Goal: Task Accomplishment & Management: Use online tool/utility

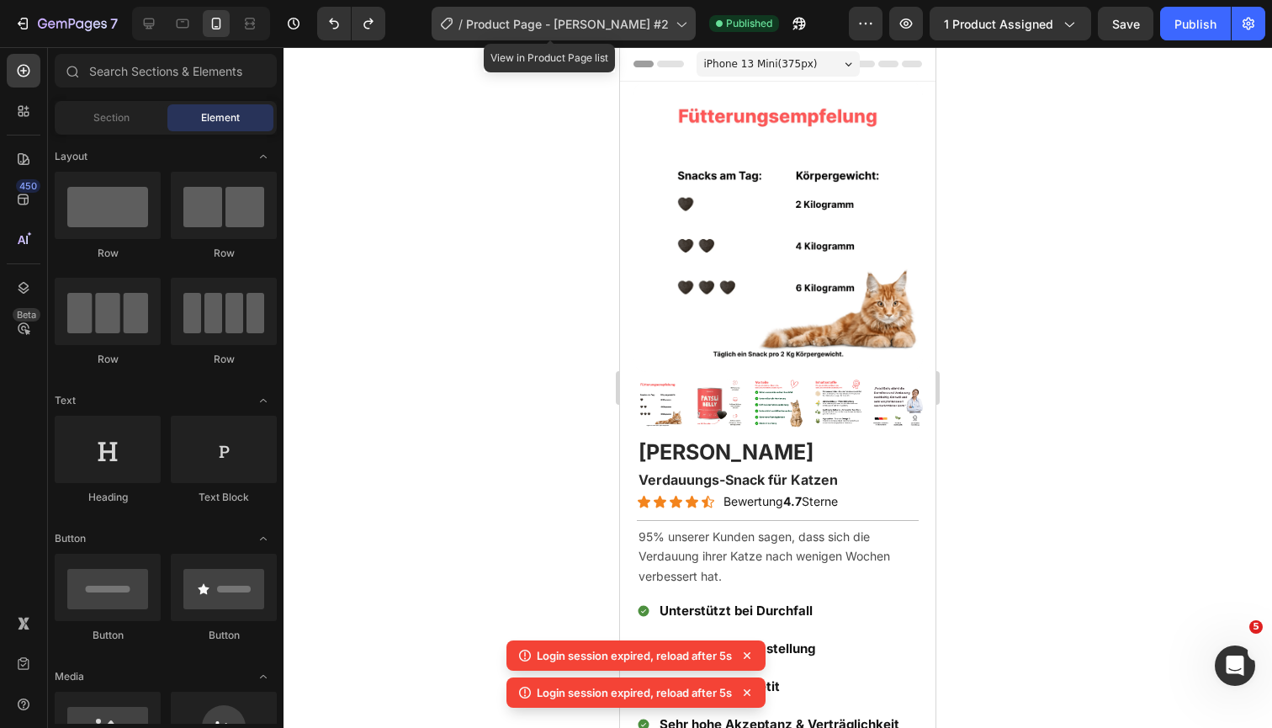
scroll to position [232, 0]
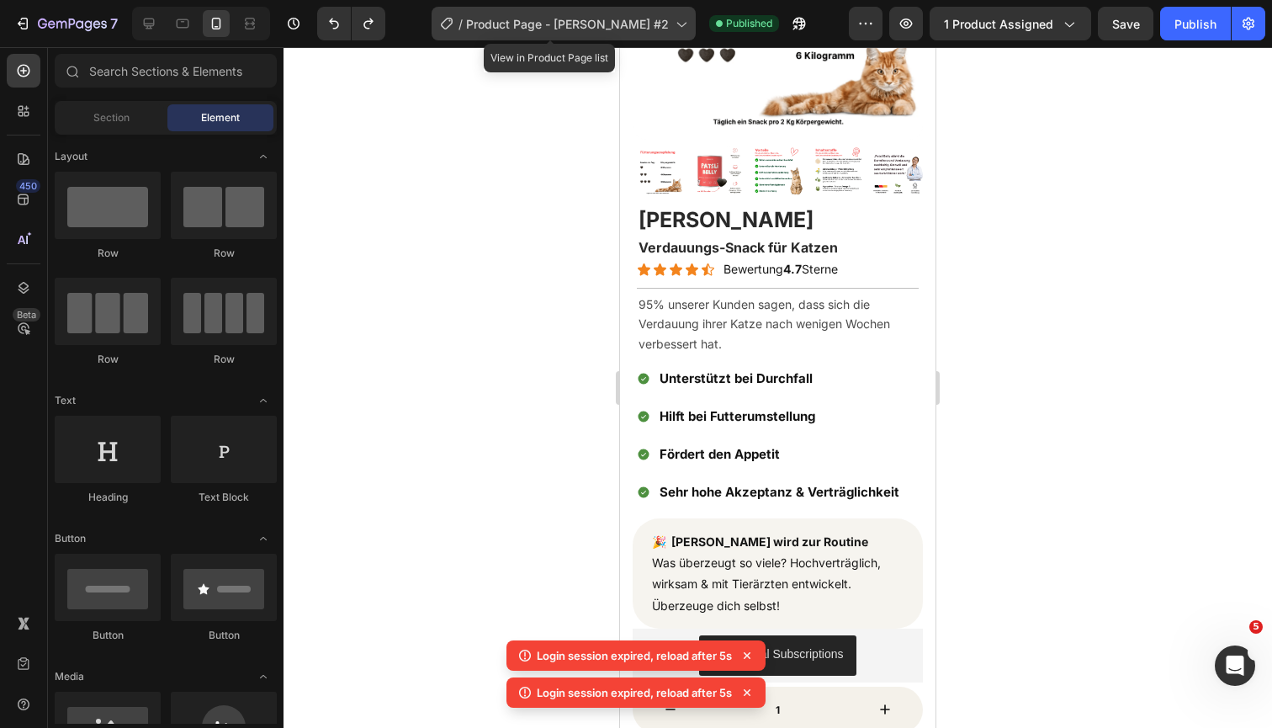
click at [515, 27] on span "Product Page - [PERSON_NAME] #2" at bounding box center [567, 24] width 203 height 18
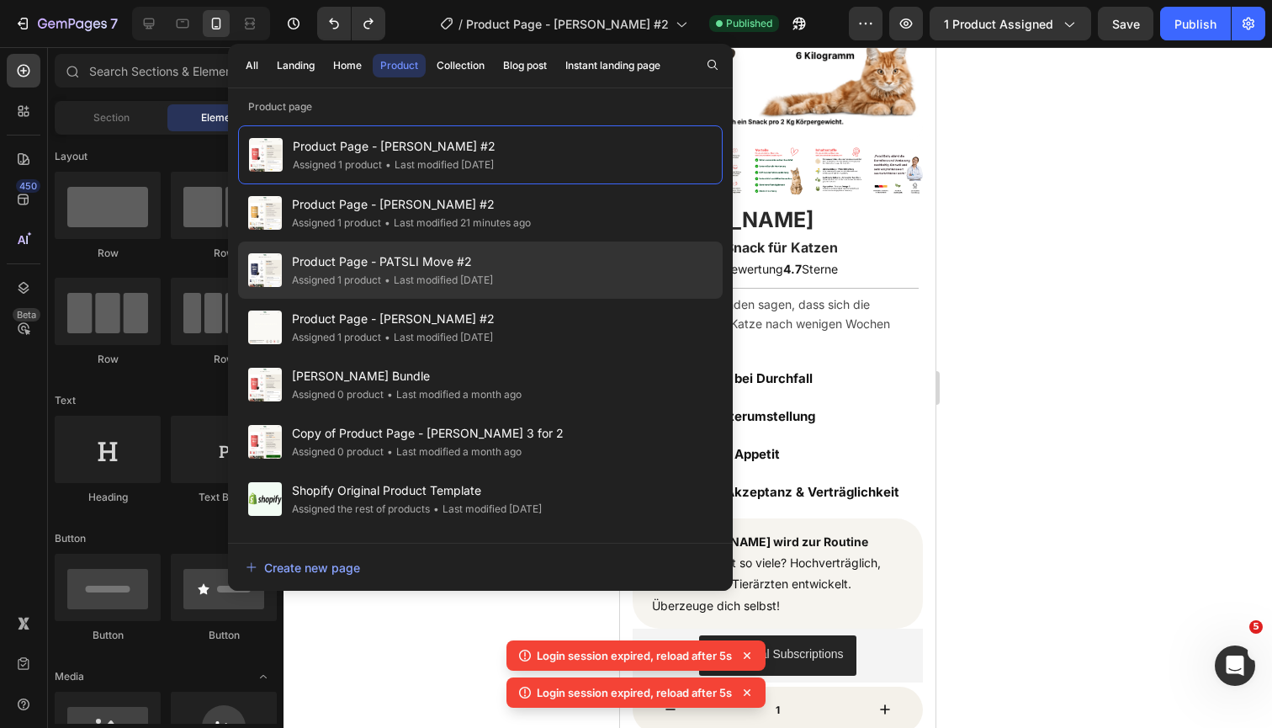
click at [373, 252] on span "Product Page - PATSLI Move #2" at bounding box center [392, 262] width 201 height 20
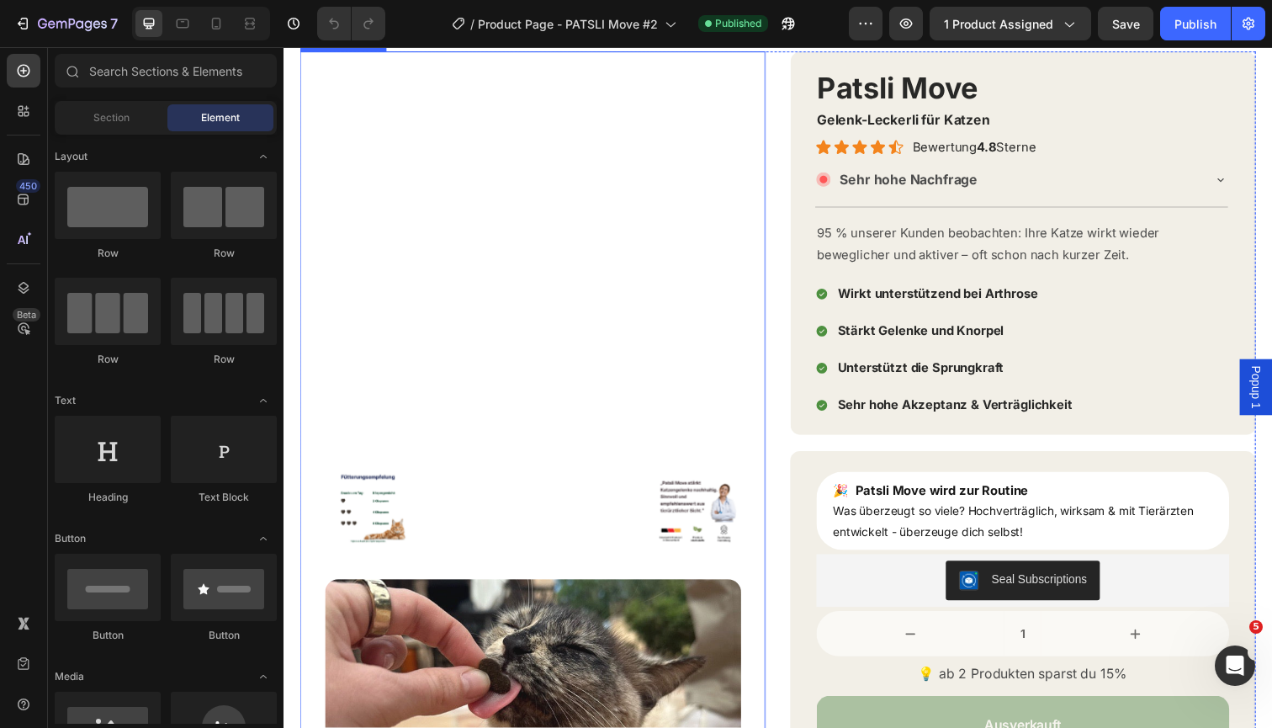
scroll to position [43, 0]
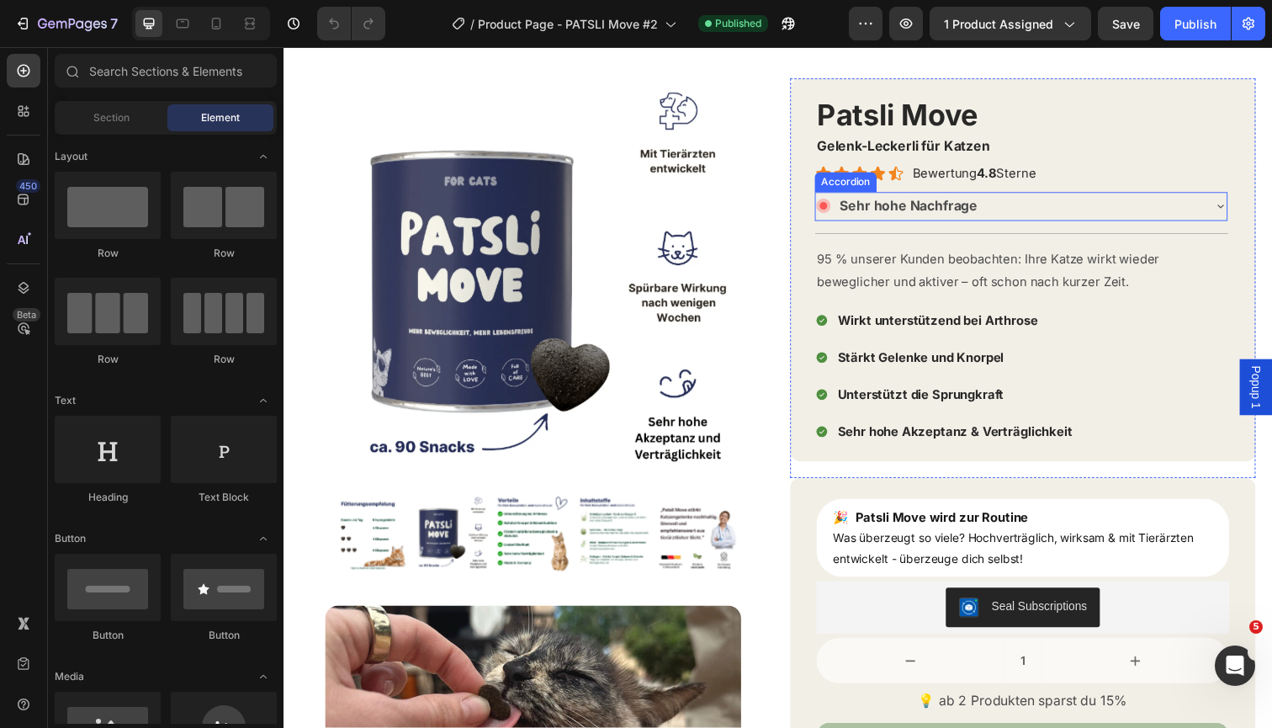
click at [1031, 213] on div "Sehr hohe Nachfrage" at bounding box center [1023, 209] width 393 height 29
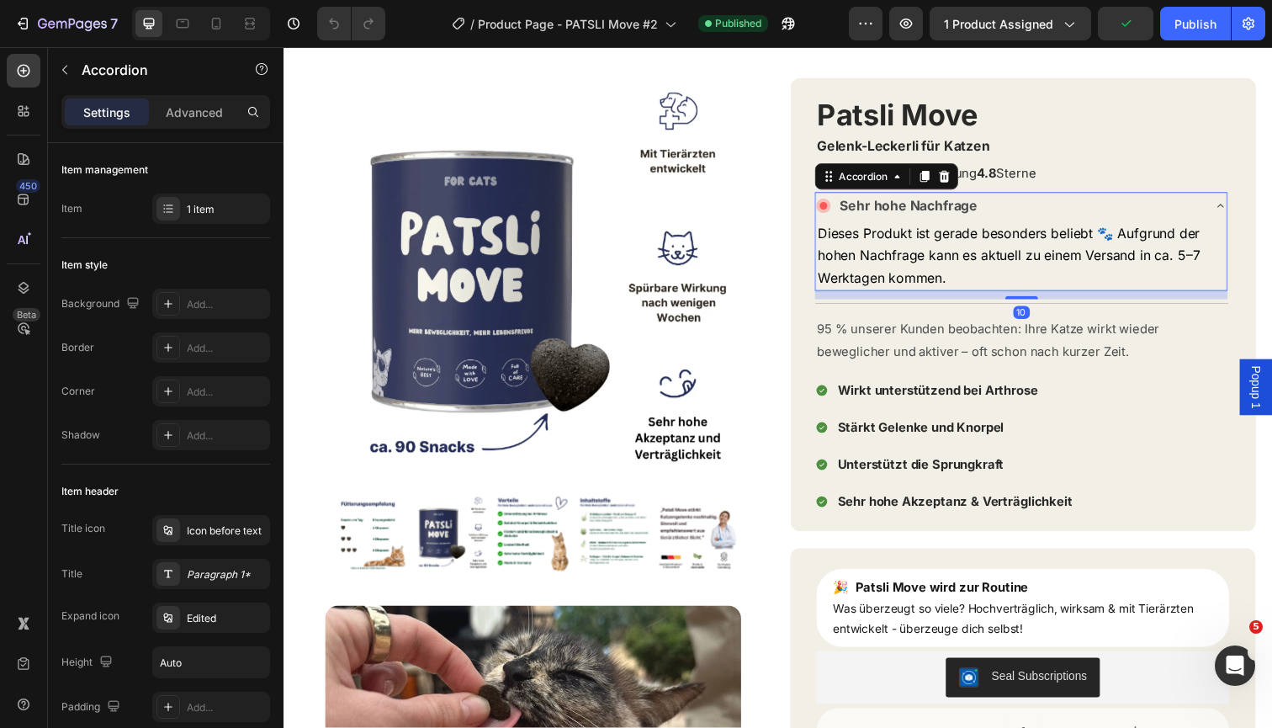
click at [1047, 208] on div "Sehr hohe Nachfrage" at bounding box center [1023, 209] width 393 height 29
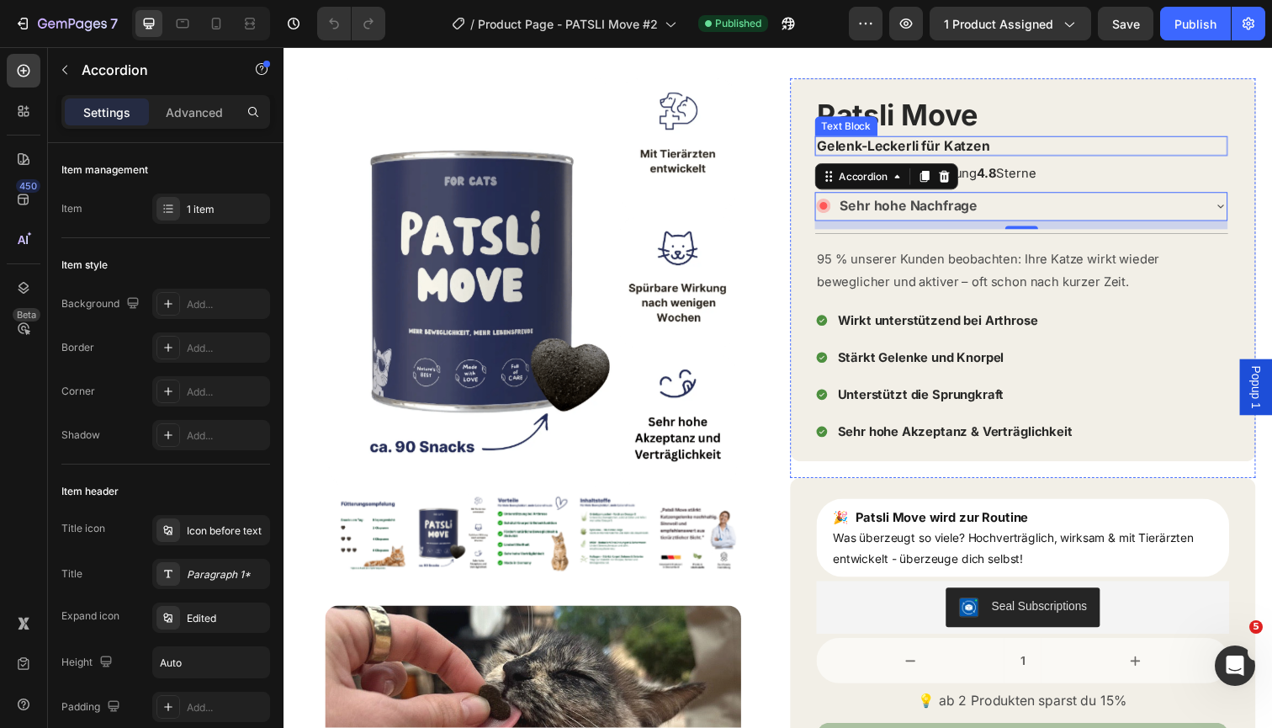
click at [1174, 149] on p "Gelenk-Leckerli für Katzen" at bounding box center [1037, 149] width 418 height 18
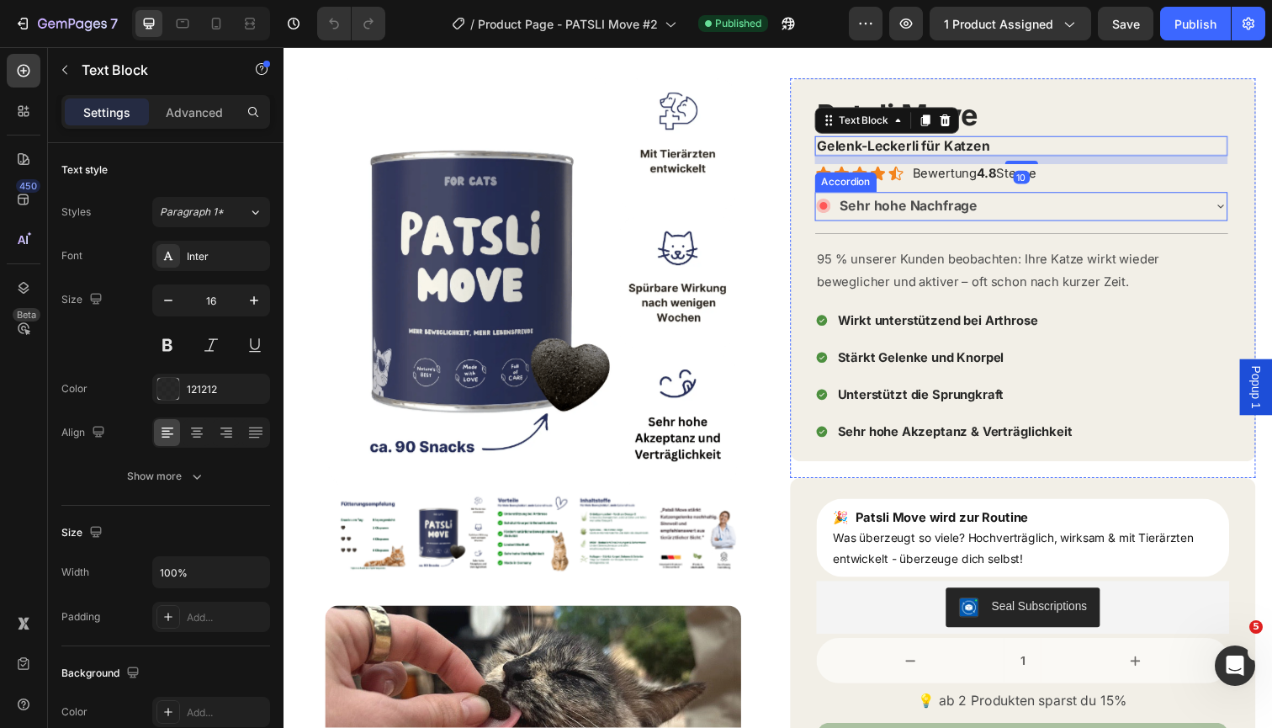
click at [1159, 208] on div "Sehr hohe Nachfrage" at bounding box center [1023, 209] width 393 height 29
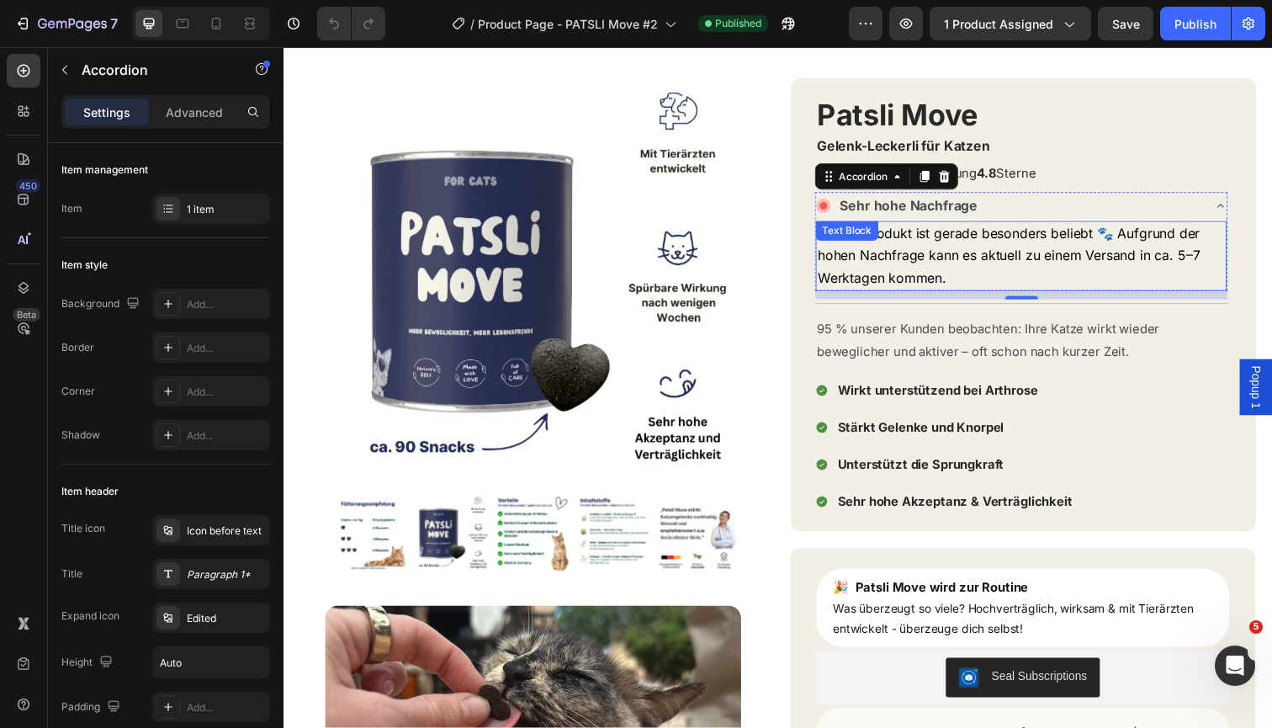
click at [1011, 271] on p "Dieses Produkt ist gerade besonders beliebt 🐾 Aufgrund der hohen Nachfrage kann…" at bounding box center [1037, 260] width 416 height 68
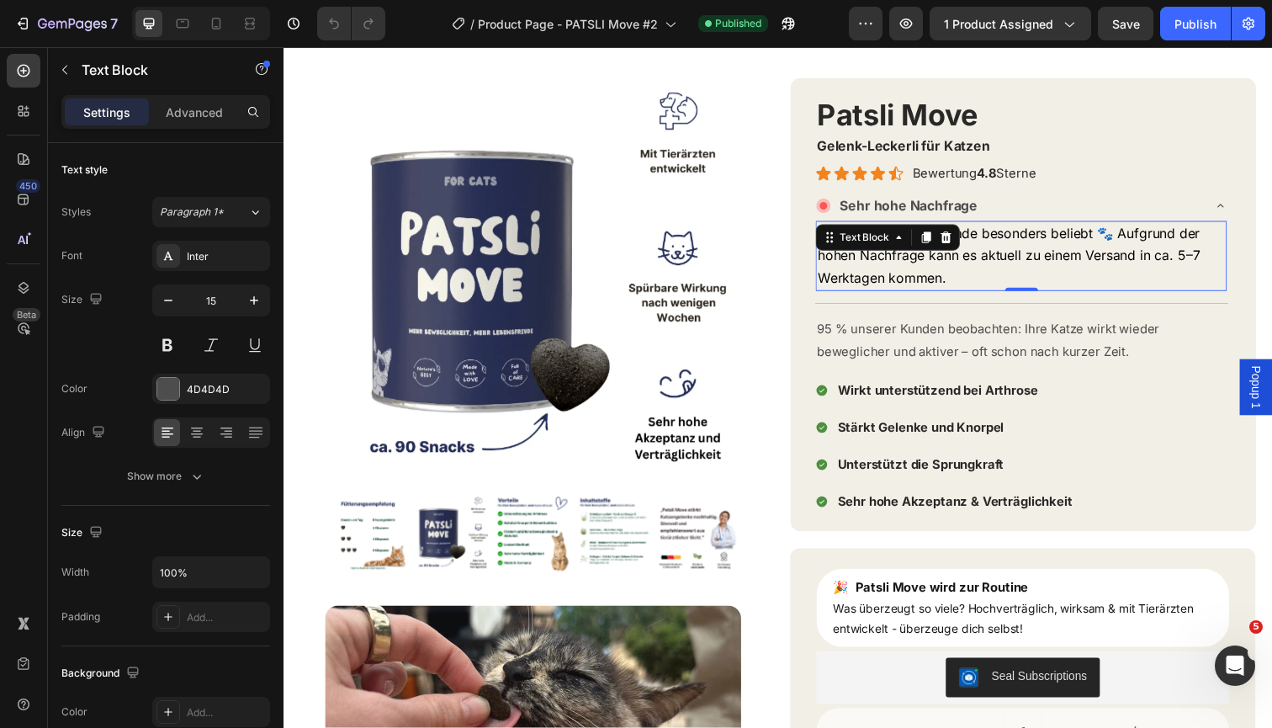
click at [1139, 236] on span "Dieses Produkt ist gerade besonders beliebt 🐾 Aufgrund der hohen Nachfrage kann…" at bounding box center [1024, 260] width 390 height 62
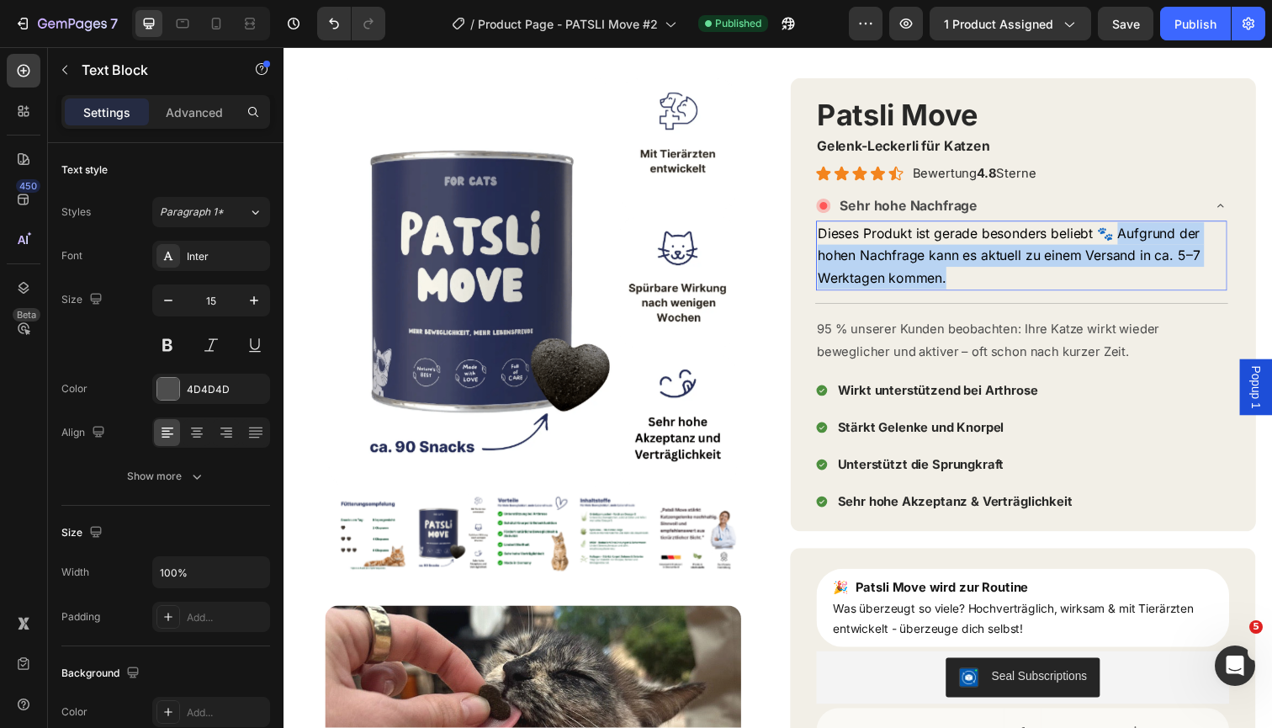
click at [1084, 273] on p "Dieses Produkt ist gerade besonders beliebt 🐾 Aufgrund der hohen Nachfrage kann…" at bounding box center [1037, 260] width 416 height 68
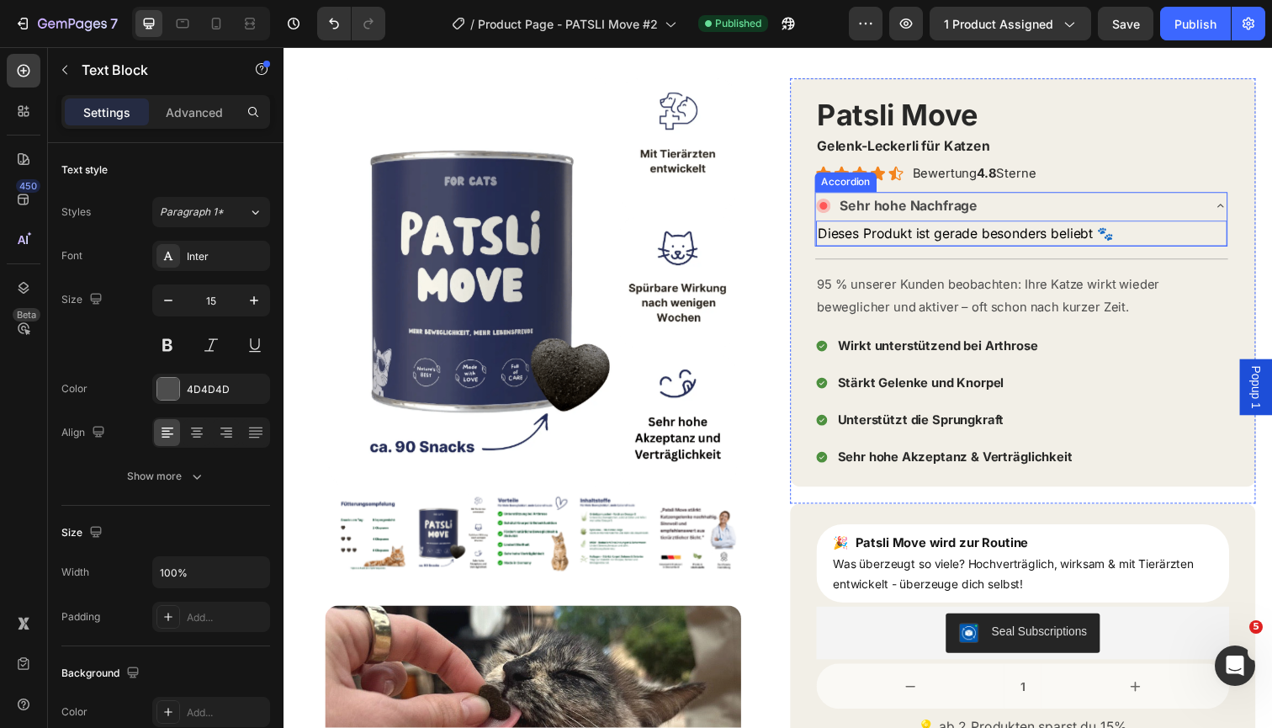
click at [1239, 200] on div "Sehr hohe Nachfrage" at bounding box center [1037, 209] width 420 height 29
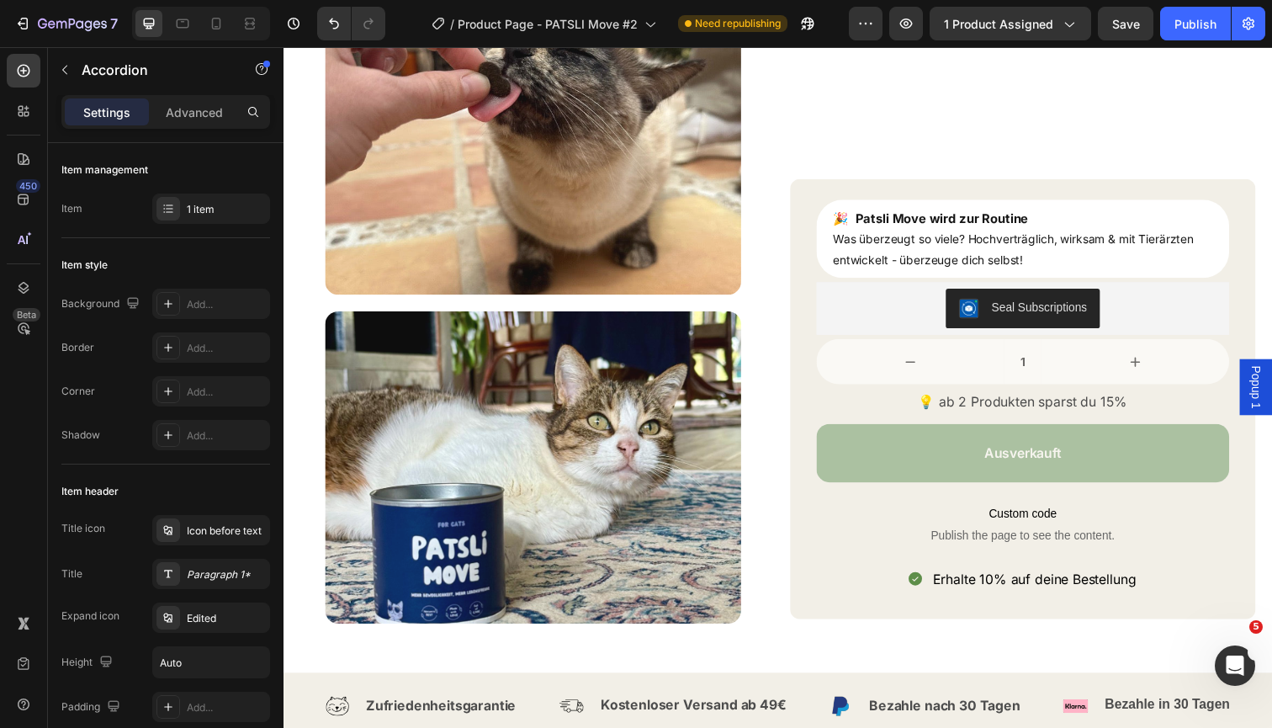
scroll to position [680, 0]
click at [1169, 528] on span "Custom code" at bounding box center [1038, 523] width 421 height 20
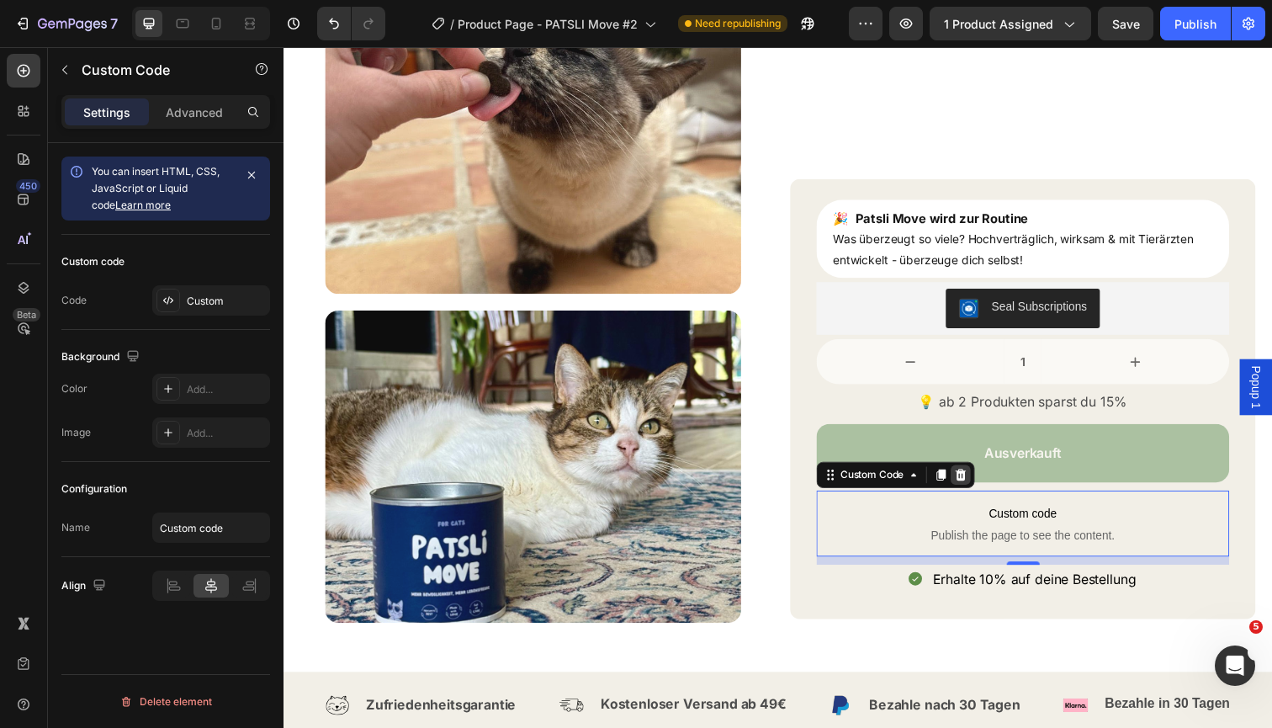
click at [977, 481] on icon at bounding box center [974, 483] width 13 height 13
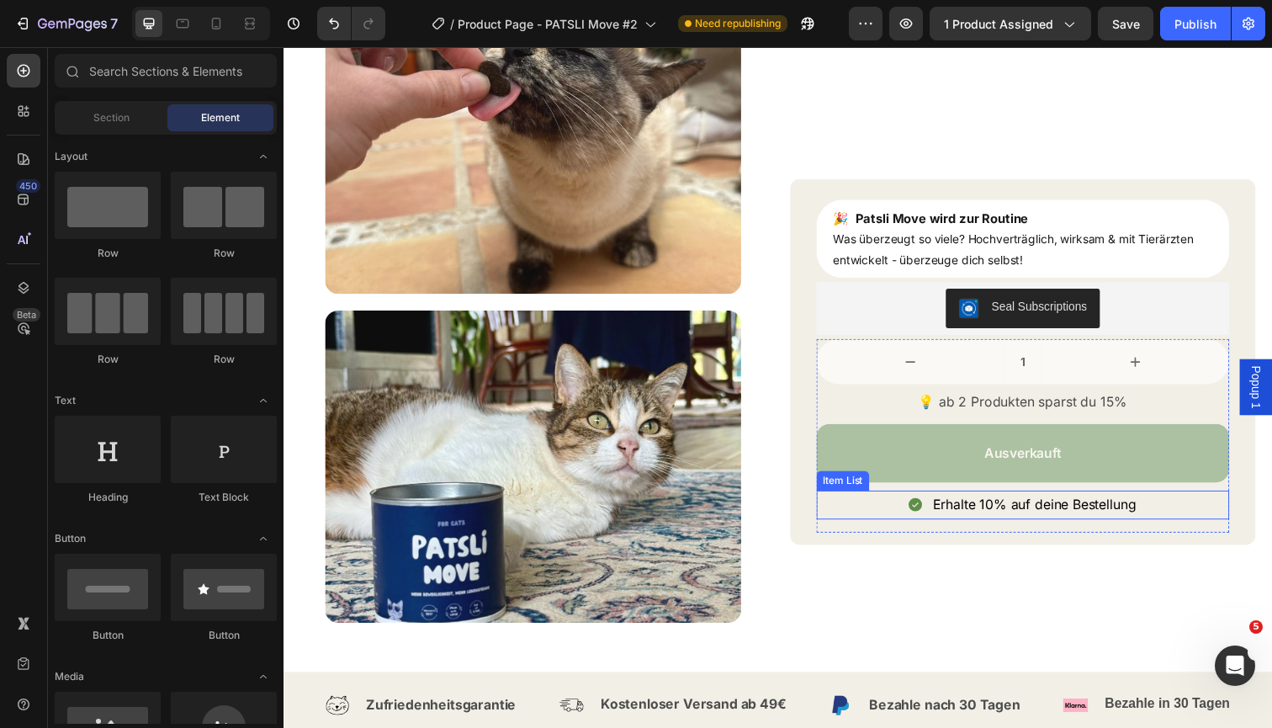
click at [1037, 516] on span "Erhalte 10% auf deine Bestellung" at bounding box center [1050, 514] width 208 height 17
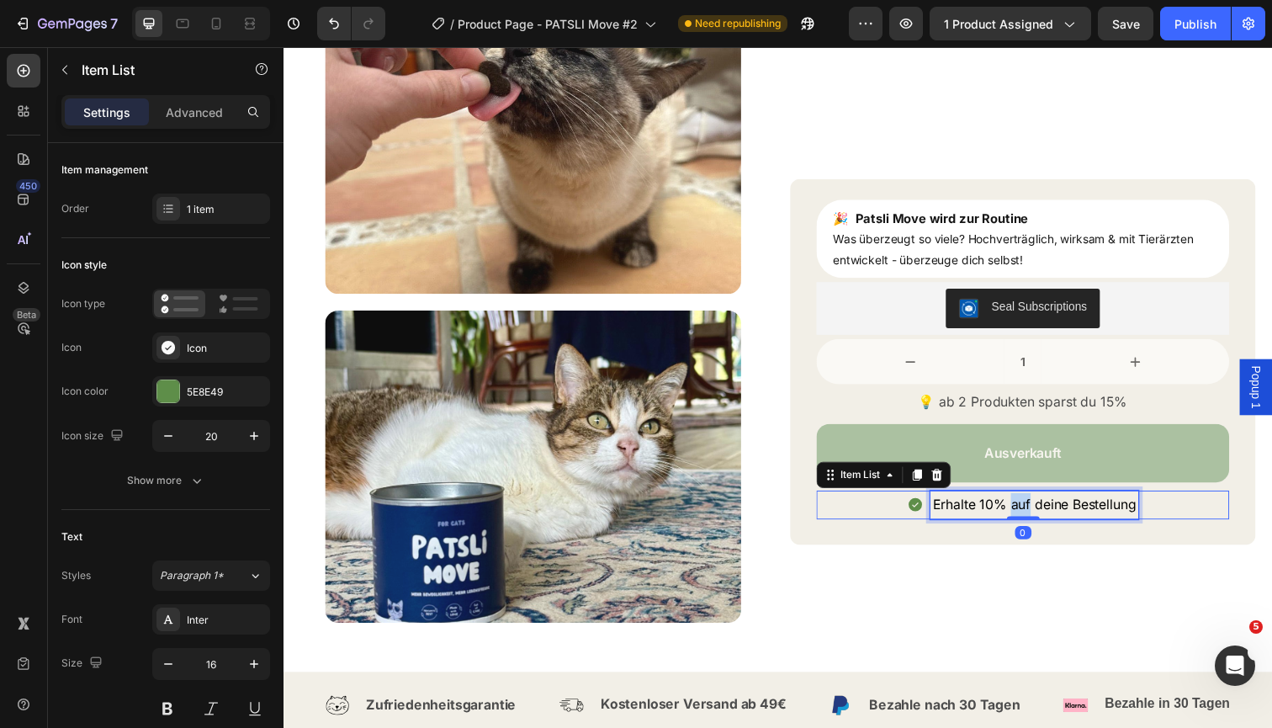
click at [1037, 516] on span "Erhalte 10% auf deine Bestellung" at bounding box center [1050, 514] width 208 height 17
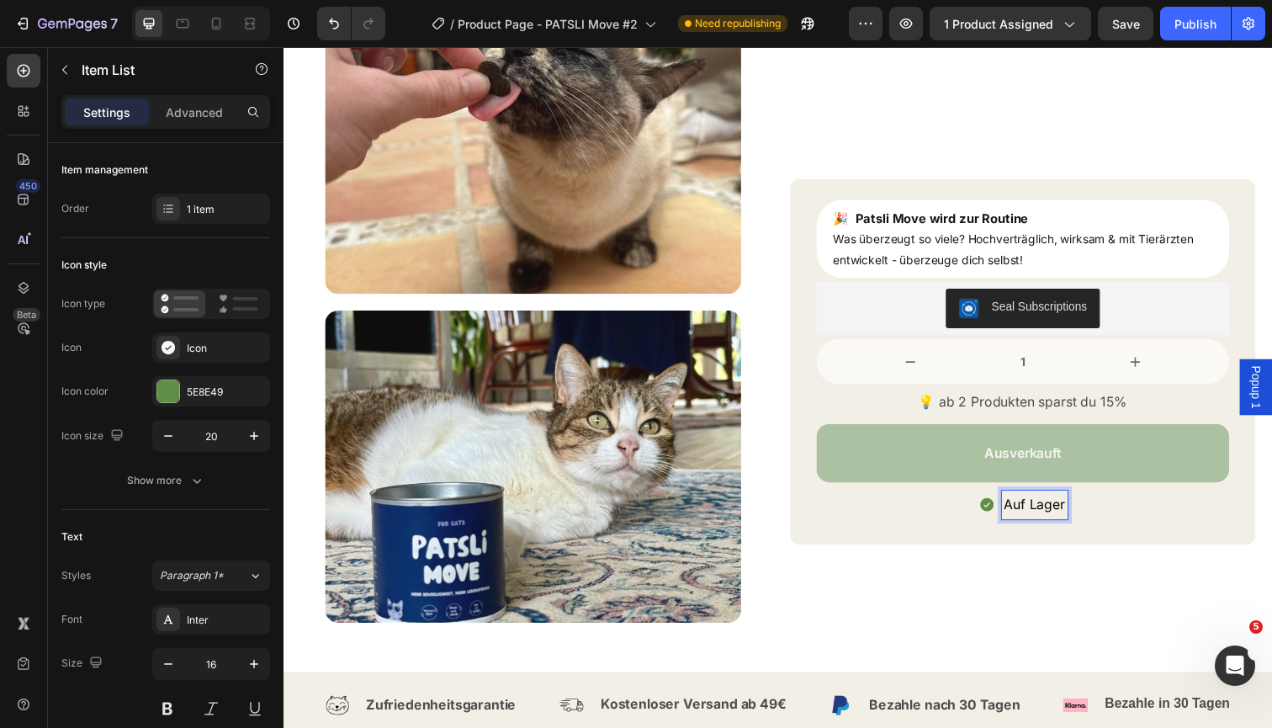
click at [1060, 517] on span "Auf Lager" at bounding box center [1051, 514] width 62 height 17
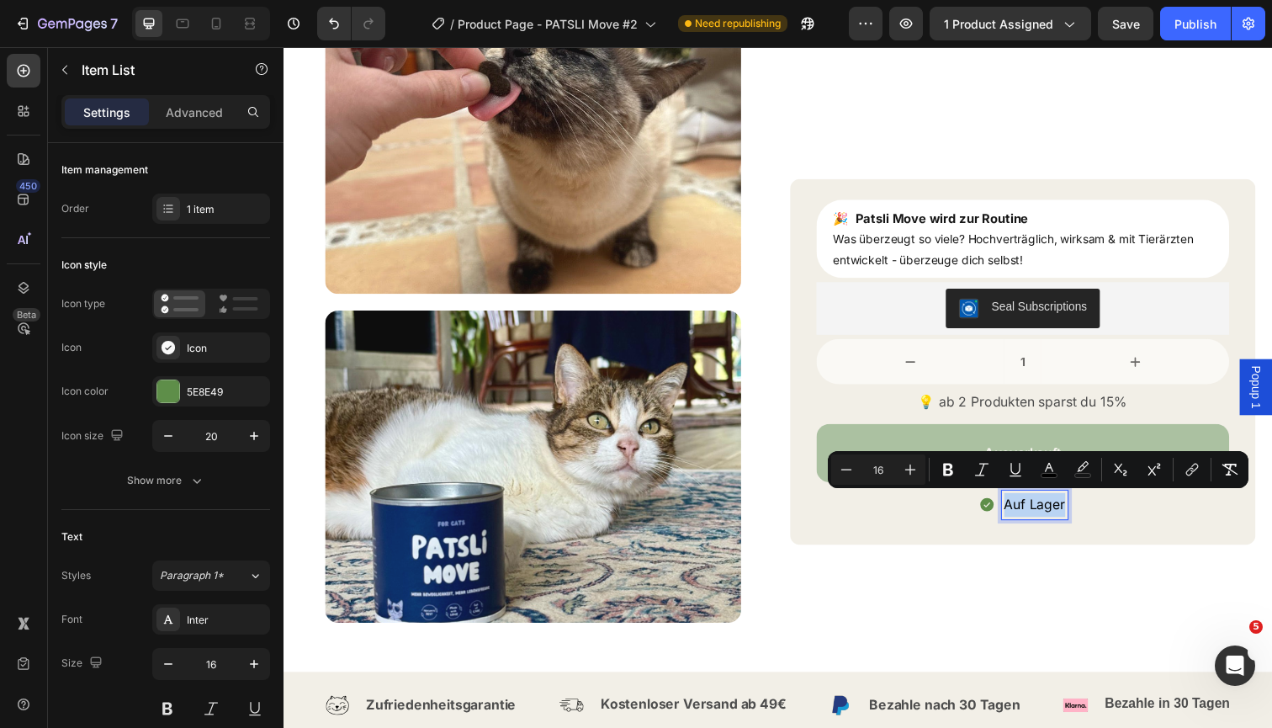
click at [1080, 516] on span "Auf Lager" at bounding box center [1051, 514] width 62 height 17
click at [1080, 511] on span "Auf Lager" at bounding box center [1051, 514] width 62 height 17
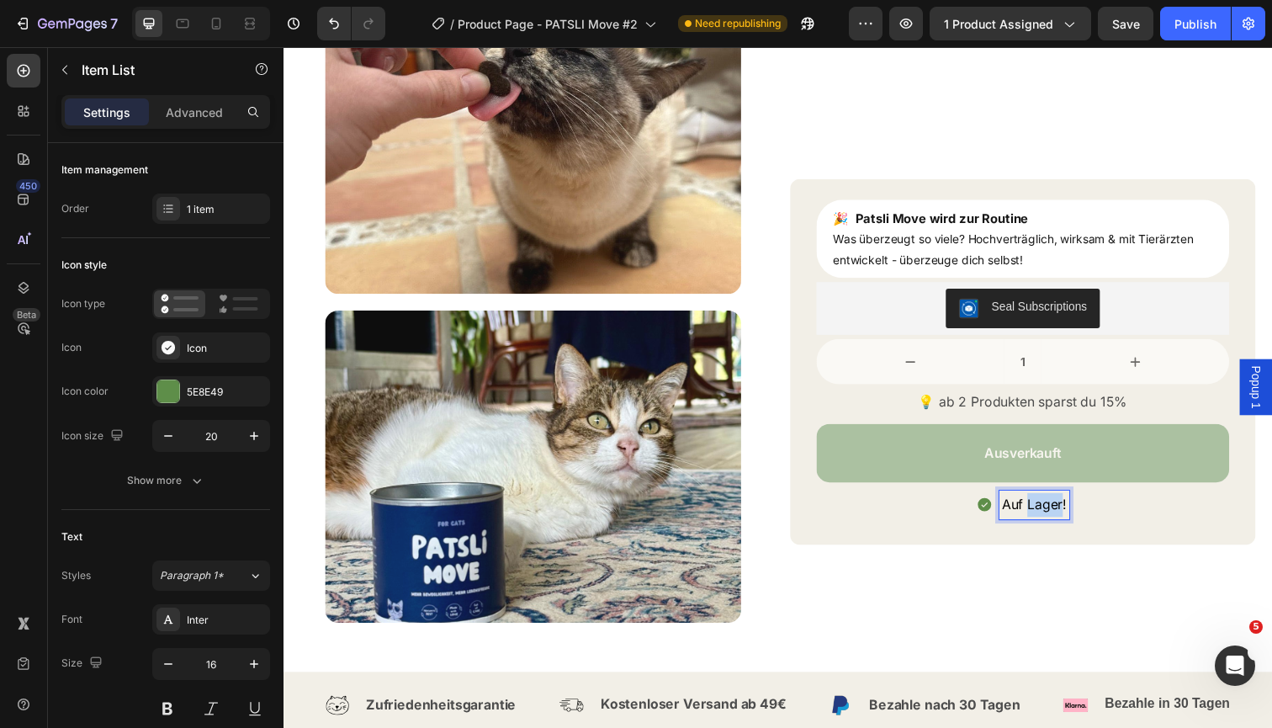
click at [1068, 512] on span "Auf Lager!" at bounding box center [1050, 514] width 66 height 17
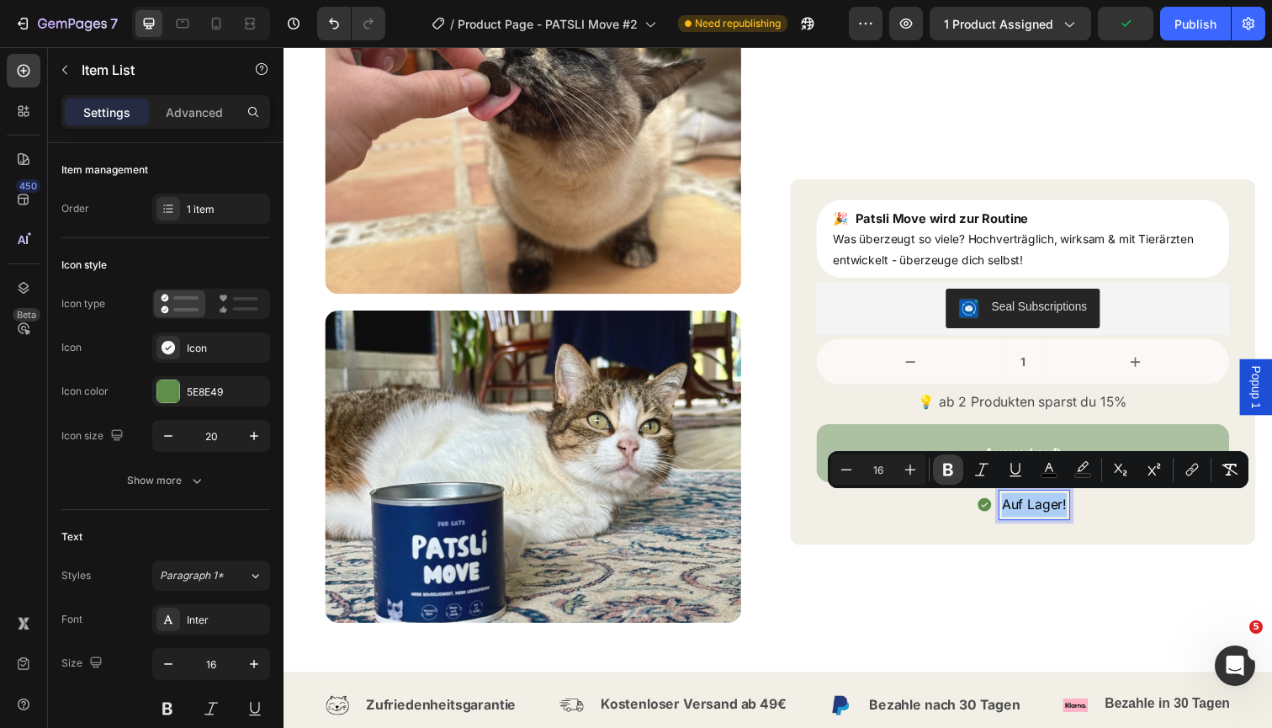
click at [945, 469] on icon "Editor contextual toolbar" at bounding box center [948, 470] width 10 height 13
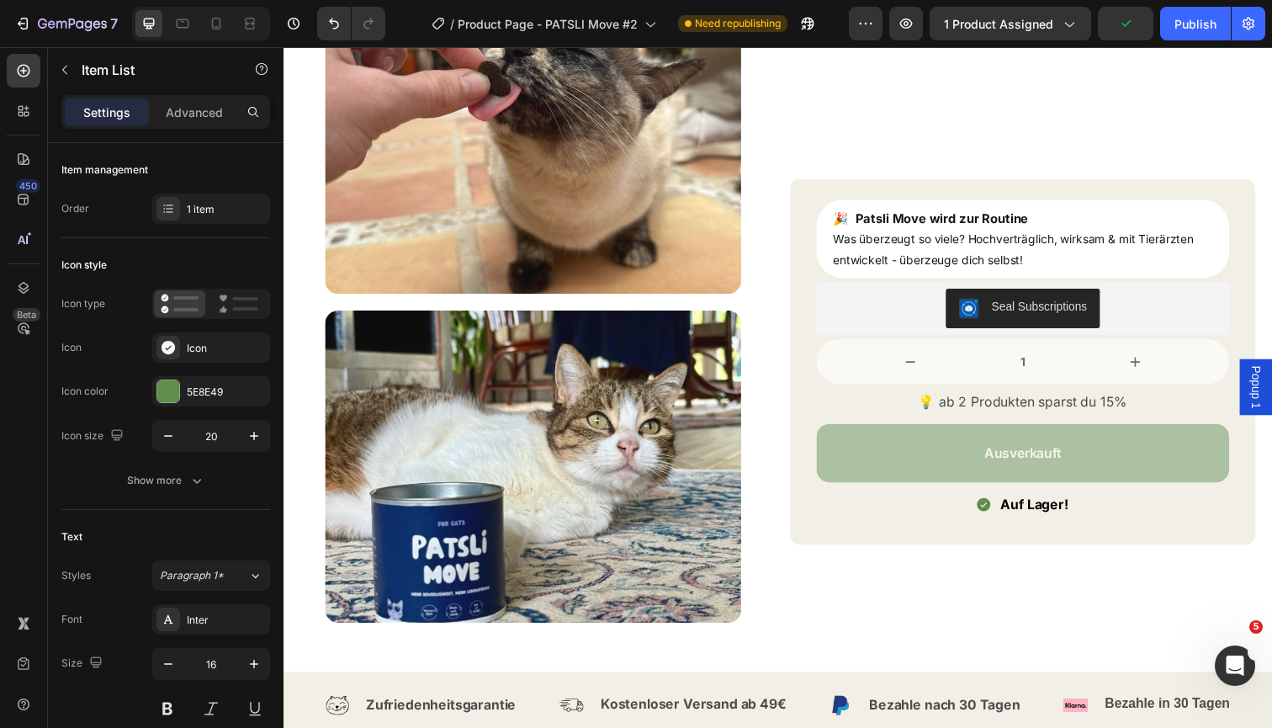
click at [1082, 511] on strong "Auf Lager!" at bounding box center [1050, 514] width 69 height 17
click at [1082, 513] on strong "Auf Lager!" at bounding box center [1050, 514] width 69 height 17
click at [1084, 513] on strong "Auf Lager!" at bounding box center [1050, 514] width 69 height 17
click at [1083, 515] on strong "Auf Lager!" at bounding box center [1050, 514] width 69 height 17
click at [1087, 511] on strong "Auf Lager! I" at bounding box center [1050, 514] width 77 height 17
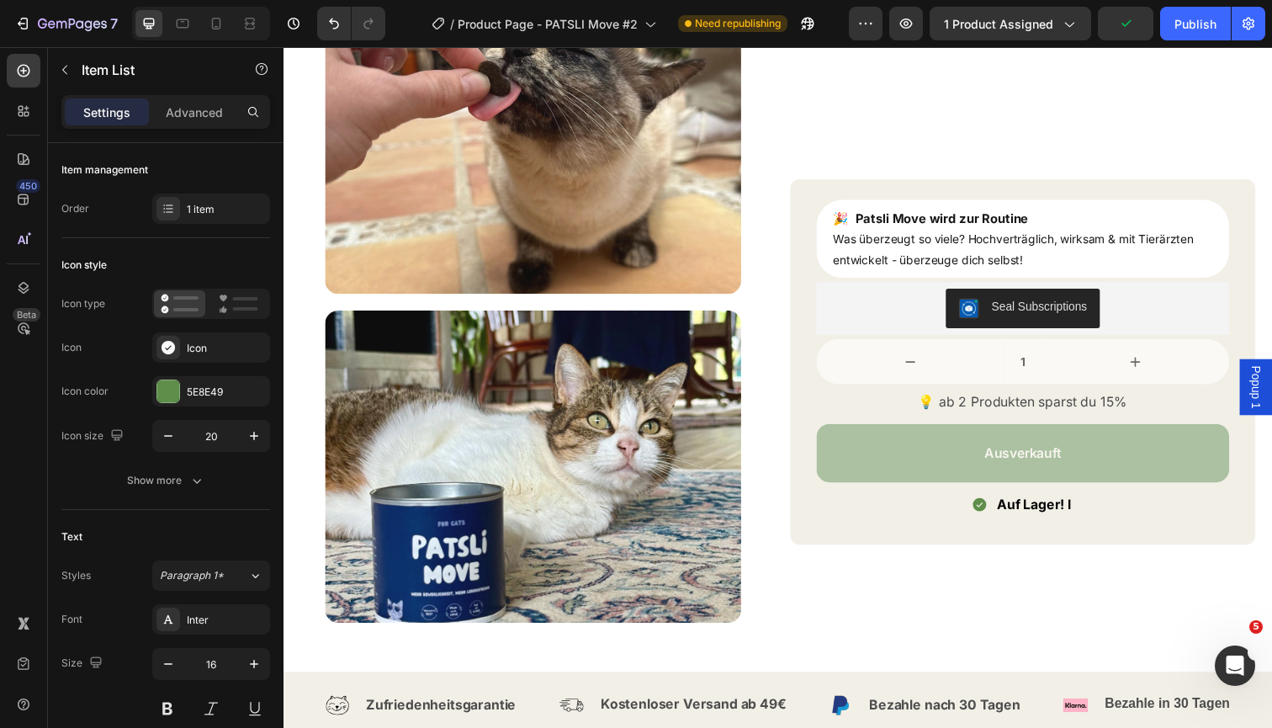
click at [1087, 511] on strong "Auf Lager! I" at bounding box center [1050, 514] width 77 height 17
click at [1020, 511] on strong "nIAuf Lager!" at bounding box center [1050, 514] width 82 height 17
click at [1018, 515] on strong "nAuf Lager!" at bounding box center [1050, 514] width 77 height 17
click at [1105, 518] on div "Auf Lager!" at bounding box center [1038, 514] width 421 height 29
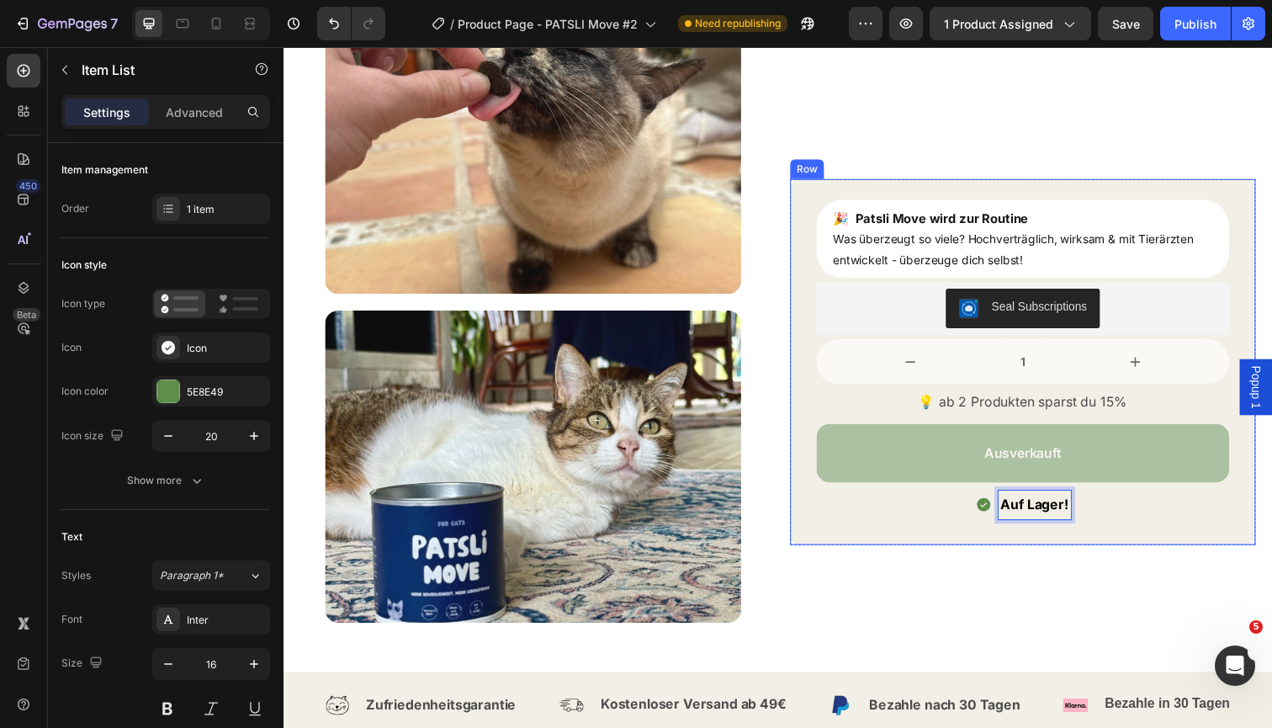
click at [1083, 548] on div "🎉 Patsli Move wird zur Routine Was überzeugt so viele? Hochverträglich, wirksam…" at bounding box center [1038, 379] width 421 height 352
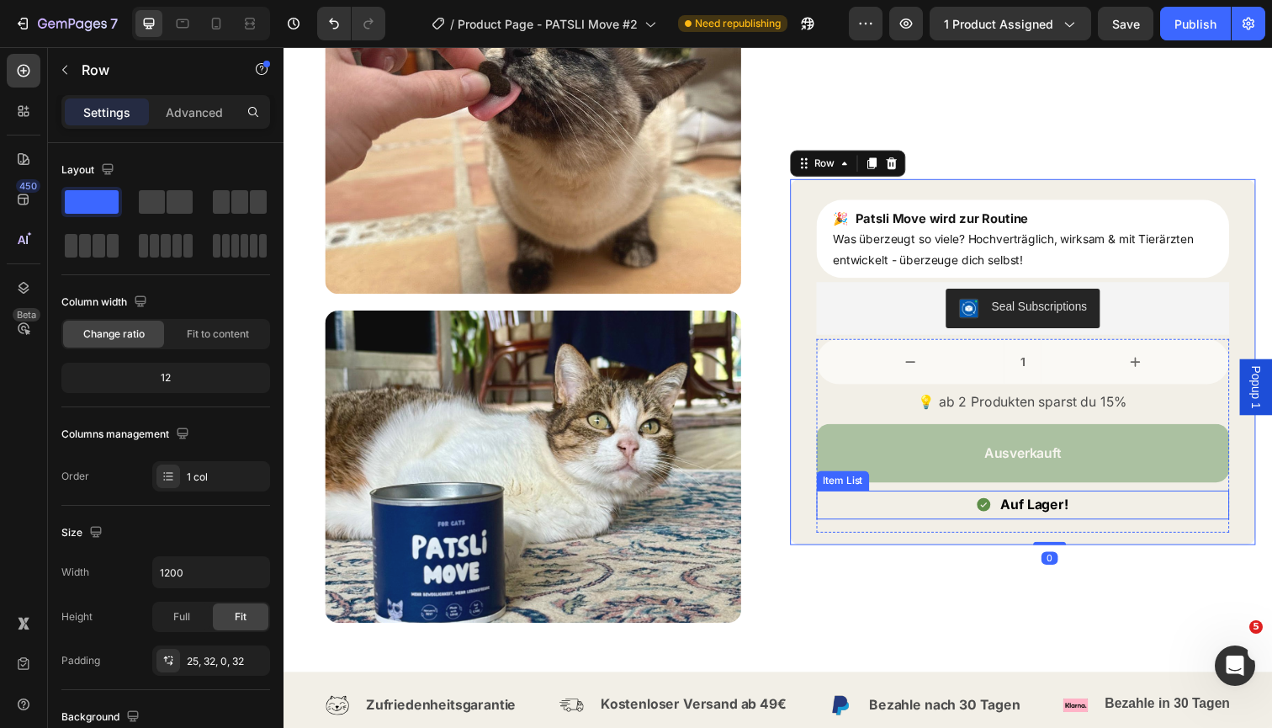
click at [1073, 511] on strong "Auf Lager!" at bounding box center [1050, 514] width 69 height 17
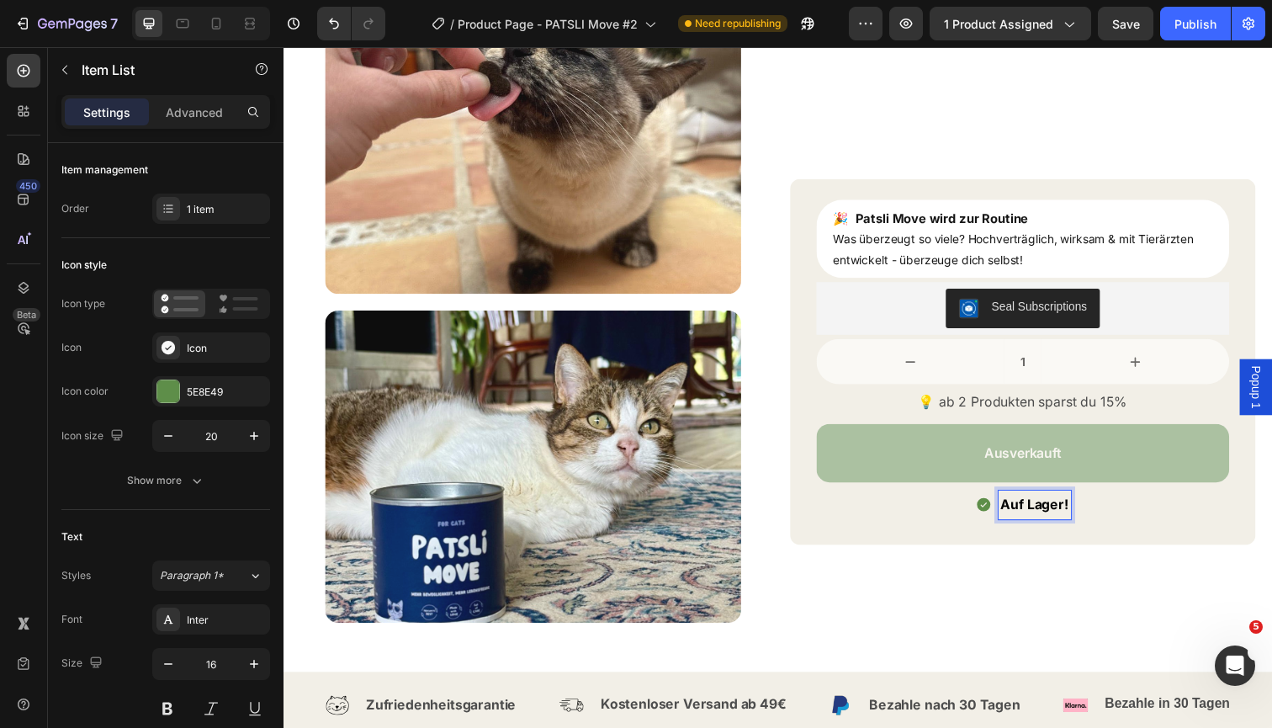
click at [1085, 512] on strong "Auf Lager!" at bounding box center [1050, 514] width 69 height 17
click at [1010, 513] on strong "Auf Lager! In 1-3 Werktage bei dir" at bounding box center [1050, 514] width 221 height 17
click at [1163, 512] on div "Auf Lager! In 1-3 Werktage bei dir" at bounding box center [1050, 514] width 226 height 29
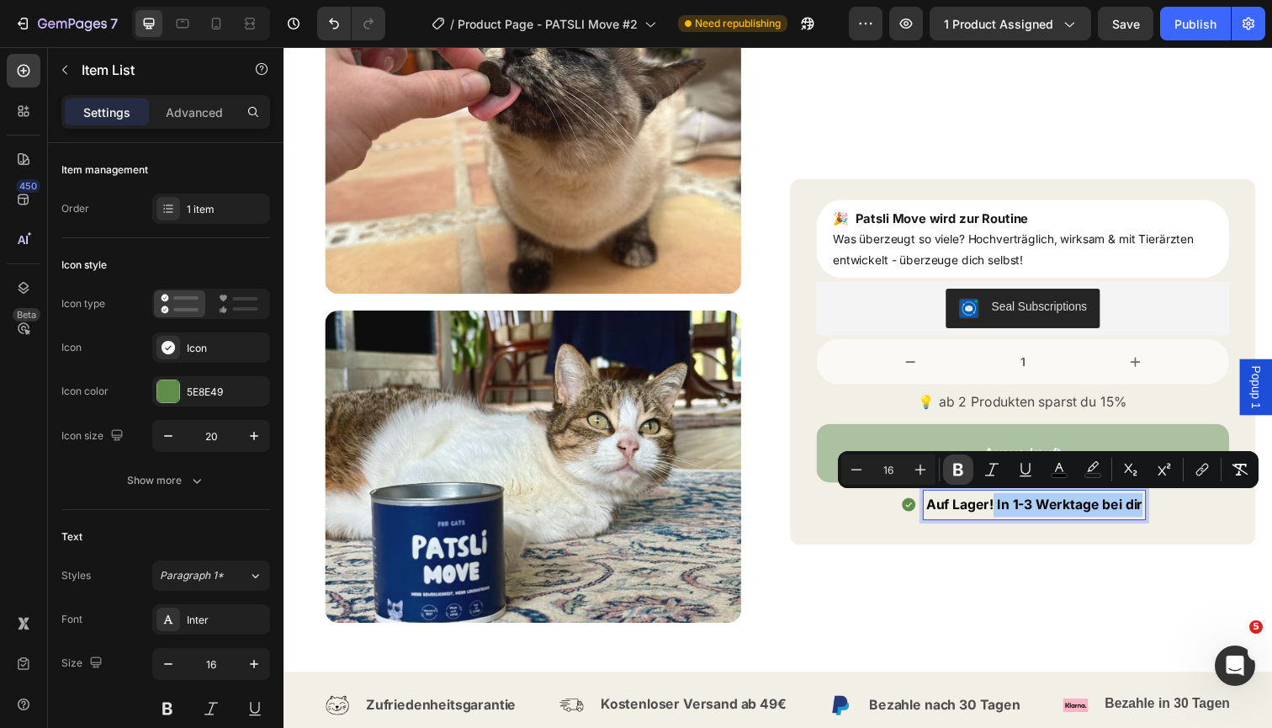
click at [956, 469] on icon "Editor contextual toolbar" at bounding box center [958, 470] width 10 height 13
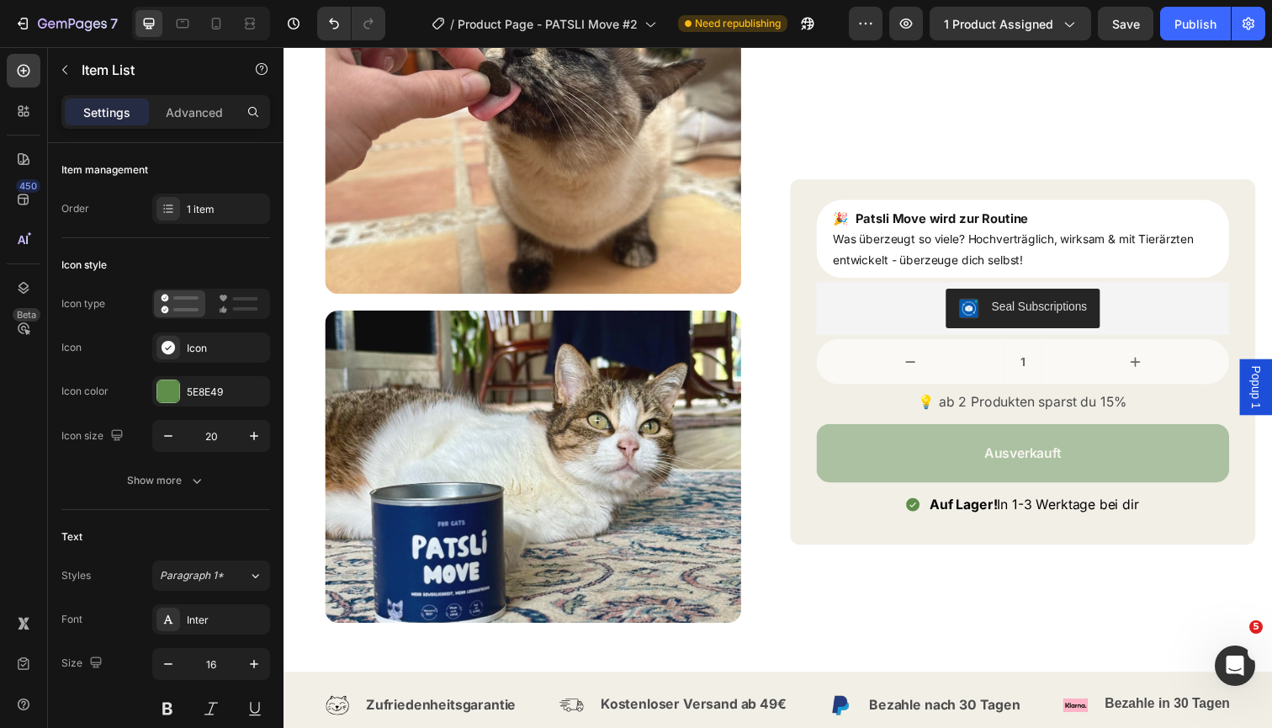
click at [1169, 509] on div "Auf Lager! In 1-3 Werktage bei dir" at bounding box center [1038, 514] width 421 height 29
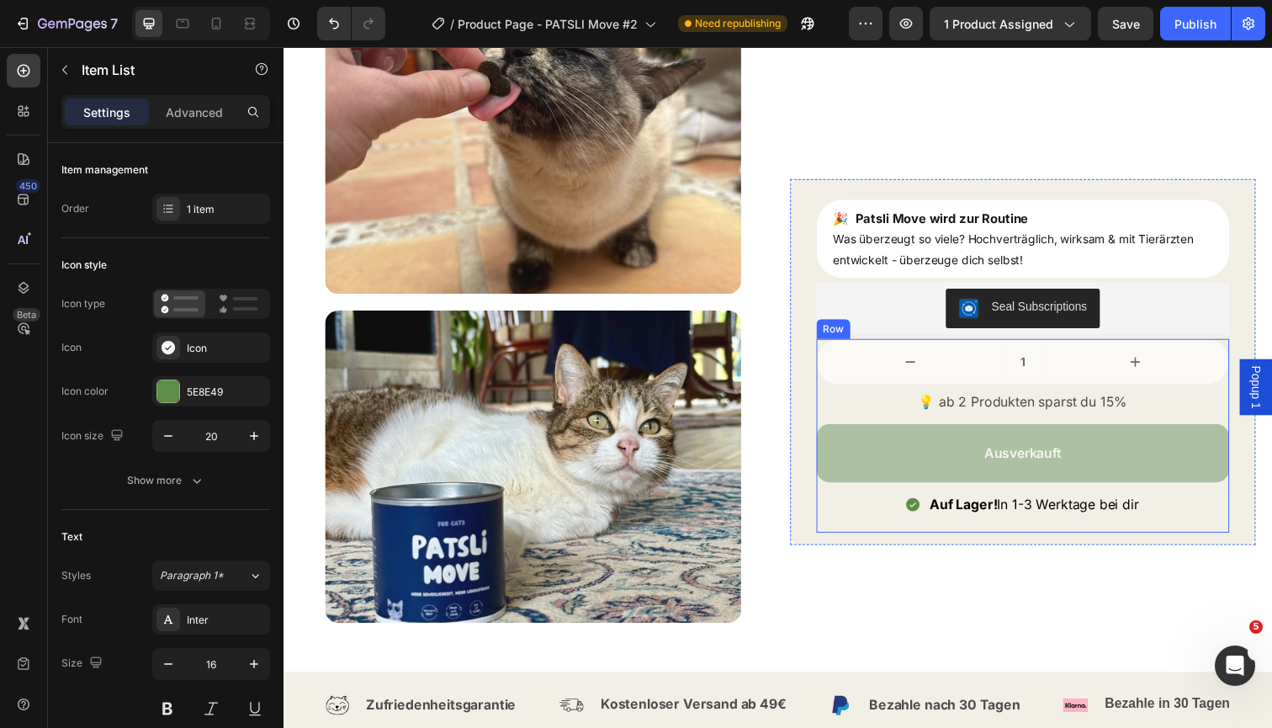
click at [1123, 540] on div "🎉 Patsli Move wird zur Routine Was überzeugt so viele? Hochverträglich, wirksam…" at bounding box center [1038, 379] width 421 height 352
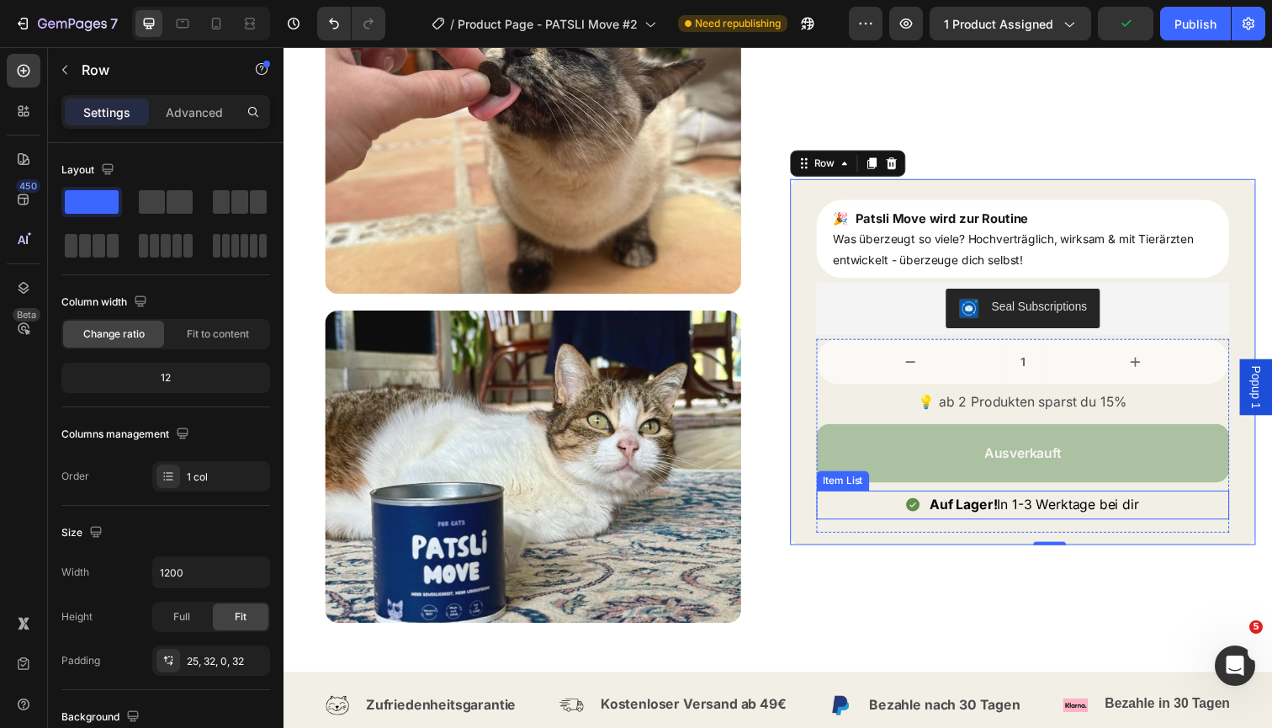
click at [982, 507] on strong "Auf Lager!" at bounding box center [978, 514] width 69 height 17
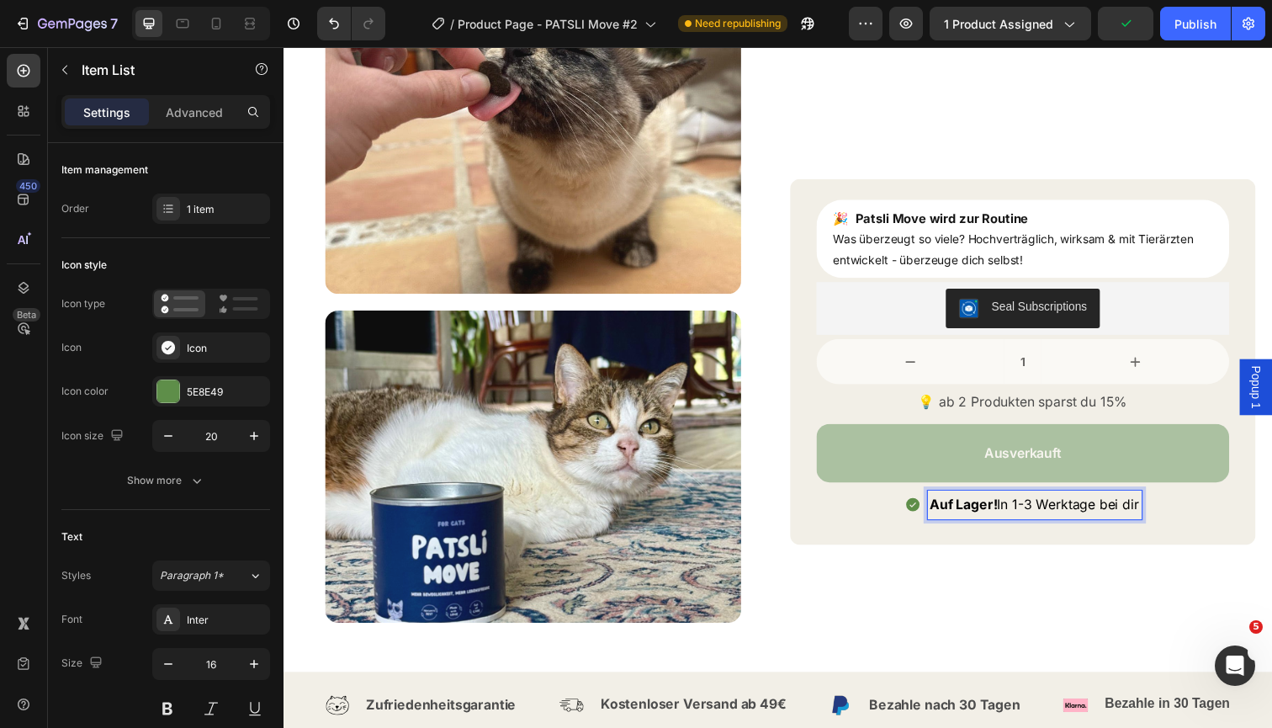
click at [982, 507] on strong "Auf Lager!" at bounding box center [978, 514] width 69 height 17
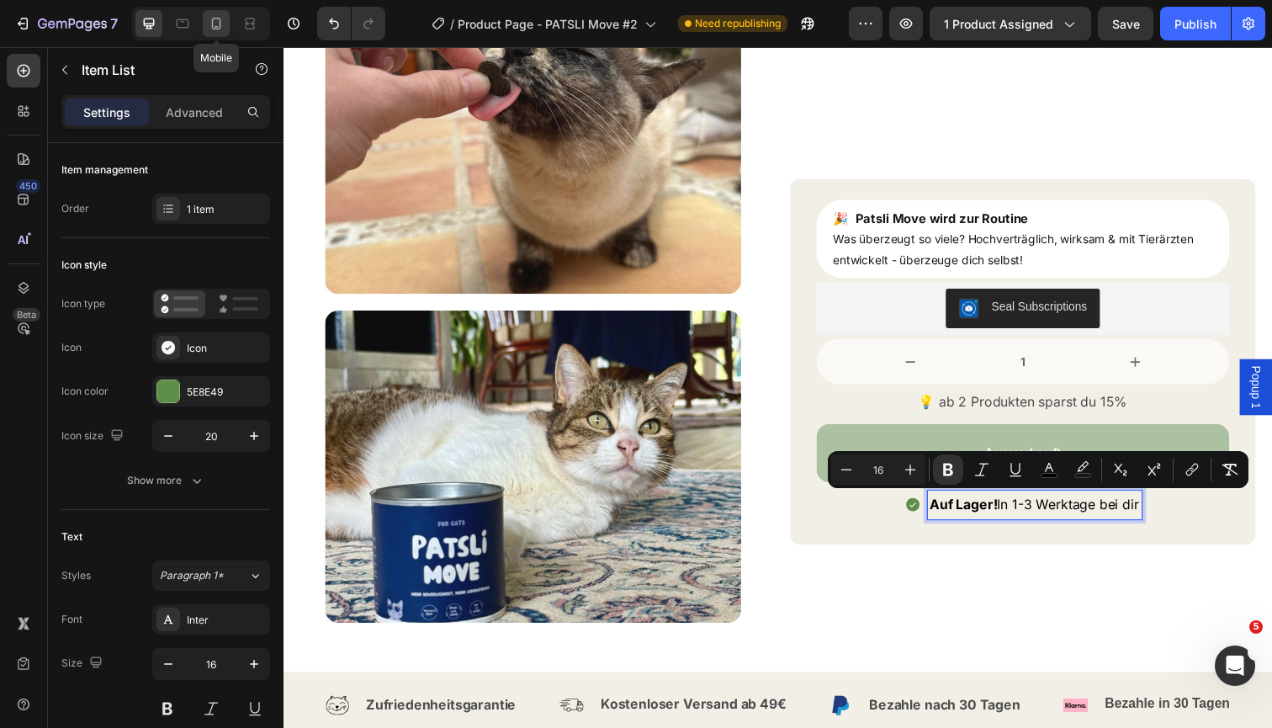
click at [215, 19] on icon at bounding box center [216, 24] width 9 height 12
type input "16"
type input "14"
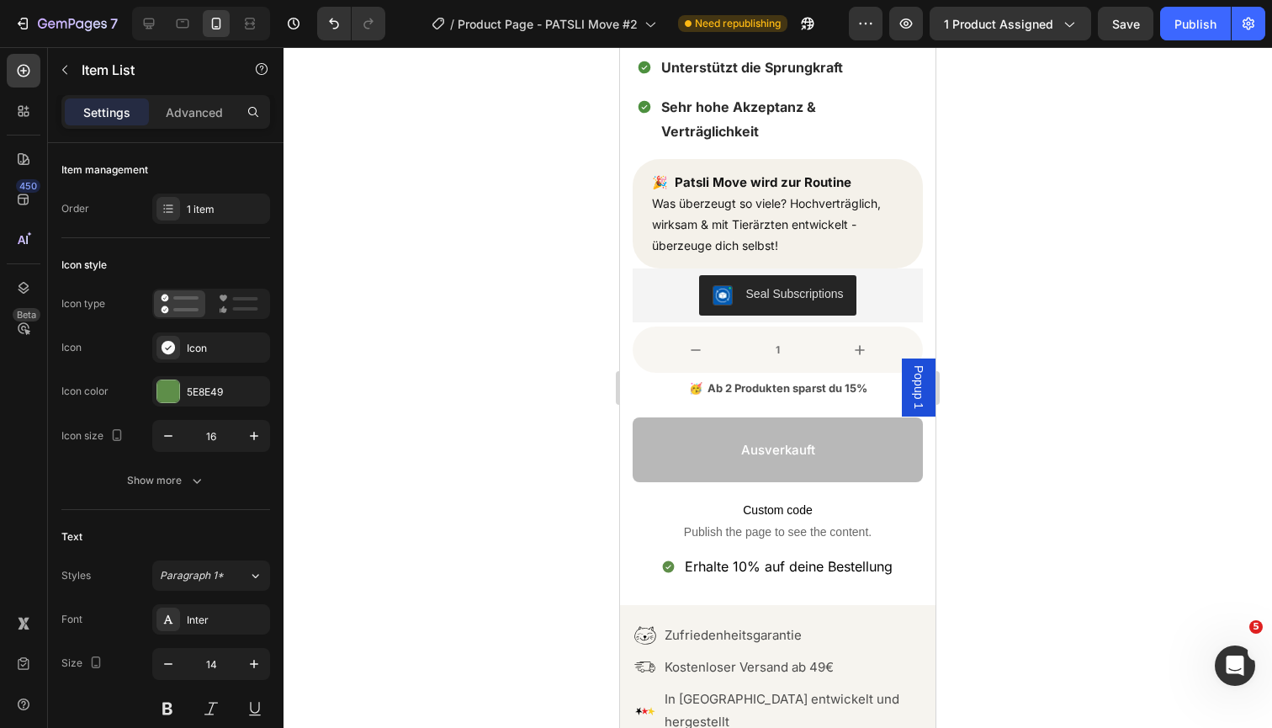
scroll to position [621, 0]
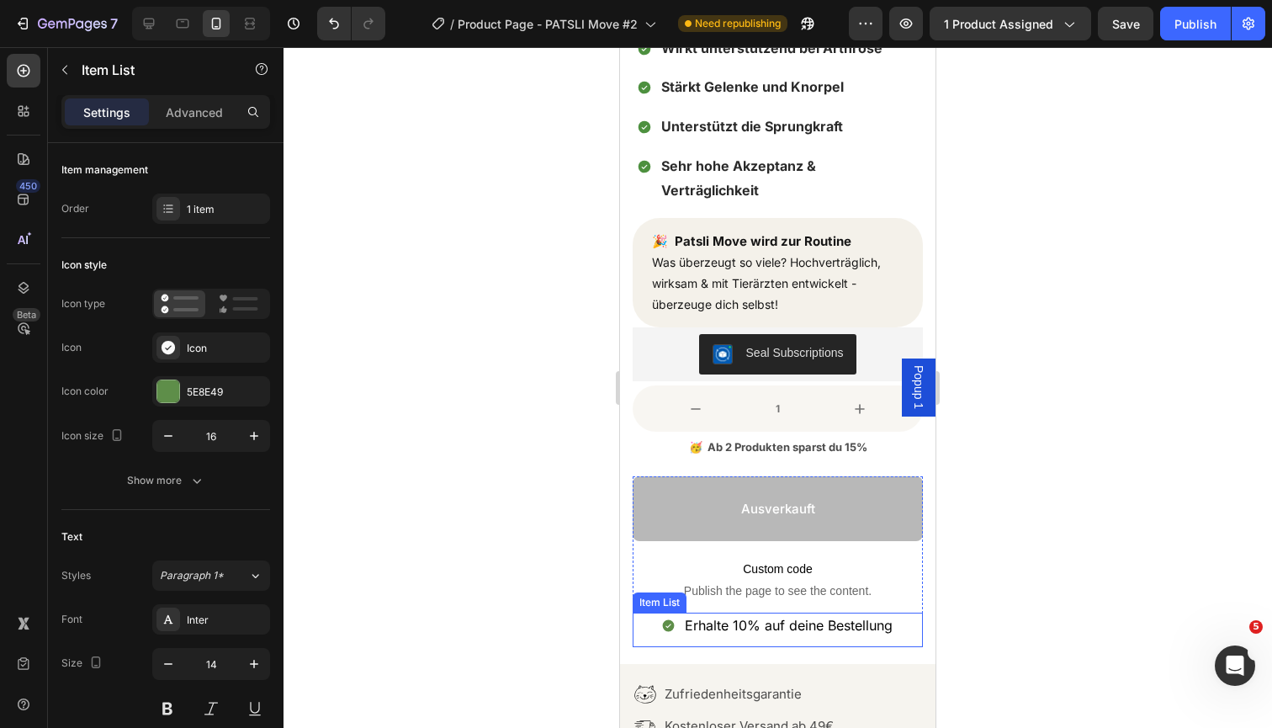
click at [759, 617] on span "Erhalte 10% auf deine Bestellung" at bounding box center [789, 625] width 208 height 17
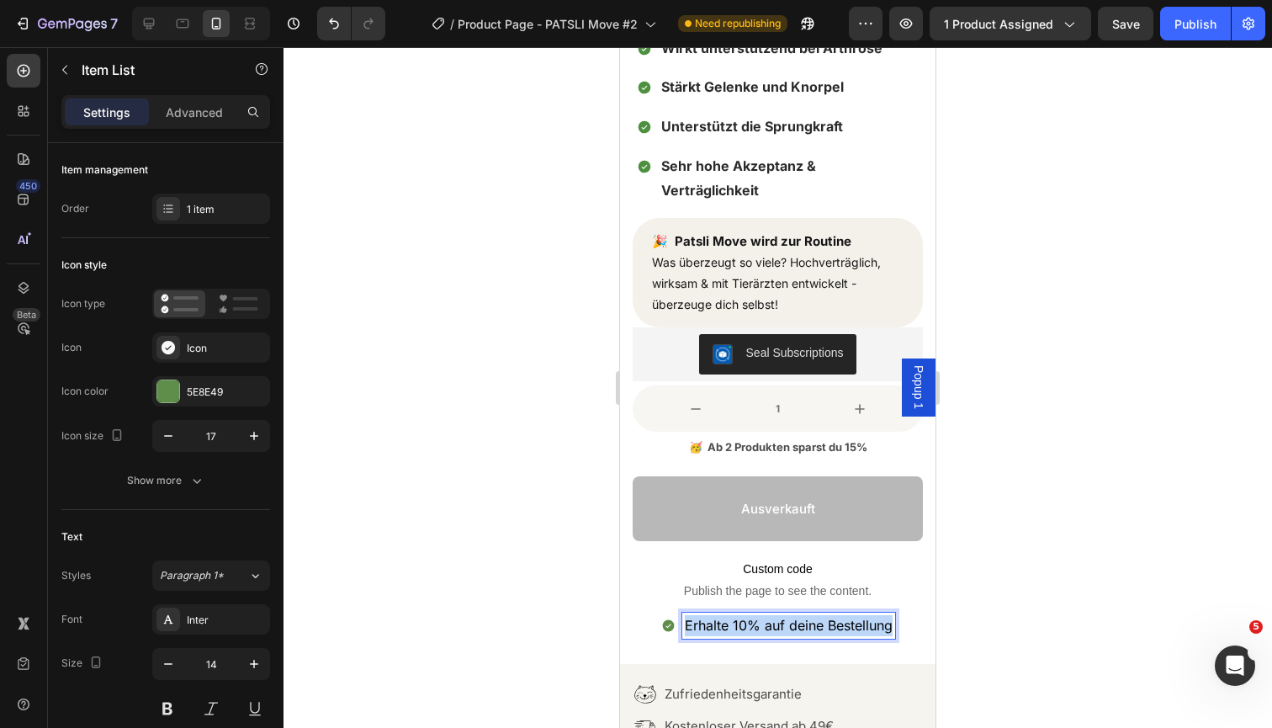
click at [759, 617] on span "Erhalte 10% auf deine Bestellung" at bounding box center [789, 625] width 208 height 17
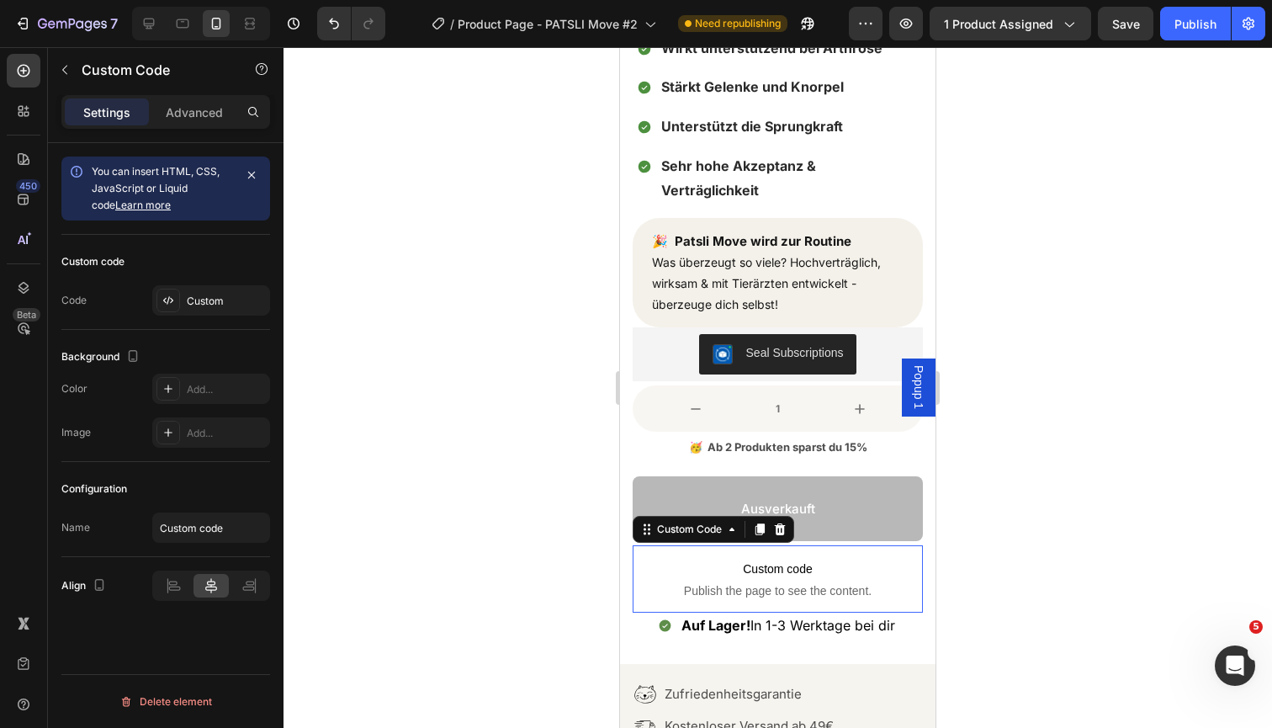
click at [833, 582] on span "Publish the page to see the content." at bounding box center [778, 590] width 290 height 17
click at [787, 522] on icon at bounding box center [779, 528] width 13 height 13
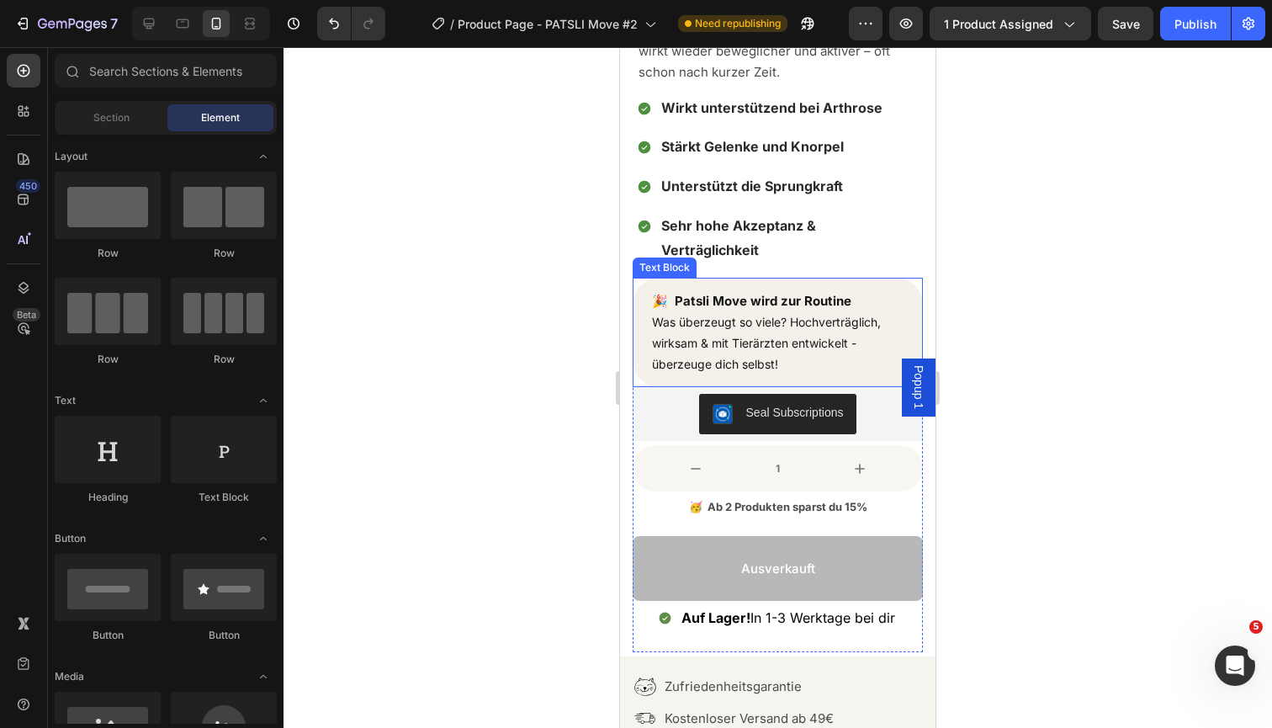
scroll to position [564, 0]
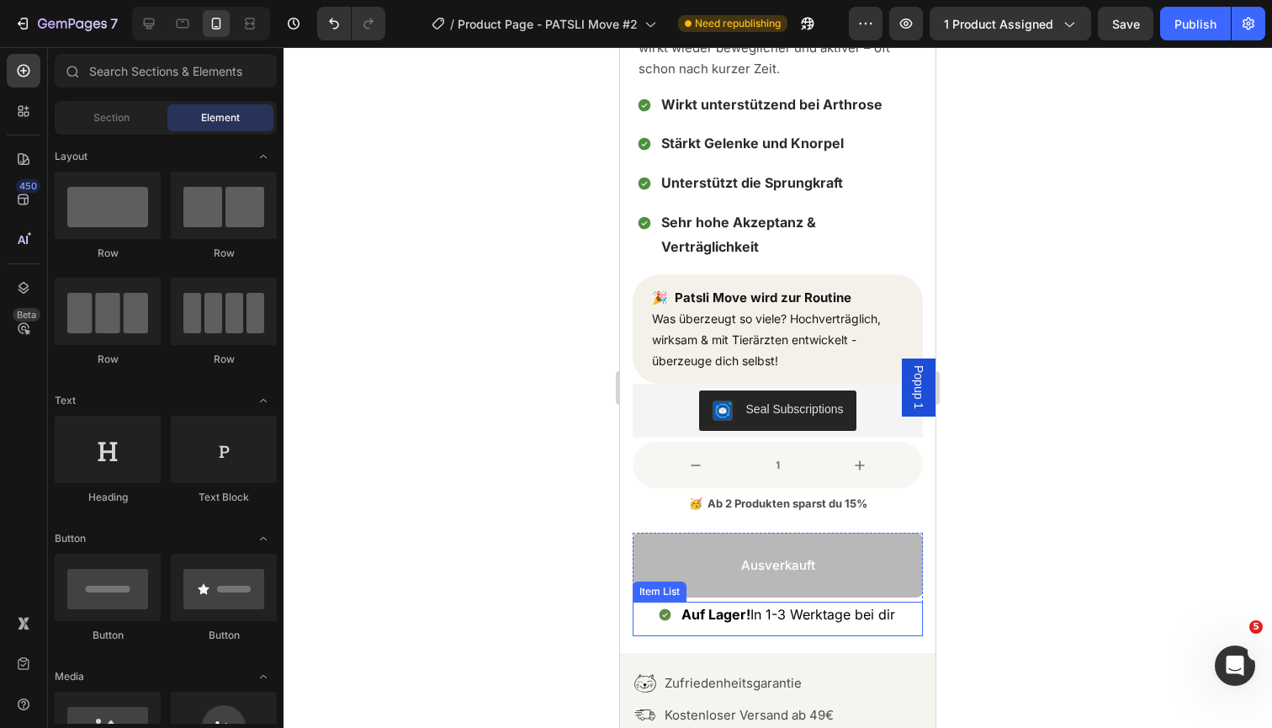
click at [757, 606] on span "Auf Lager! In 1-3 Werktage bei dir" at bounding box center [788, 614] width 214 height 17
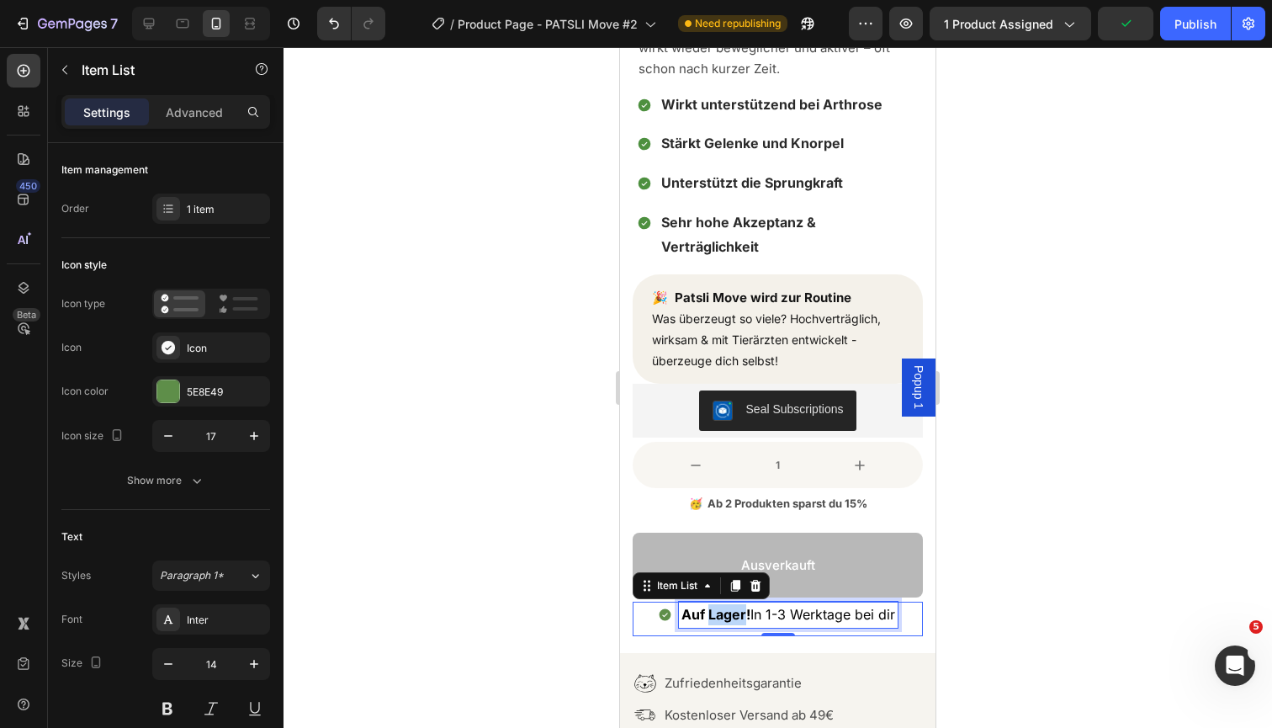
click at [723, 606] on strong "Auf Lager!" at bounding box center [715, 614] width 69 height 17
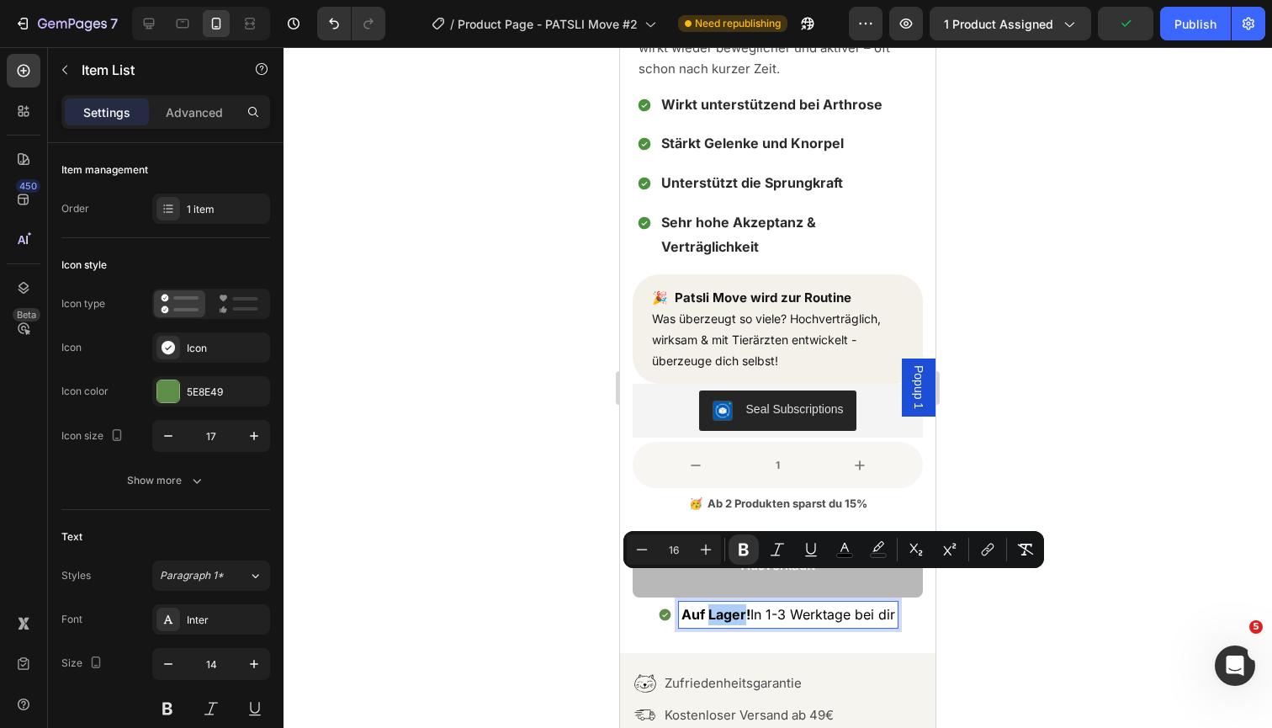
click at [680, 548] on input "16" at bounding box center [674, 549] width 34 height 20
click at [750, 604] on div "Auf Lager! In 1-3 Werktage bei dir" at bounding box center [778, 618] width 290 height 34
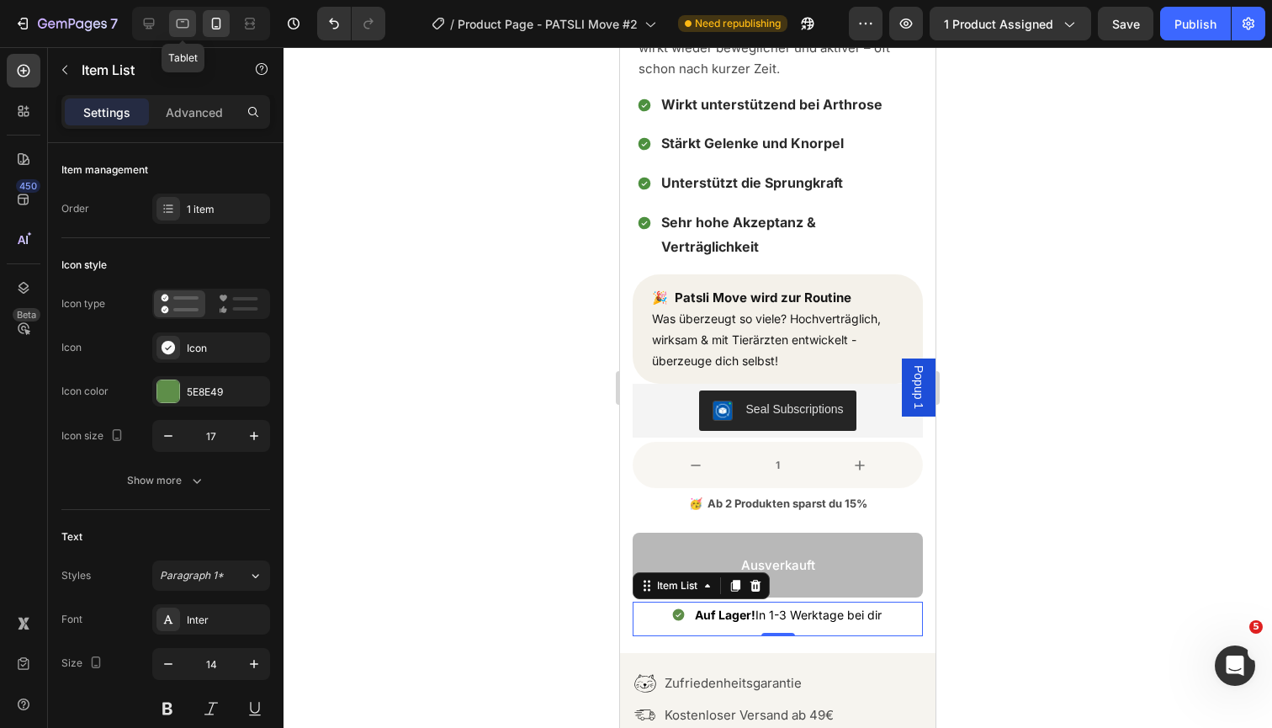
click at [180, 23] on icon at bounding box center [182, 23] width 17 height 17
type input "16"
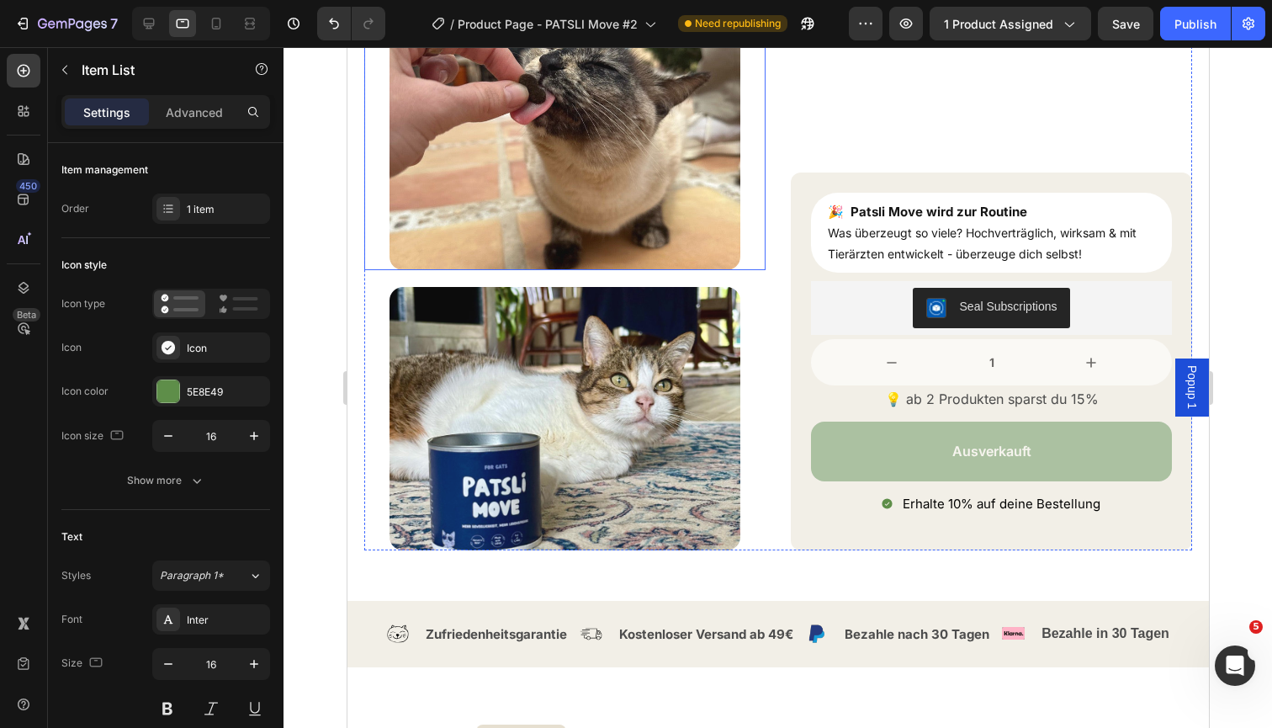
scroll to position [506, 0]
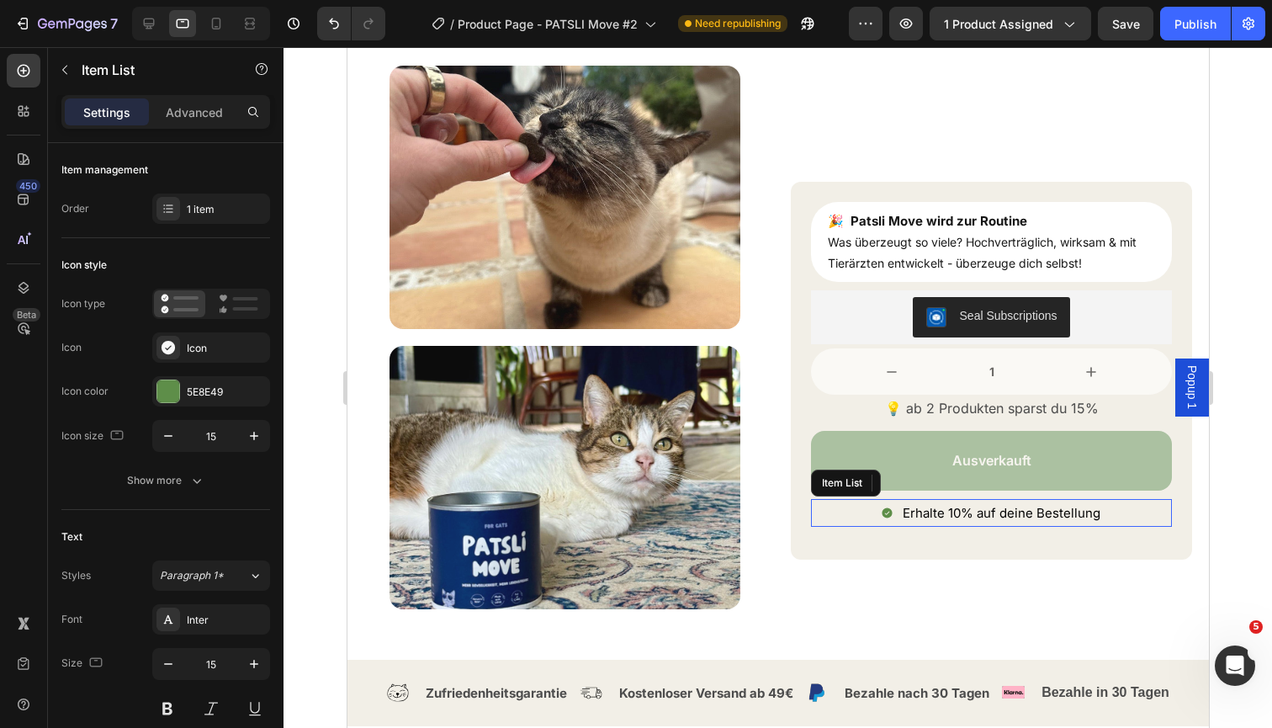
click at [968, 506] on span "Erhalte 10% auf deine Bestellung" at bounding box center [1001, 513] width 198 height 16
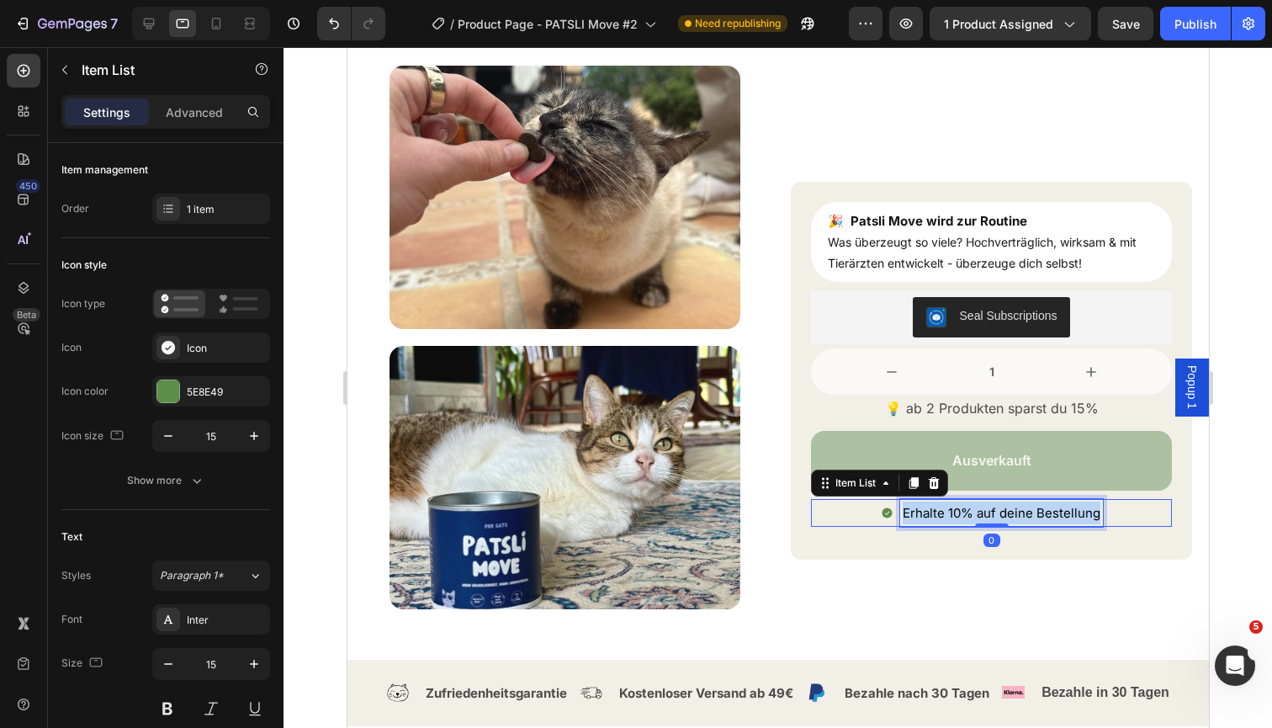
click at [968, 506] on span "Erhalte 10% auf deine Bestellung" at bounding box center [1001, 513] width 198 height 16
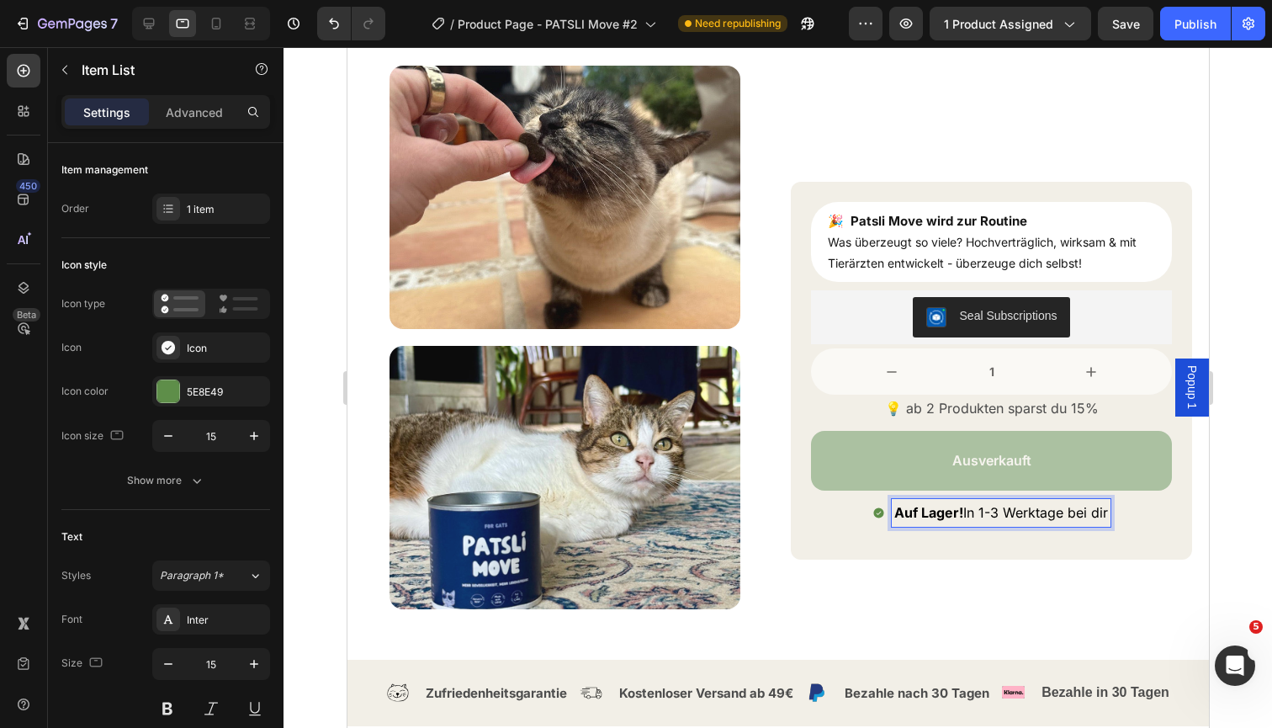
click at [930, 516] on strong "Auf Lager!" at bounding box center [927, 512] width 69 height 17
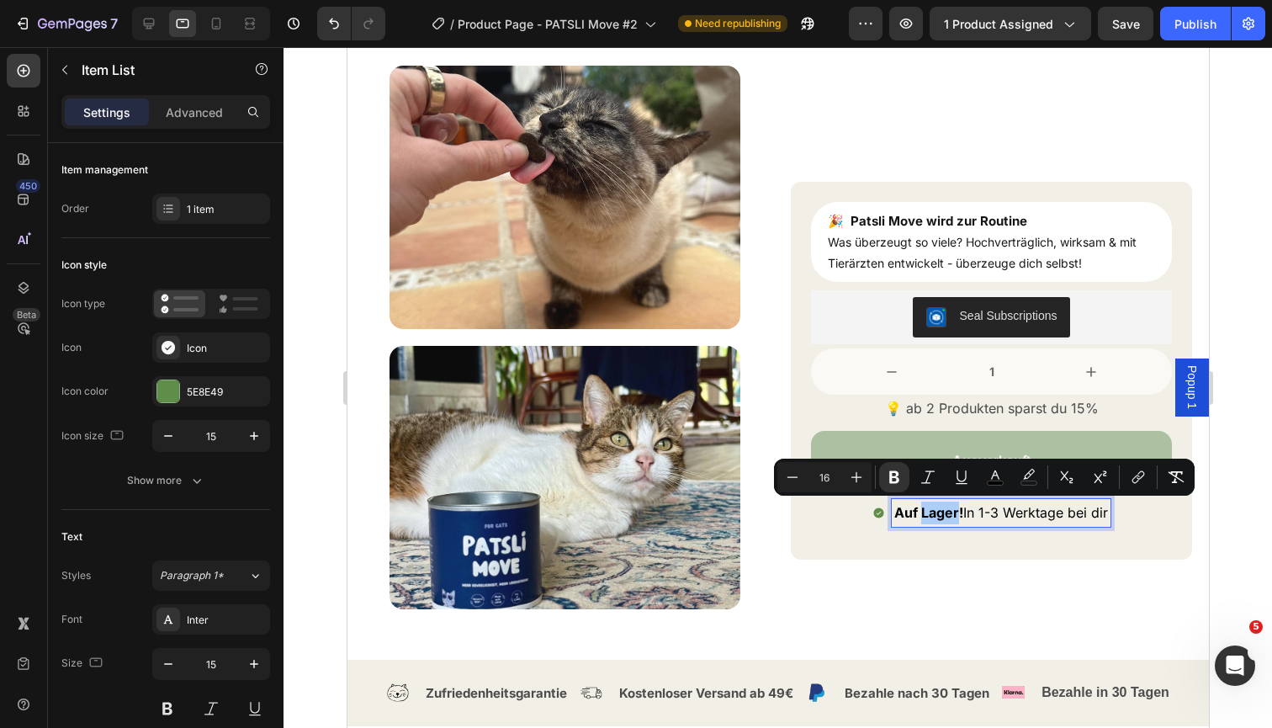
click at [834, 467] on input "16" at bounding box center [825, 477] width 34 height 20
click at [908, 540] on div "🎉 Patsli Move wird zur Routine Was überzeugt so viele? Hochverträglich, wirksam…" at bounding box center [990, 371] width 401 height 378
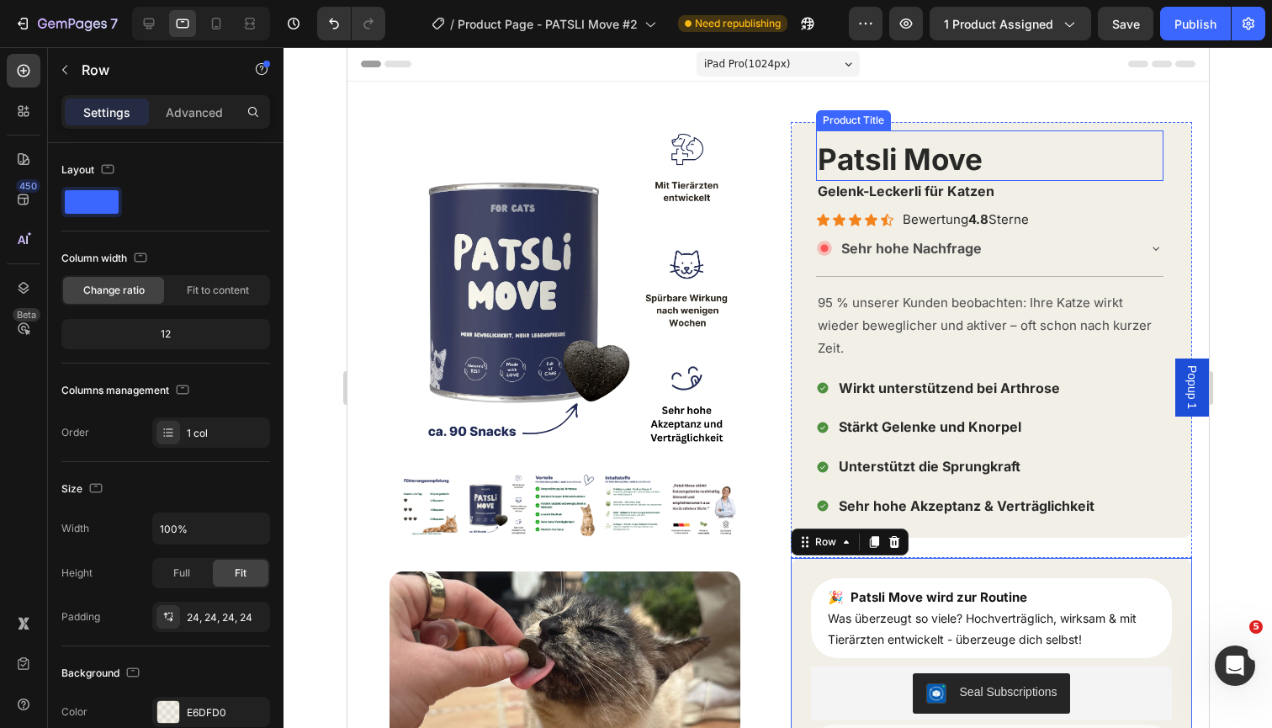
scroll to position [0, 0]
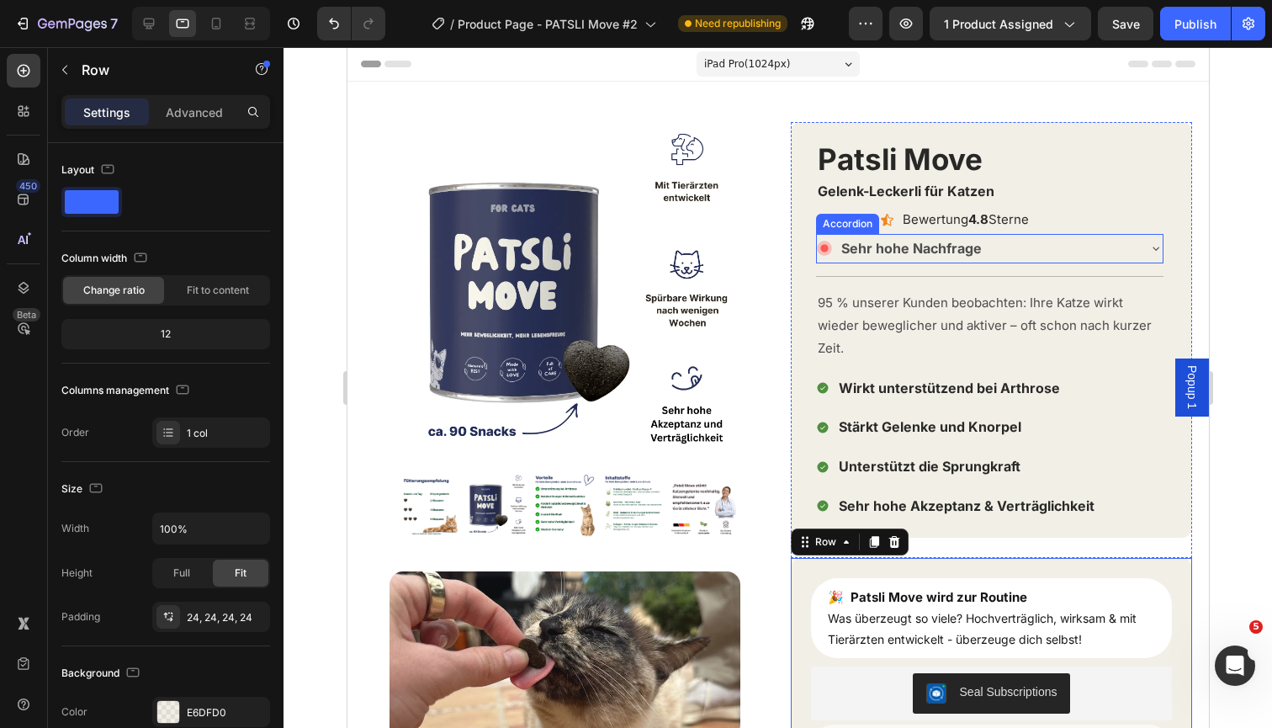
click at [1012, 248] on div "Sehr hohe Nachfrage" at bounding box center [975, 248] width 319 height 29
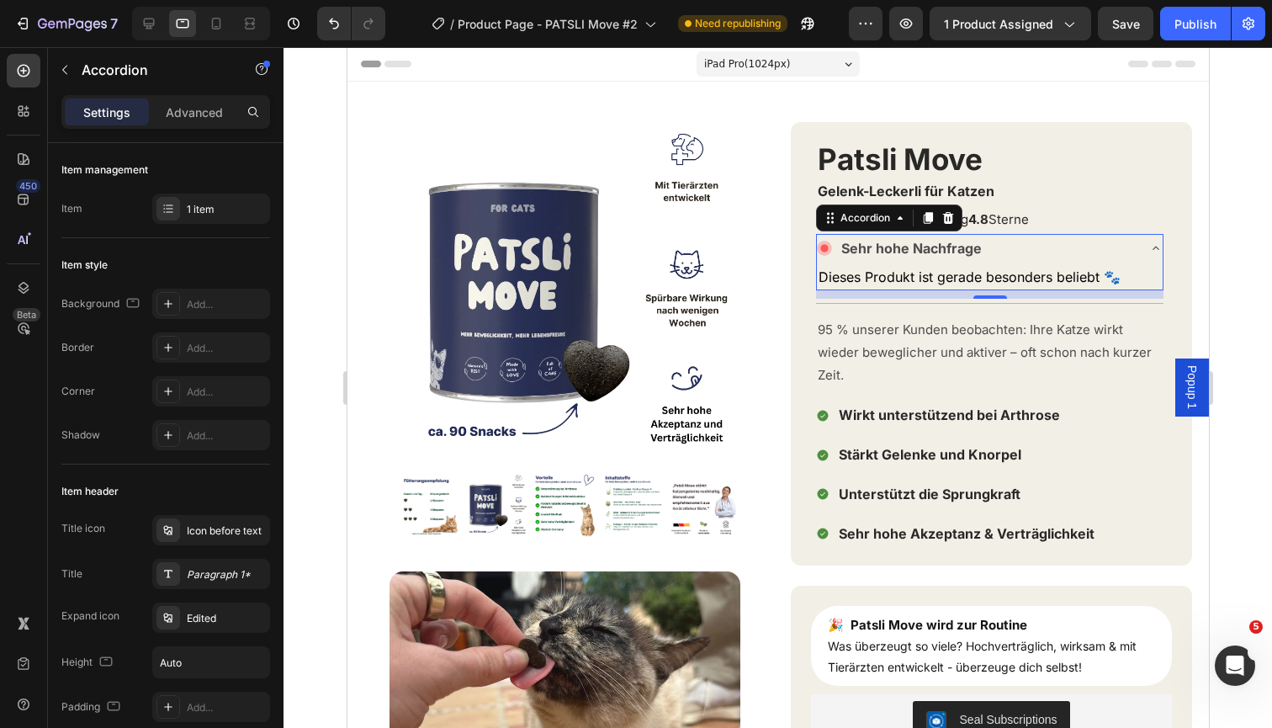
click at [1035, 243] on div "Sehr hohe Nachfrage" at bounding box center [975, 248] width 319 height 29
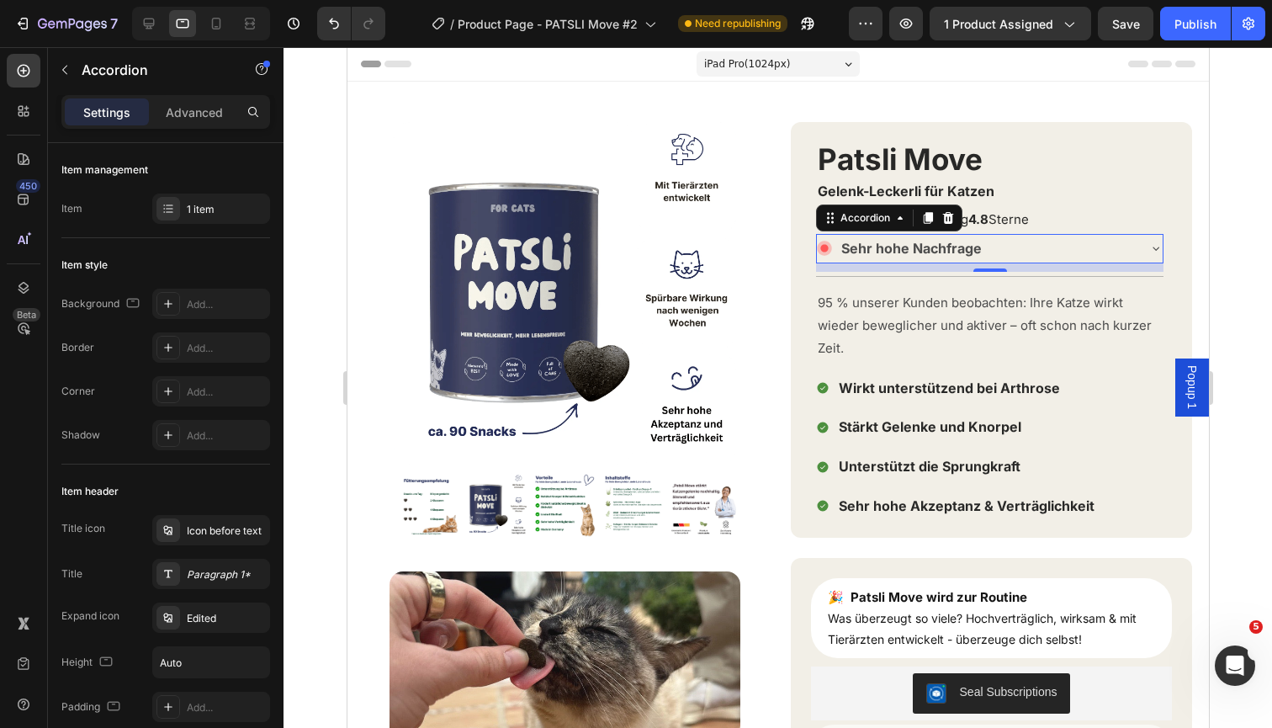
click at [1114, 237] on div "Sehr hohe Nachfrage" at bounding box center [975, 248] width 319 height 29
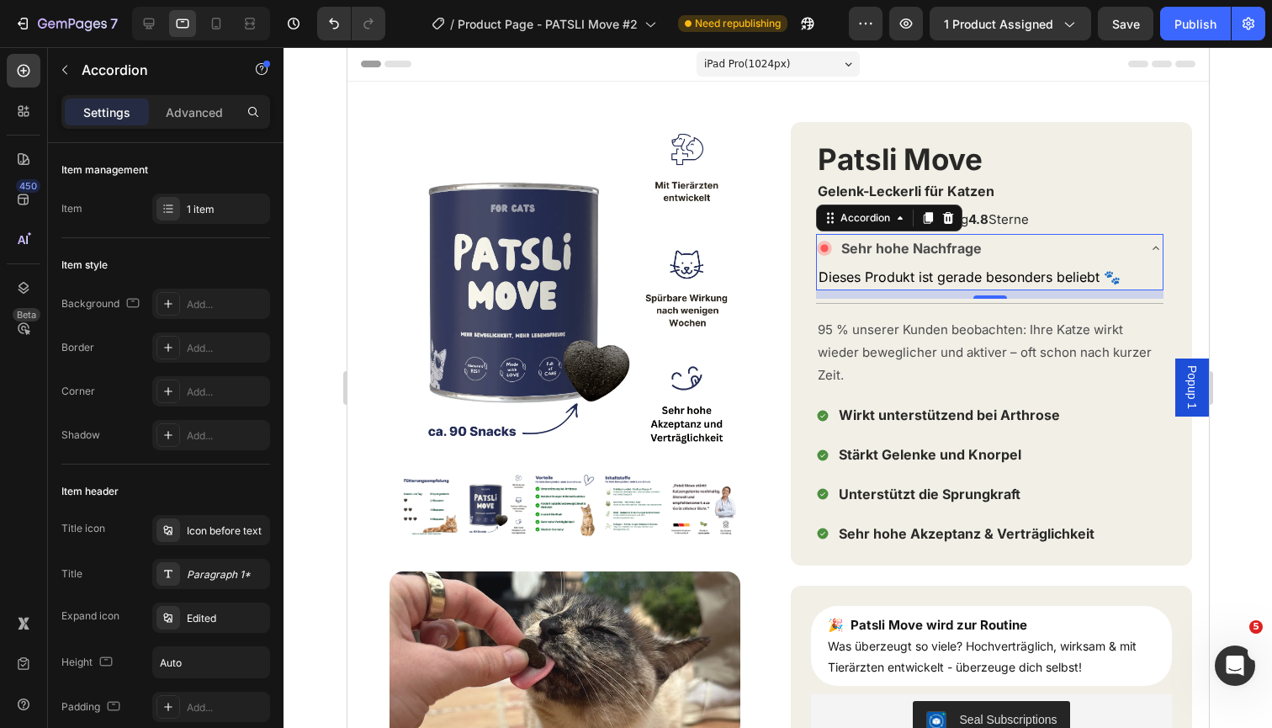
click at [1105, 241] on div "Sehr hohe Nachfrage" at bounding box center [975, 248] width 319 height 29
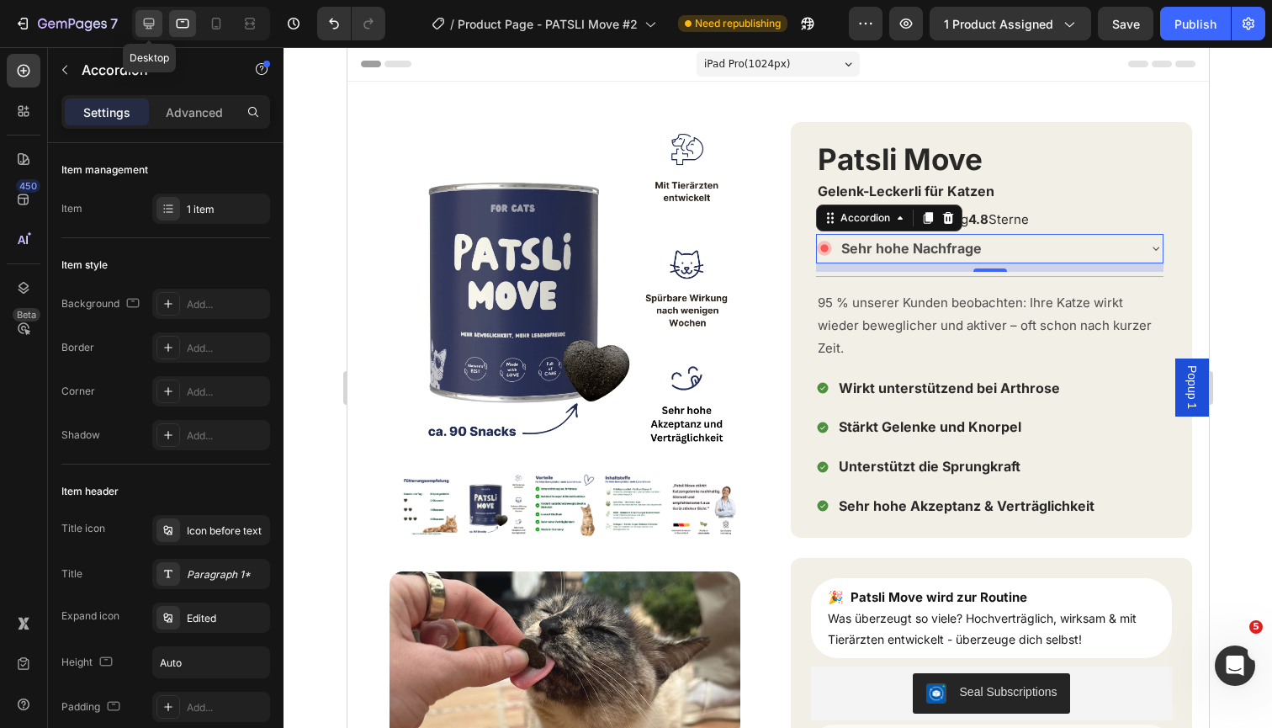
click at [156, 24] on icon at bounding box center [148, 23] width 17 height 17
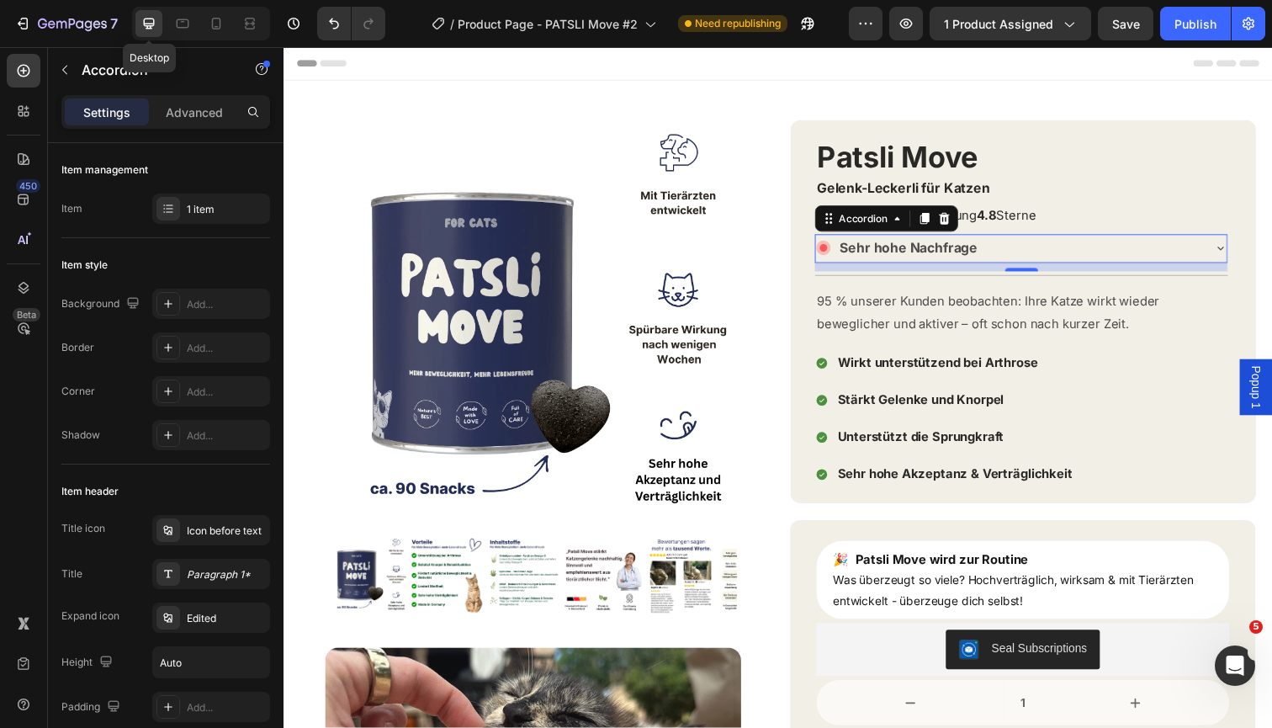
scroll to position [130, 0]
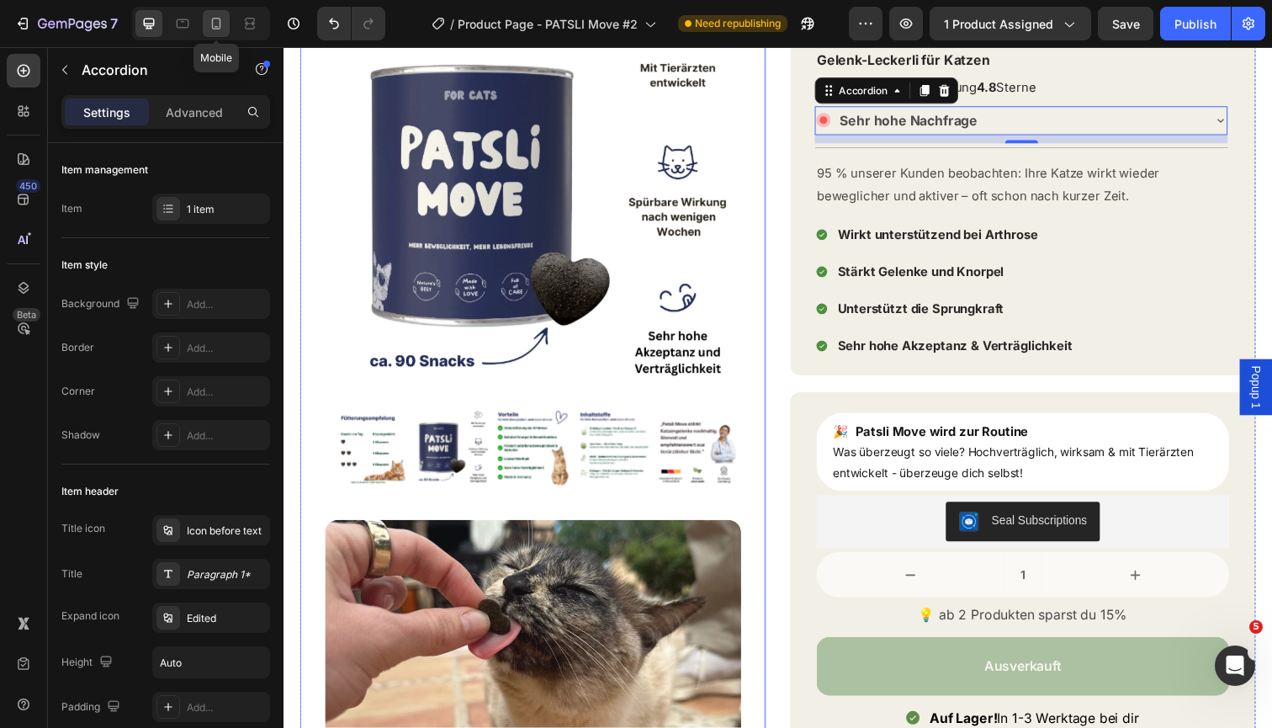
click at [220, 28] on icon at bounding box center [216, 24] width 9 height 12
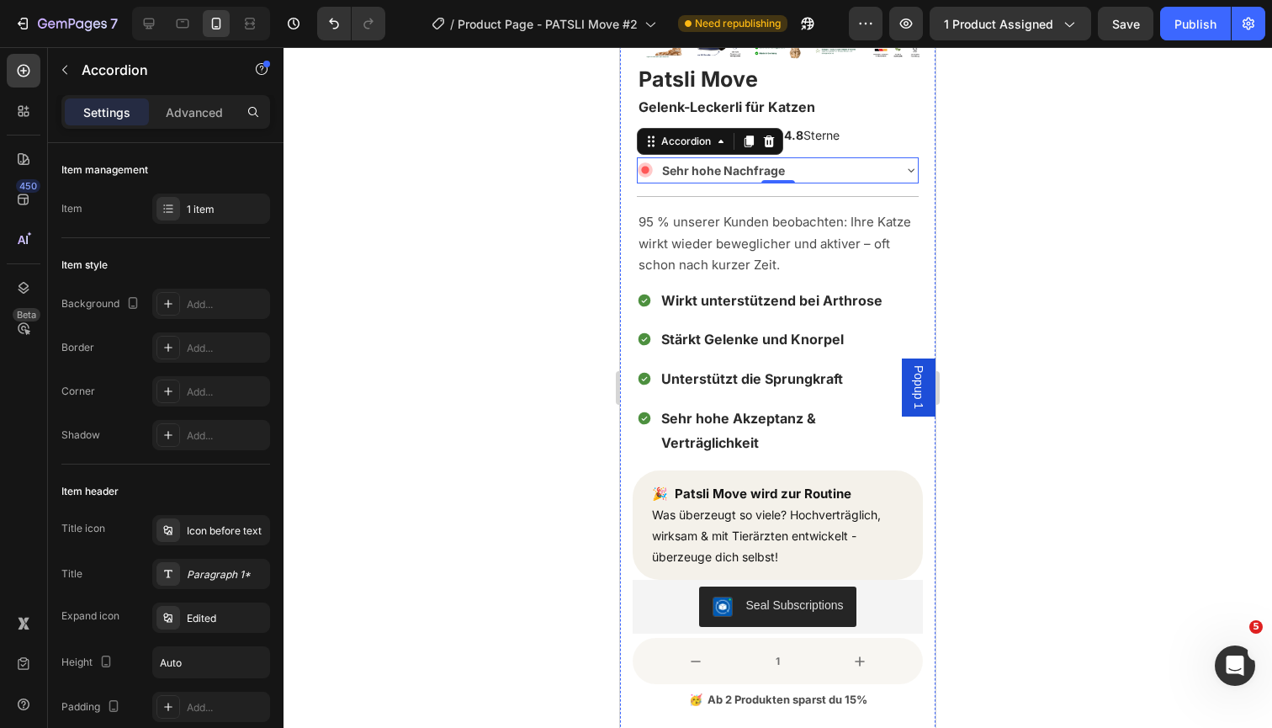
scroll to position [418, 0]
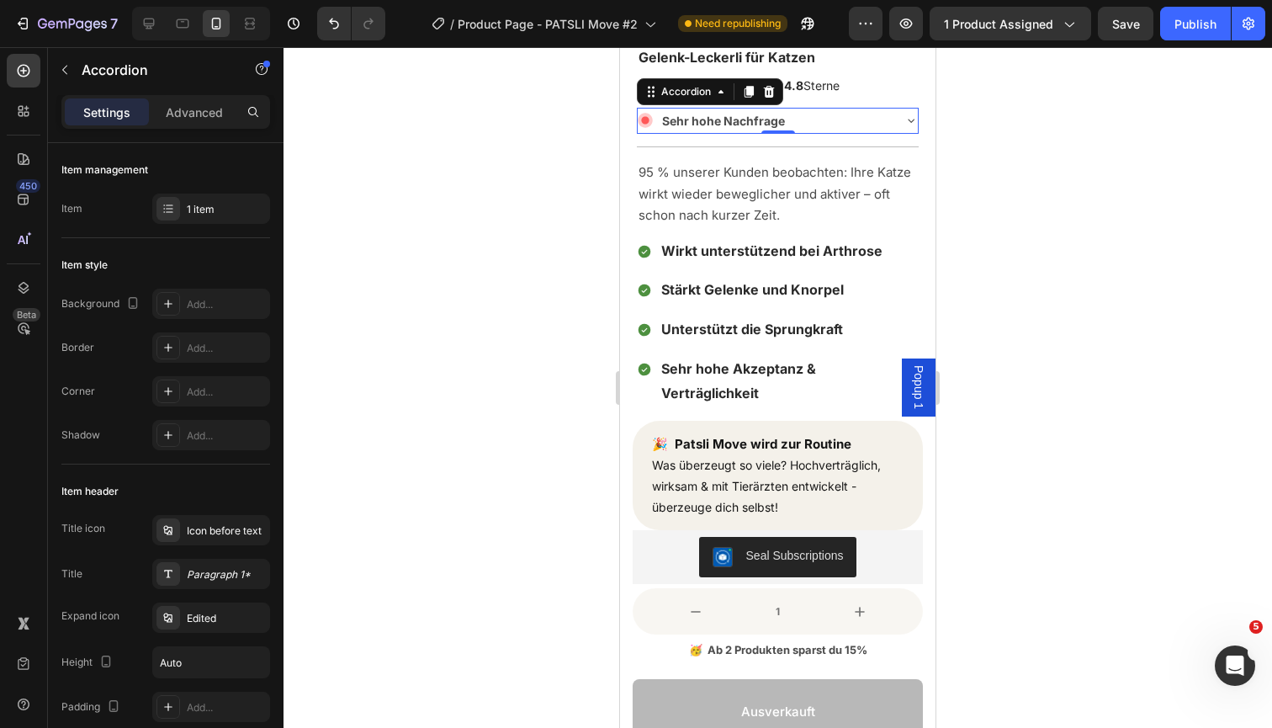
click at [827, 114] on div "Sehr hohe Nachfrage" at bounding box center [764, 121] width 253 height 26
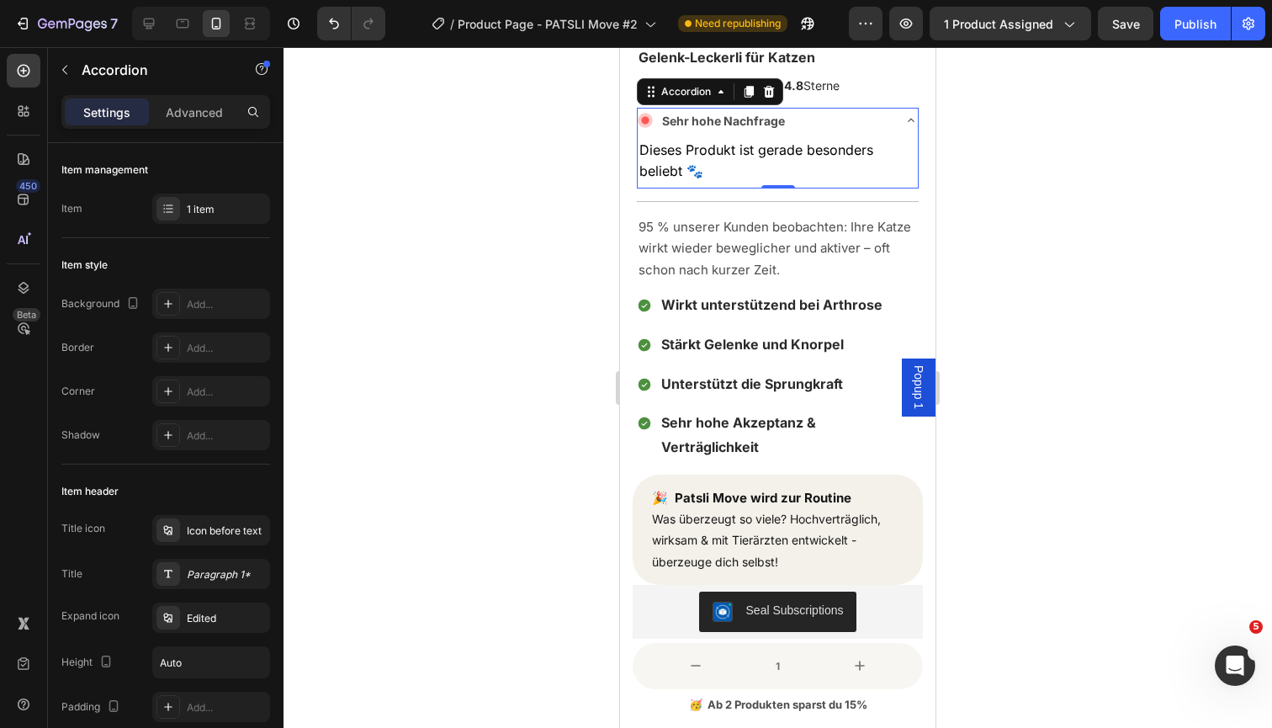
click at [1046, 129] on div at bounding box center [777, 387] width 988 height 681
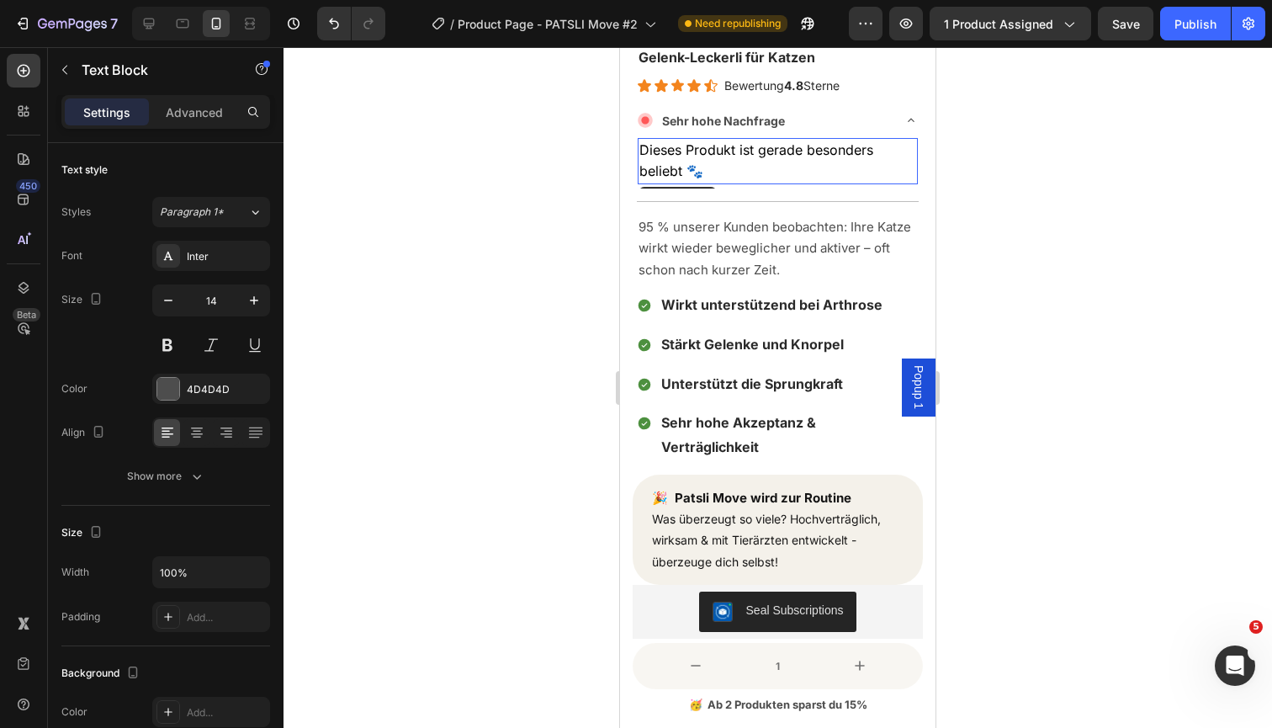
click at [767, 154] on span "Dieses Produkt ist gerade besonders beliebt 🐾" at bounding box center [756, 160] width 234 height 38
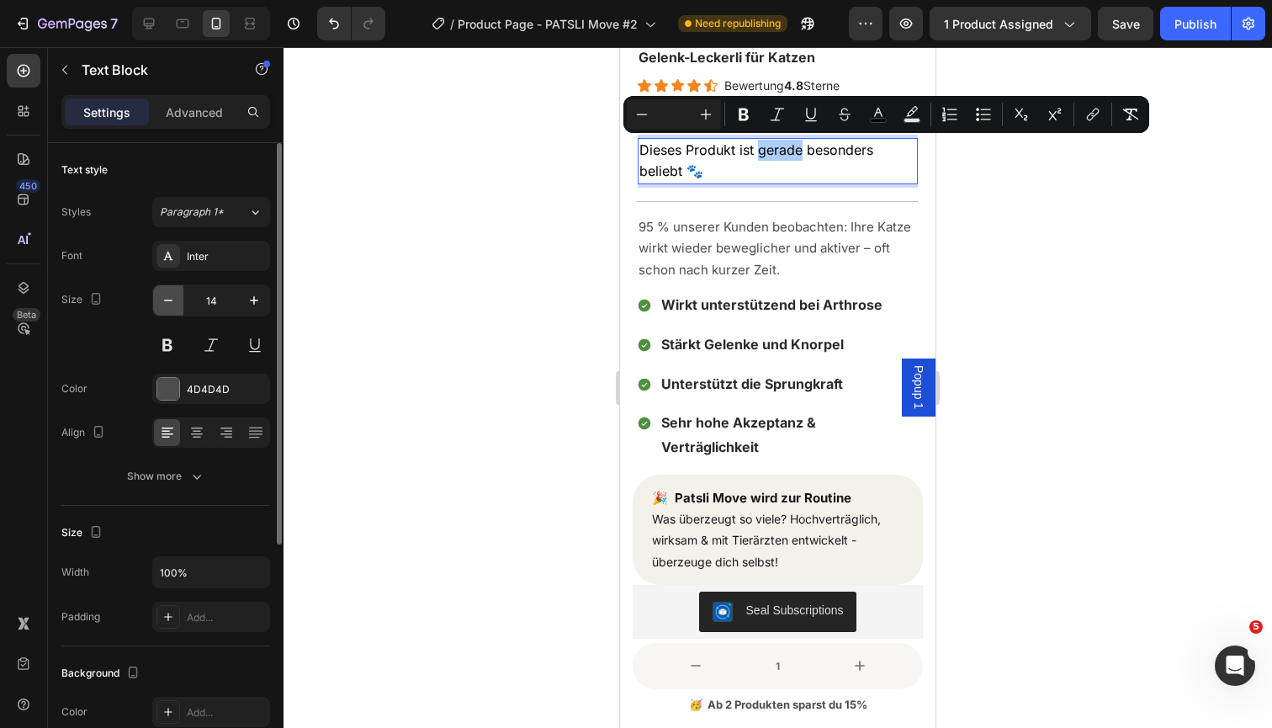
click at [181, 304] on button "button" at bounding box center [168, 300] width 30 height 30
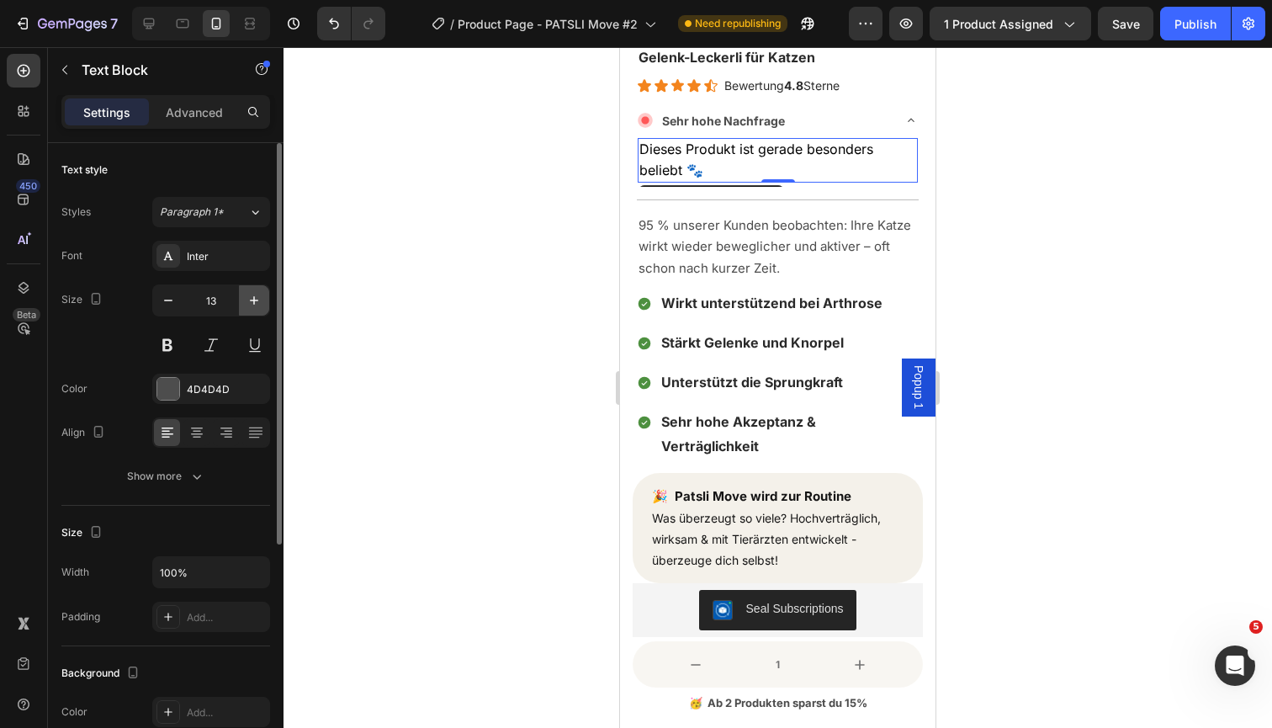
click at [255, 305] on icon "button" at bounding box center [254, 300] width 17 height 17
type input "14"
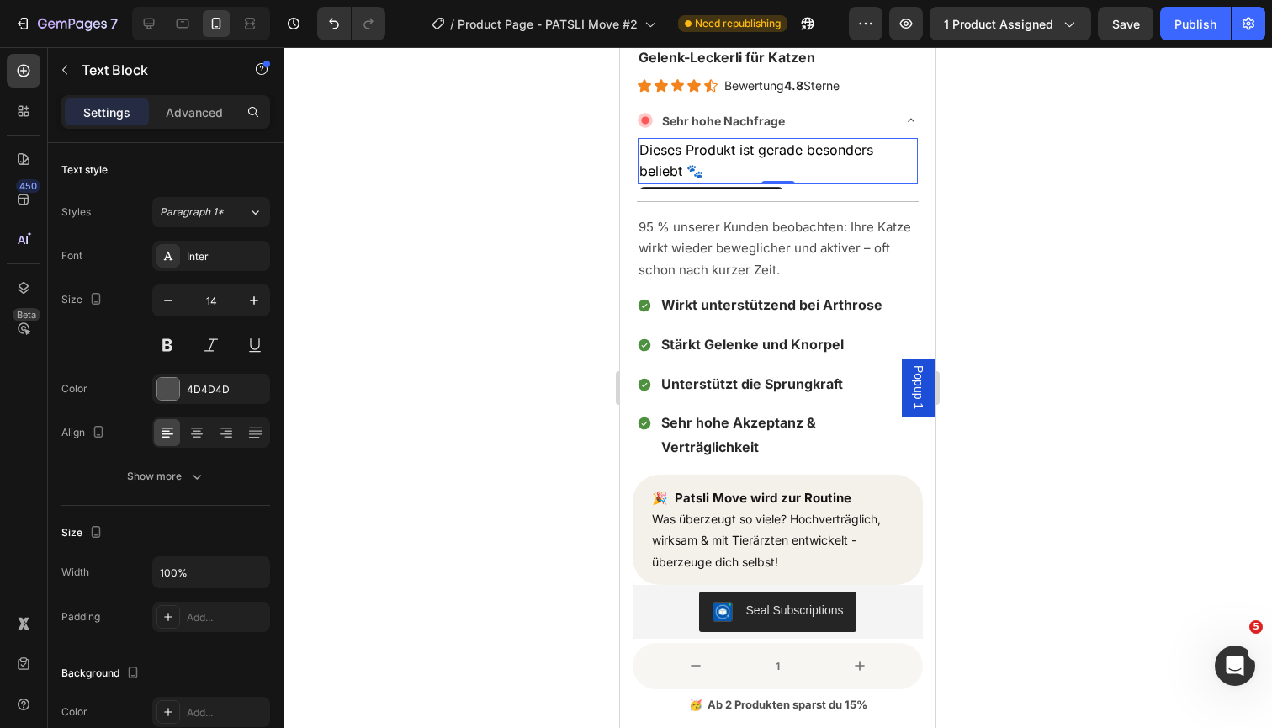
click at [744, 157] on p "Dieses Produkt ist gerade besonders beliebt 🐾" at bounding box center [777, 161] width 277 height 42
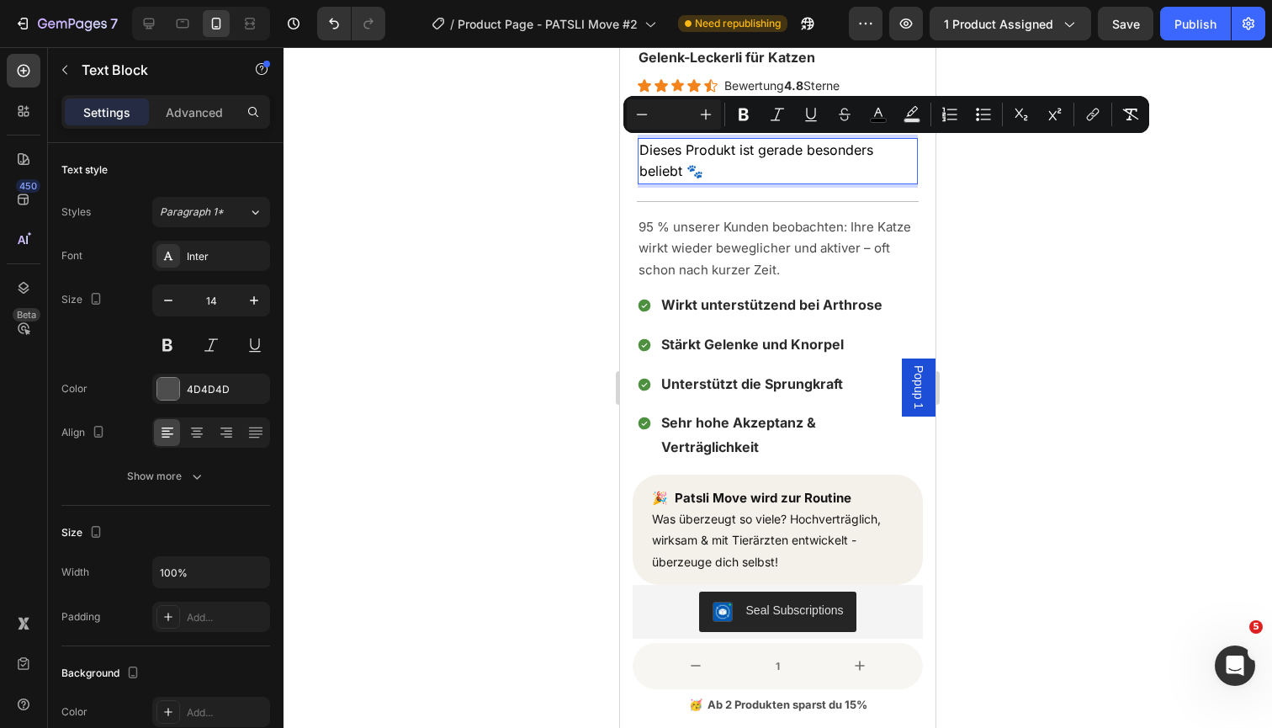
click at [680, 119] on input "Editor contextual toolbar" at bounding box center [674, 114] width 34 height 20
click at [644, 120] on icon "Editor contextual toolbar" at bounding box center [641, 114] width 17 height 17
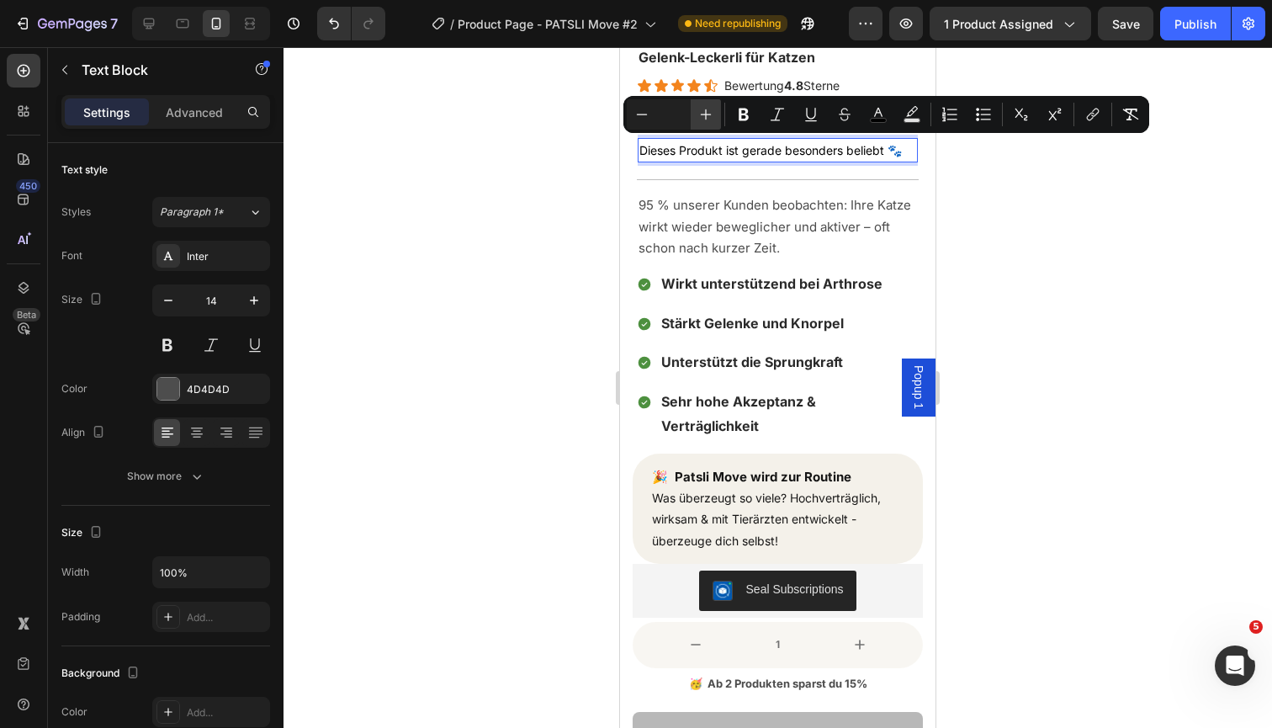
click at [697, 115] on button "Plus" at bounding box center [706, 114] width 30 height 30
click at [883, 180] on div "Title Line" at bounding box center [778, 180] width 282 height 26
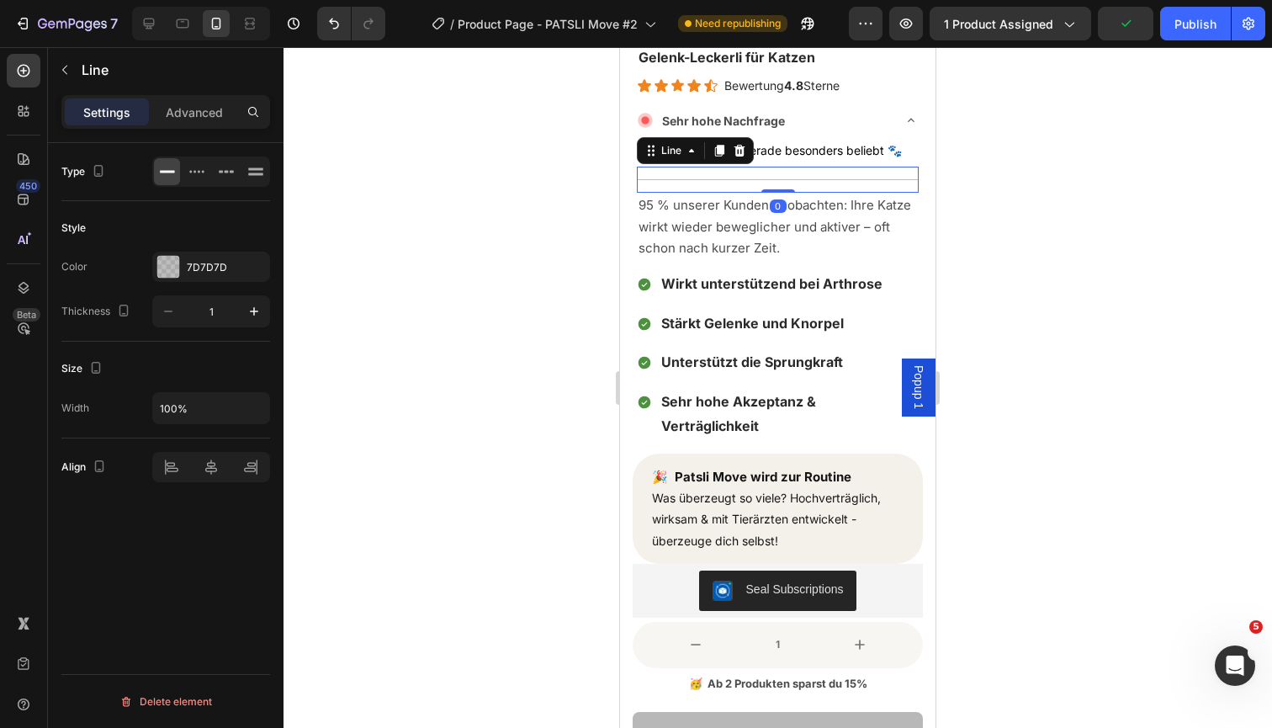
click at [1052, 128] on div at bounding box center [777, 387] width 988 height 681
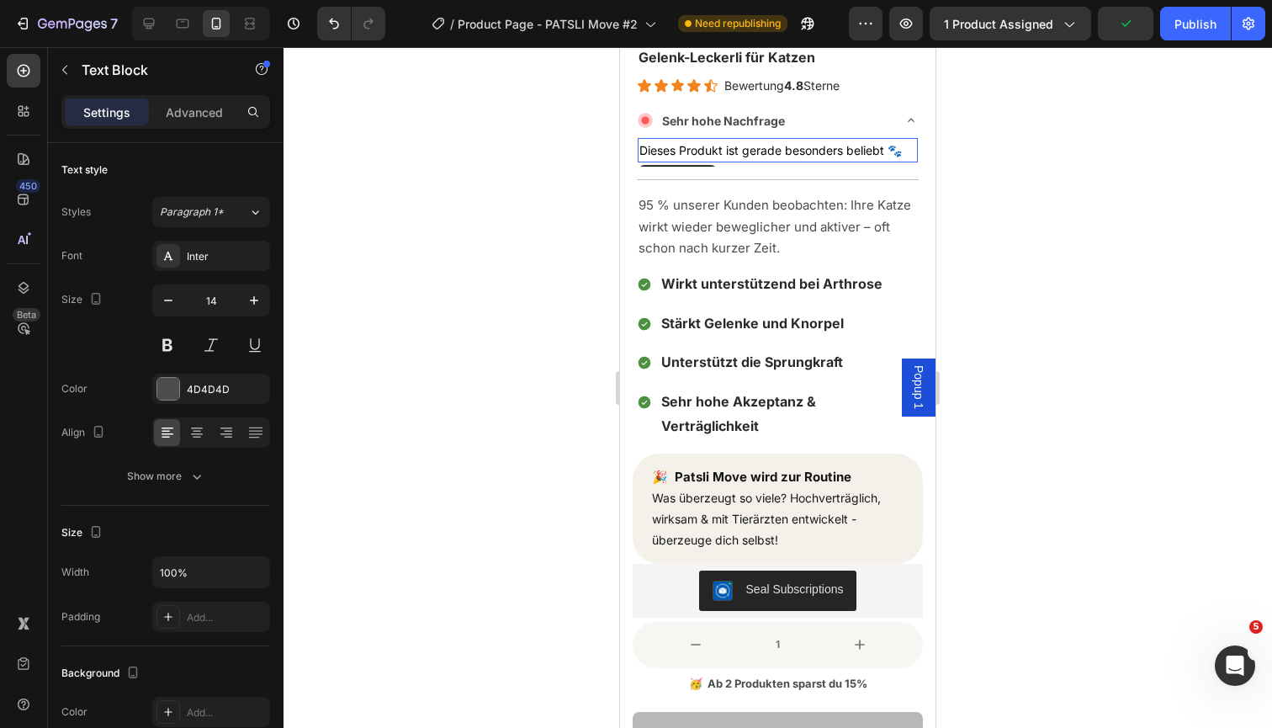
click at [827, 158] on p "Dieses Produkt ist gerade besonders beliebt 🐾" at bounding box center [777, 150] width 277 height 21
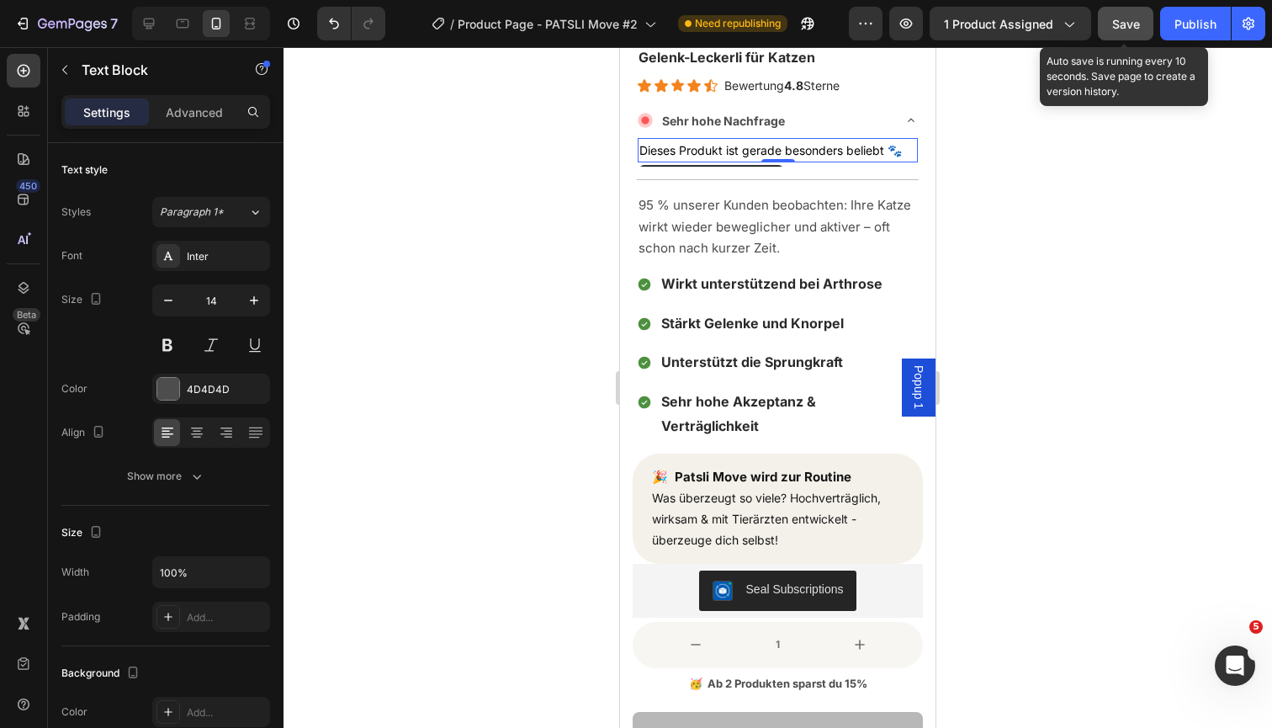
click at [1119, 26] on span "Save" at bounding box center [1126, 24] width 28 height 14
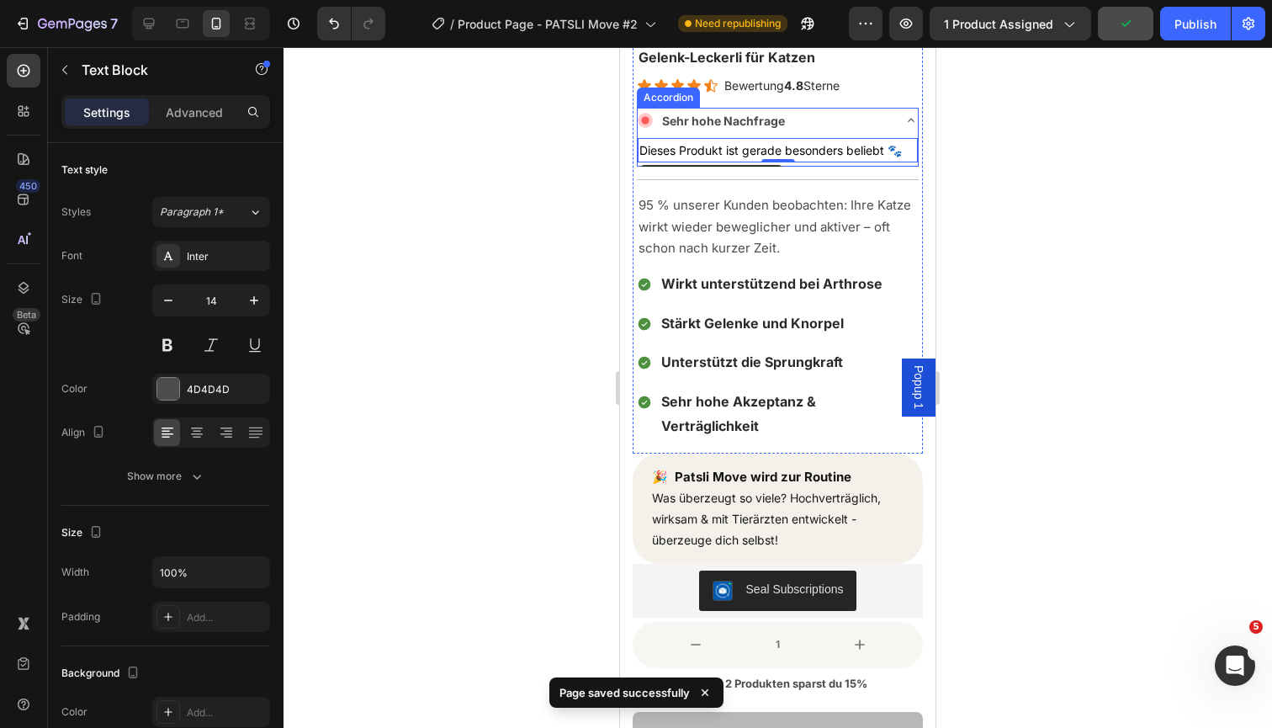
click at [910, 116] on icon at bounding box center [910, 120] width 13 height 13
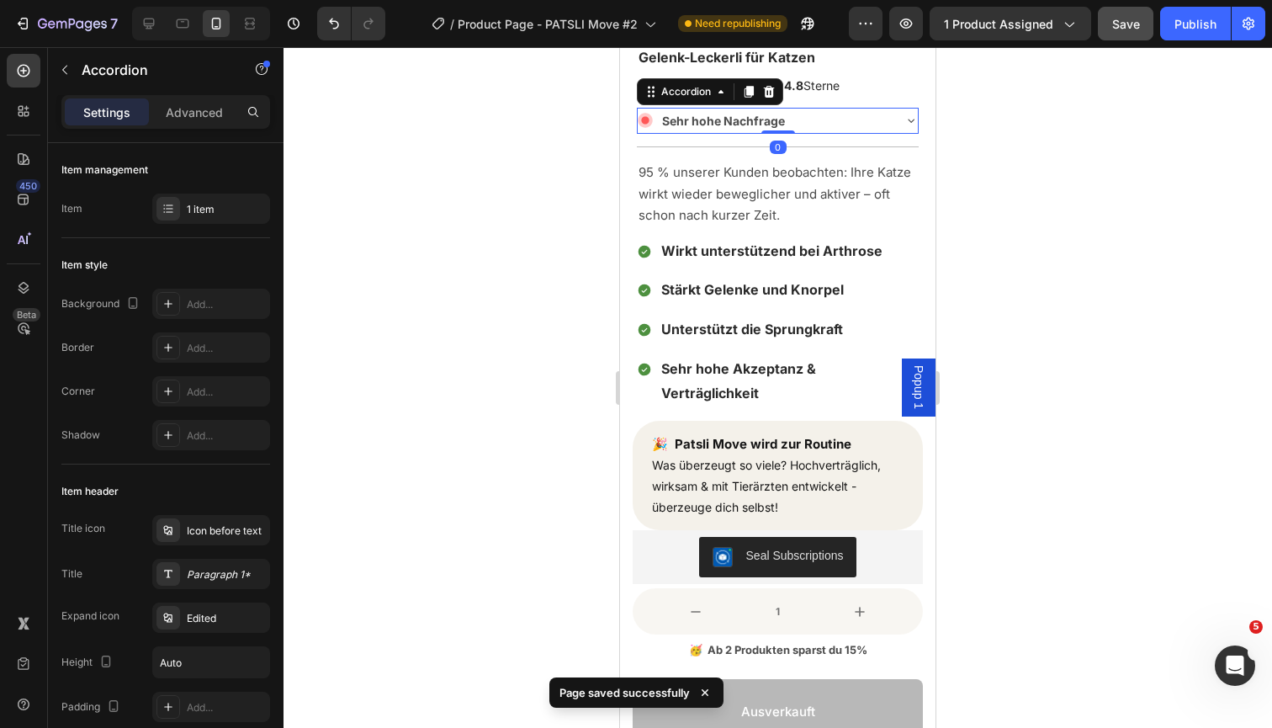
click at [1046, 185] on div at bounding box center [777, 387] width 988 height 681
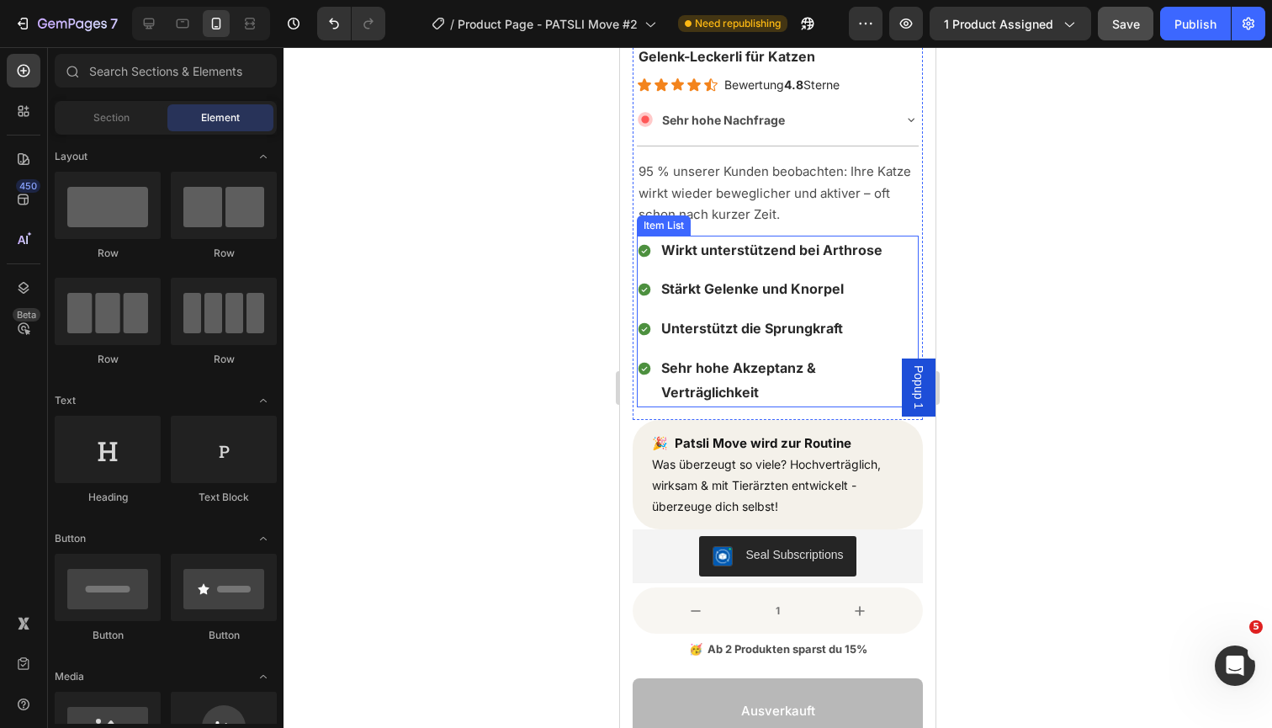
scroll to position [391, 0]
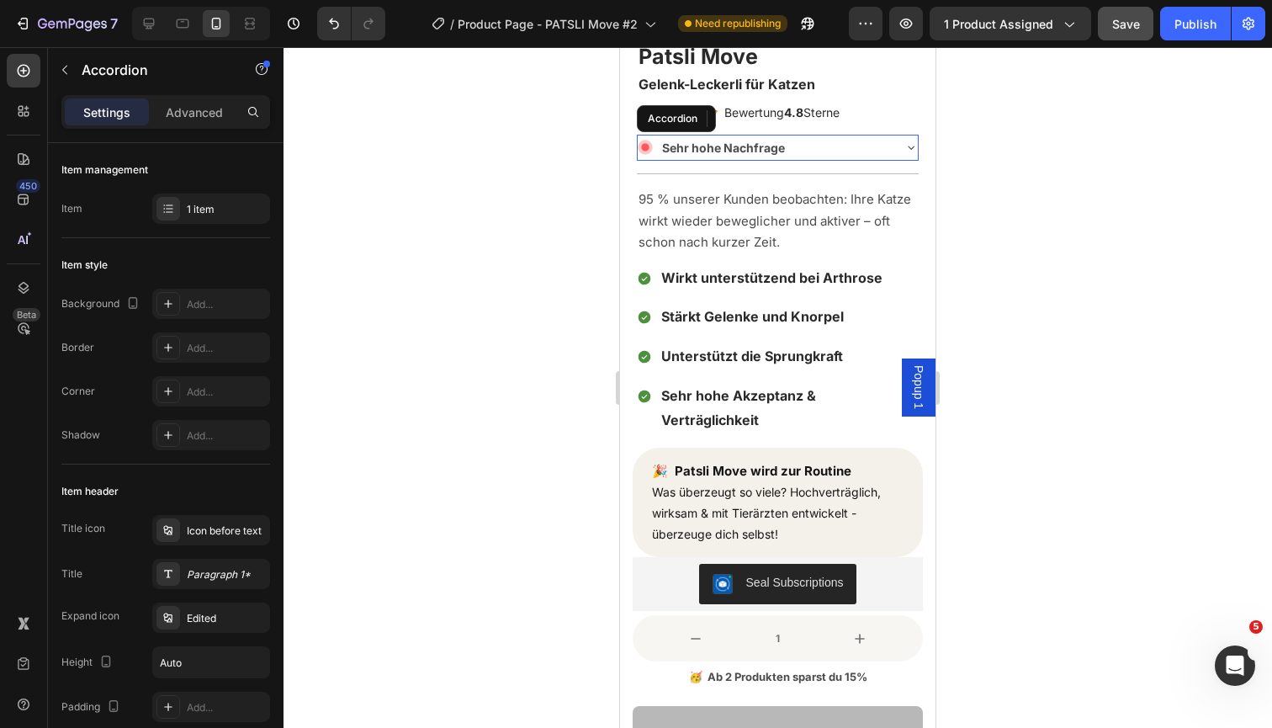
click at [670, 148] on p "Sehr hohe Nachfrage" at bounding box center [723, 147] width 123 height 21
click at [665, 148] on p "Sehr hohe Nachfrage" at bounding box center [723, 147] width 123 height 21
click at [1081, 186] on div at bounding box center [777, 387] width 988 height 681
click at [889, 144] on div "Sehr hohe Nachfrage" at bounding box center [764, 148] width 253 height 26
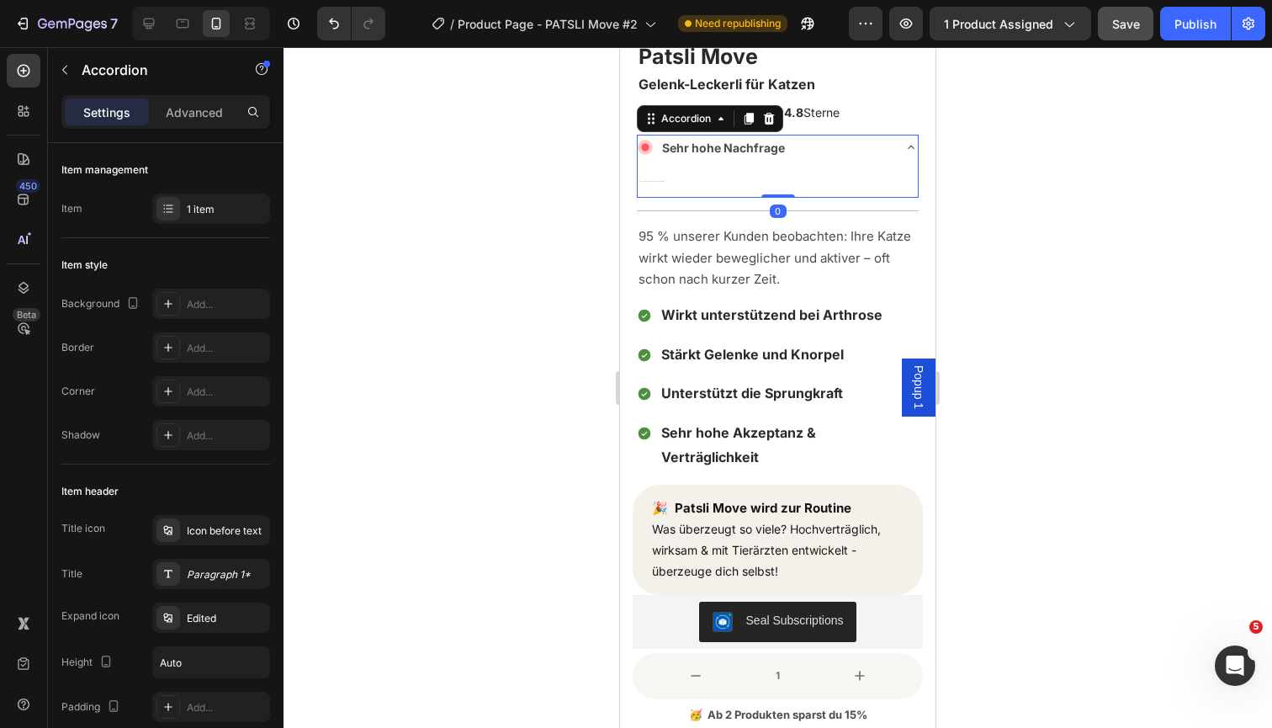
click at [890, 144] on div "Sehr hohe Nachfrage" at bounding box center [764, 148] width 253 height 26
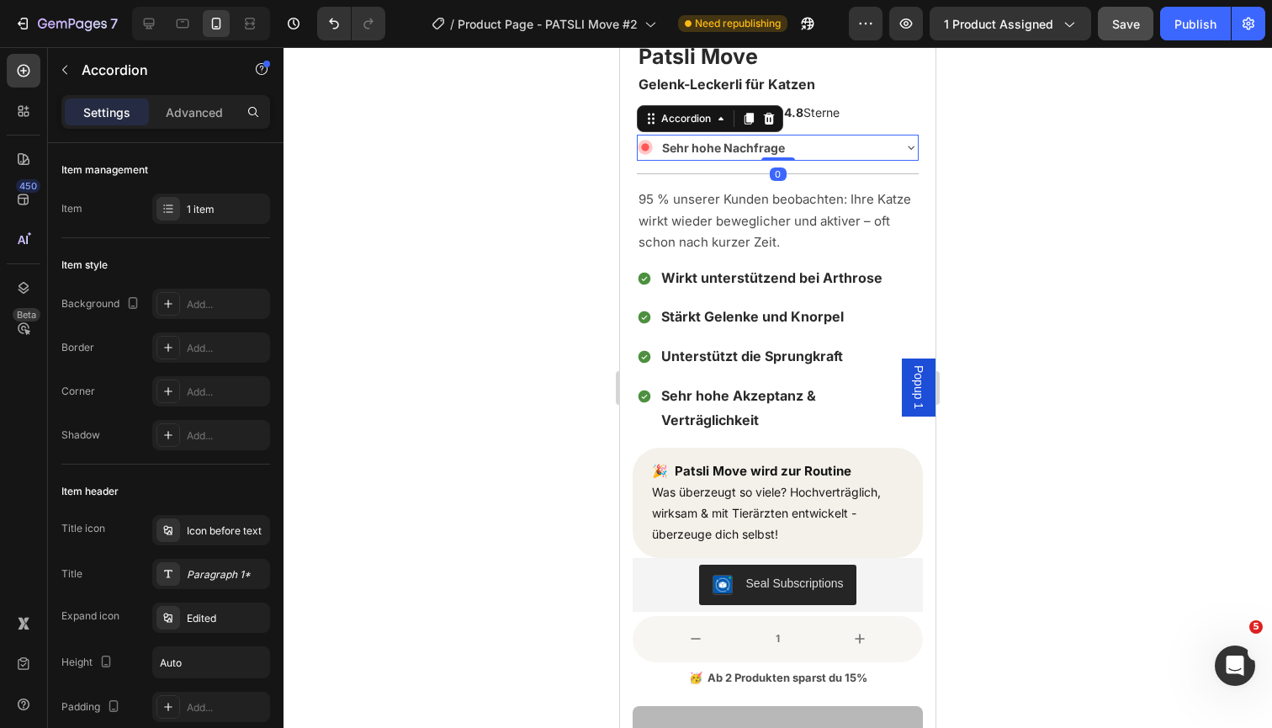
click at [890, 144] on div "Sehr hohe Nachfrage" at bounding box center [764, 148] width 253 height 26
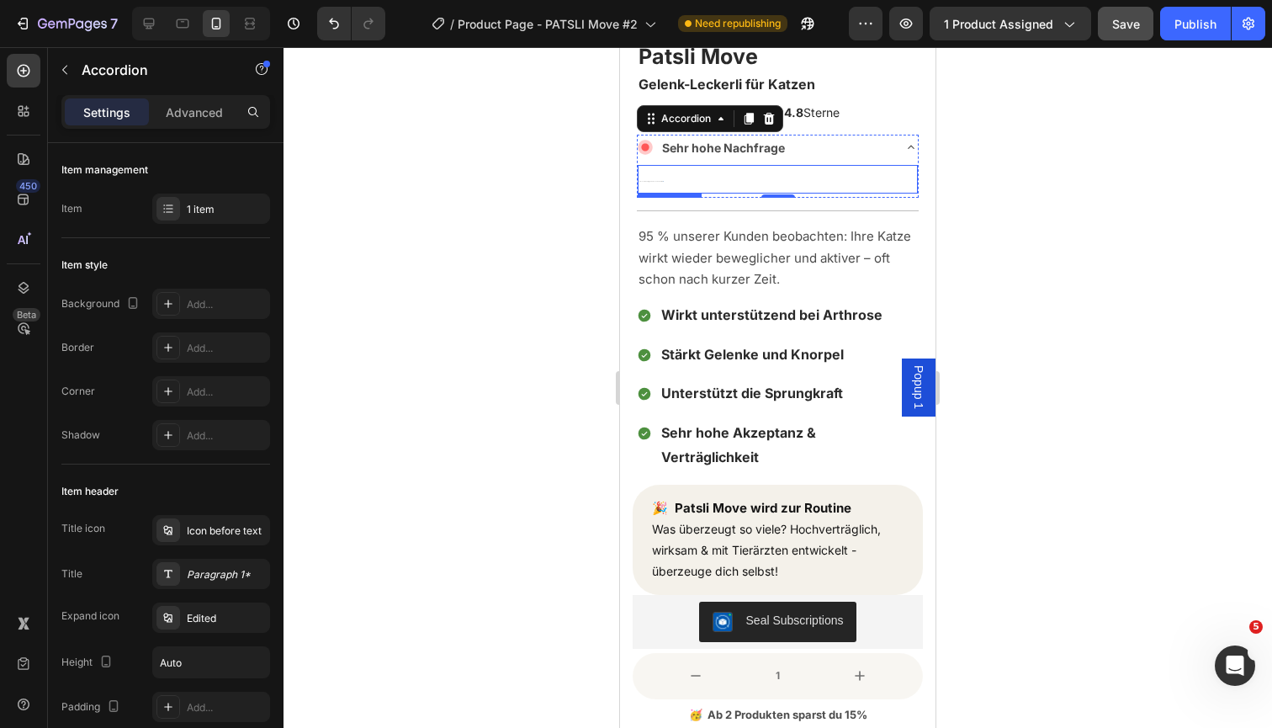
click at [670, 180] on p "Dieses Produkt ist gerade besonders beliebt 🐾" at bounding box center [777, 179] width 277 height 25
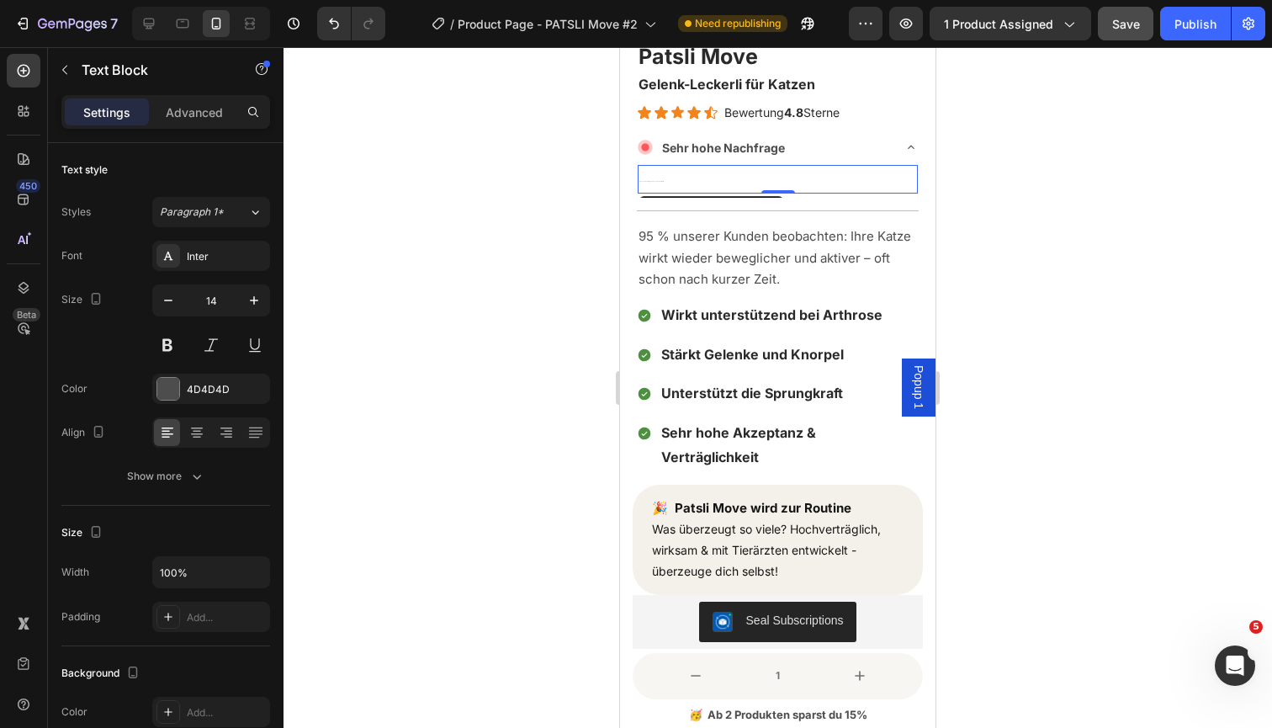
click at [660, 182] on p "Dieses Produkt ist gerade besonders beliebt 🐾" at bounding box center [777, 179] width 277 height 25
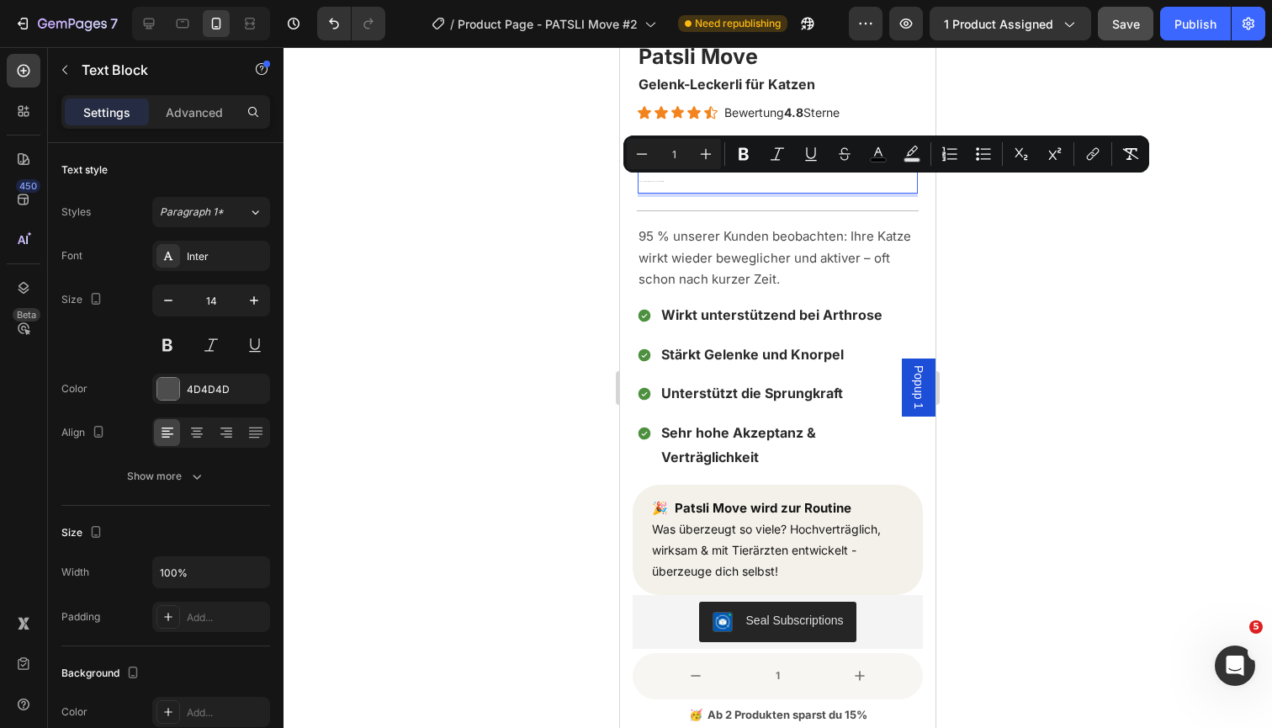
click at [683, 155] on input "1" at bounding box center [674, 154] width 34 height 20
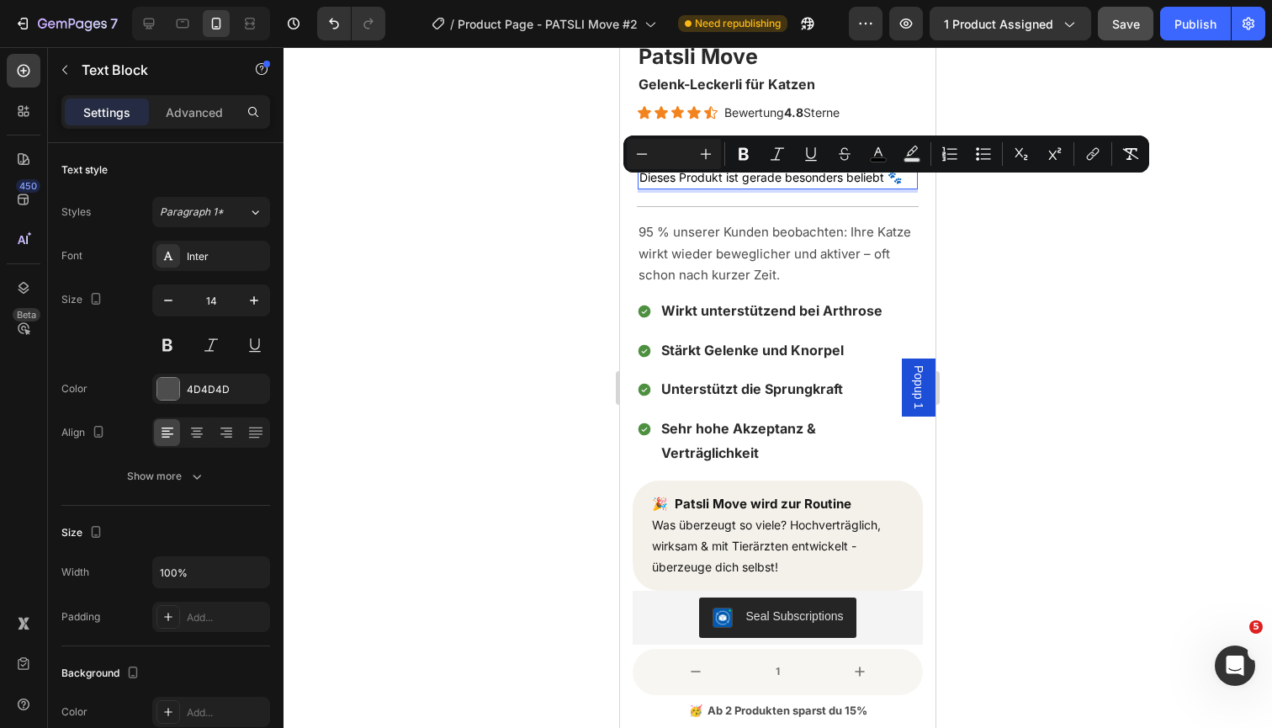
click at [1009, 228] on div at bounding box center [777, 387] width 988 height 681
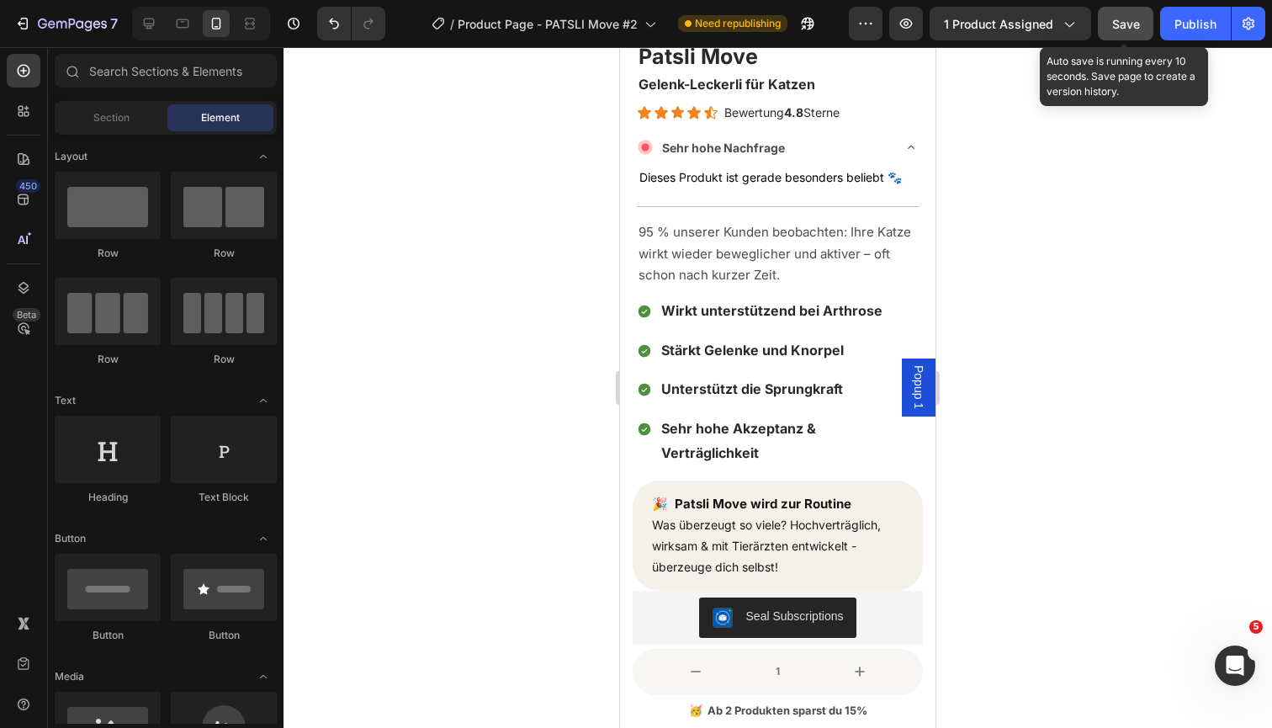
click at [1127, 24] on span "Save" at bounding box center [1126, 24] width 28 height 14
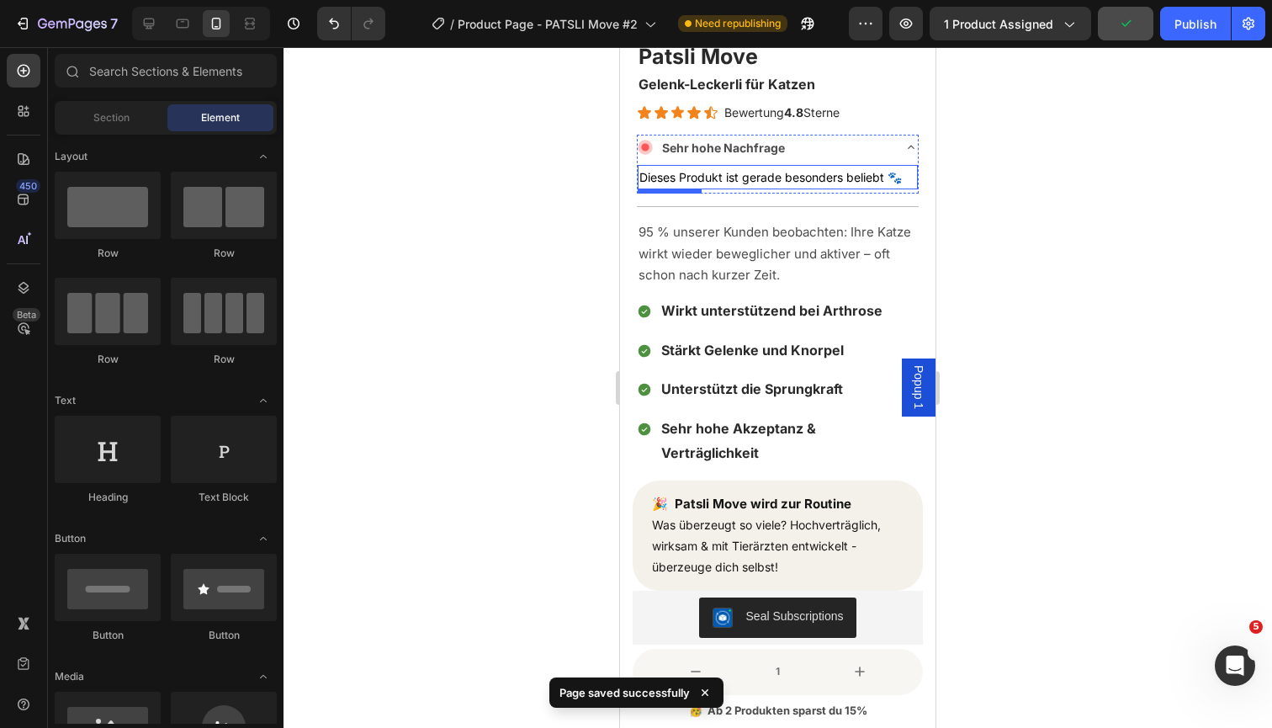
click at [752, 177] on span "Dieses Produkt ist gerade besonders beliebt 🐾" at bounding box center [770, 177] width 262 height 14
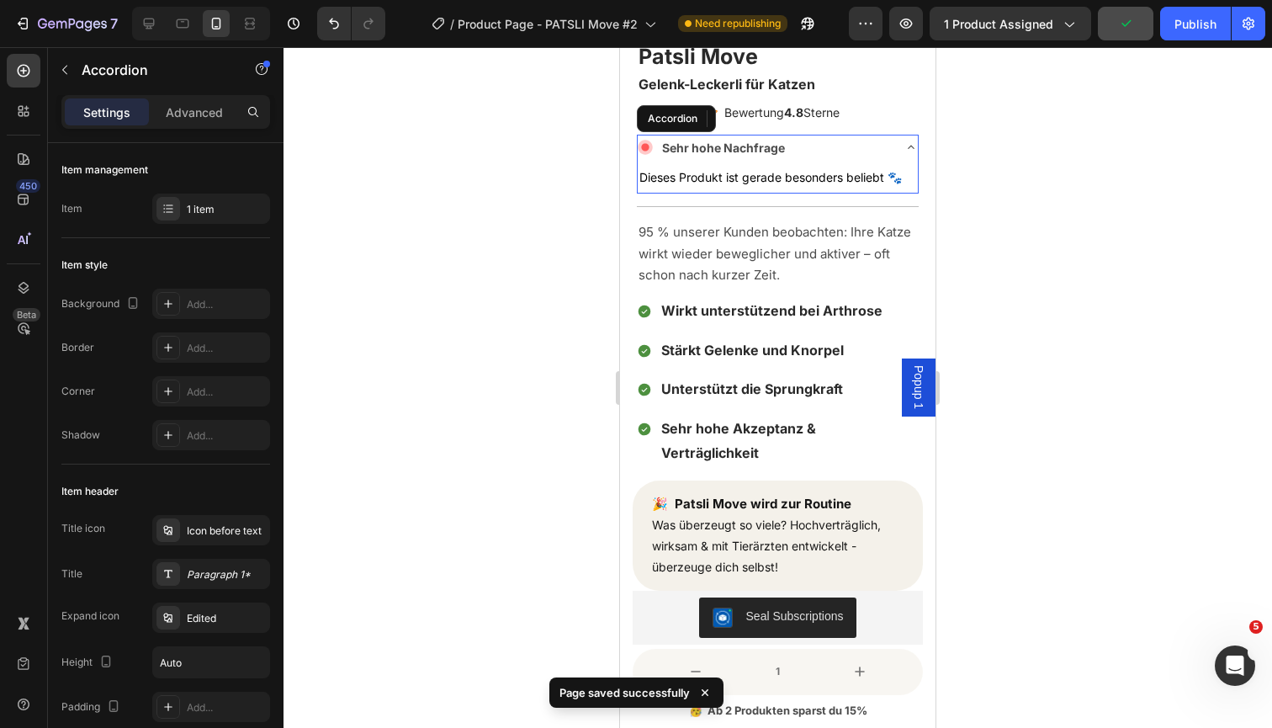
click at [801, 148] on div "Sehr hohe Nachfrage" at bounding box center [764, 148] width 253 height 26
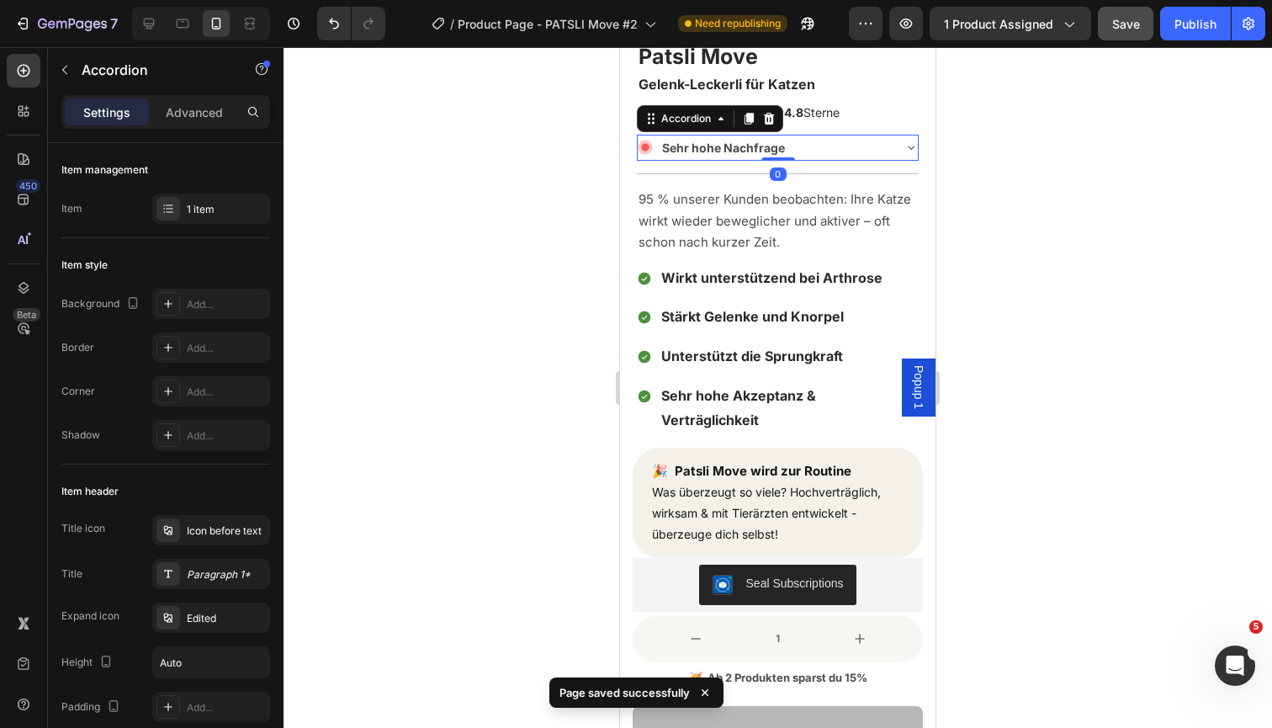
click at [801, 148] on div "Sehr hohe Nachfrage" at bounding box center [764, 148] width 253 height 26
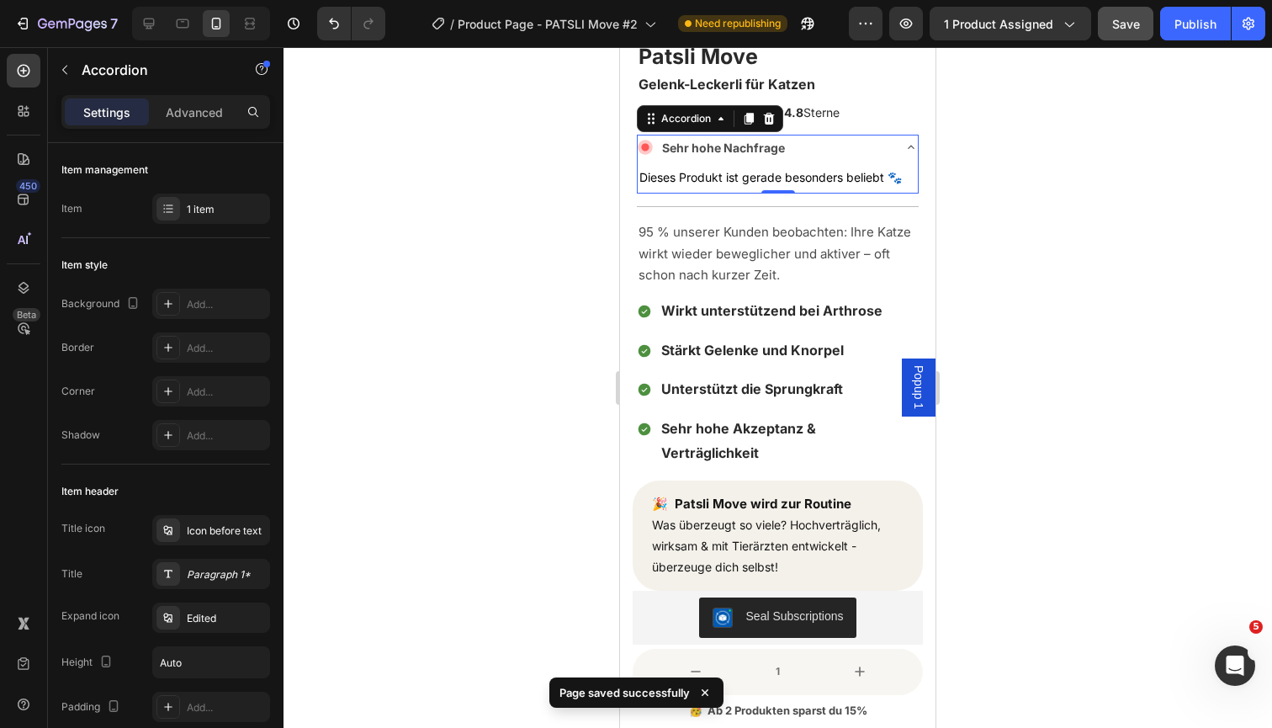
click at [826, 139] on div "Sehr hohe Nachfrage" at bounding box center [764, 148] width 253 height 26
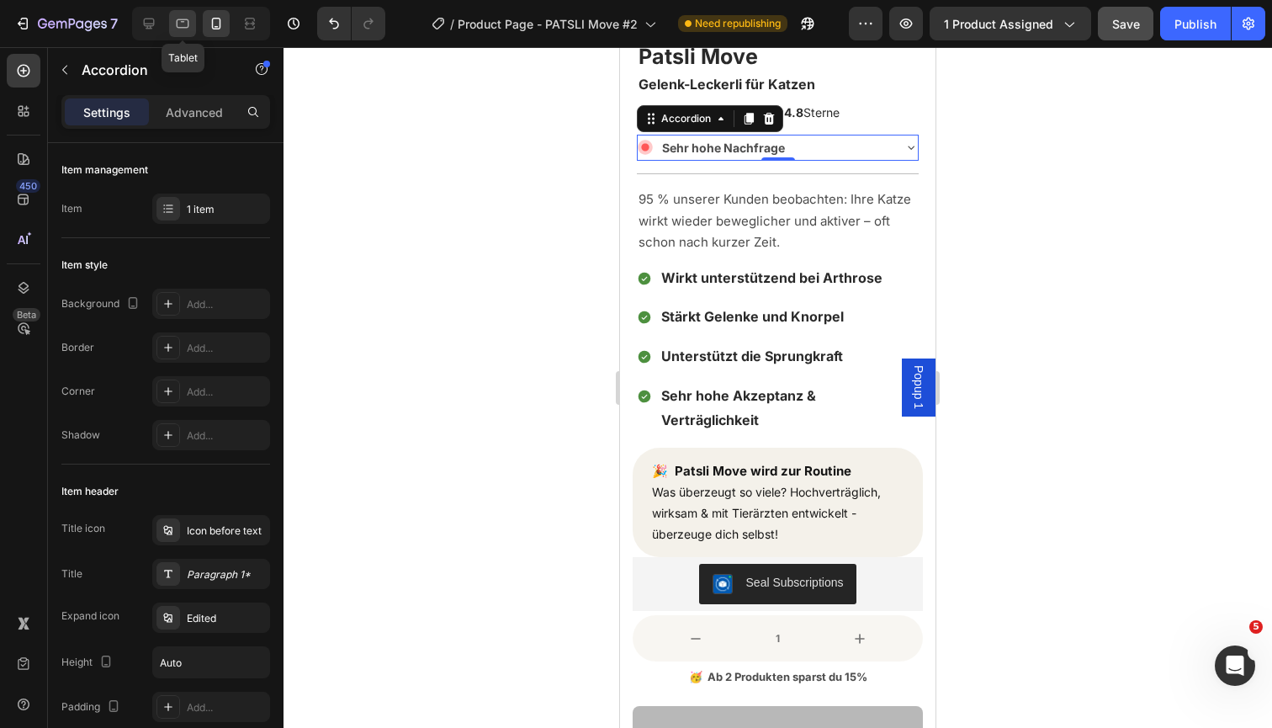
click at [186, 25] on icon at bounding box center [182, 23] width 17 height 17
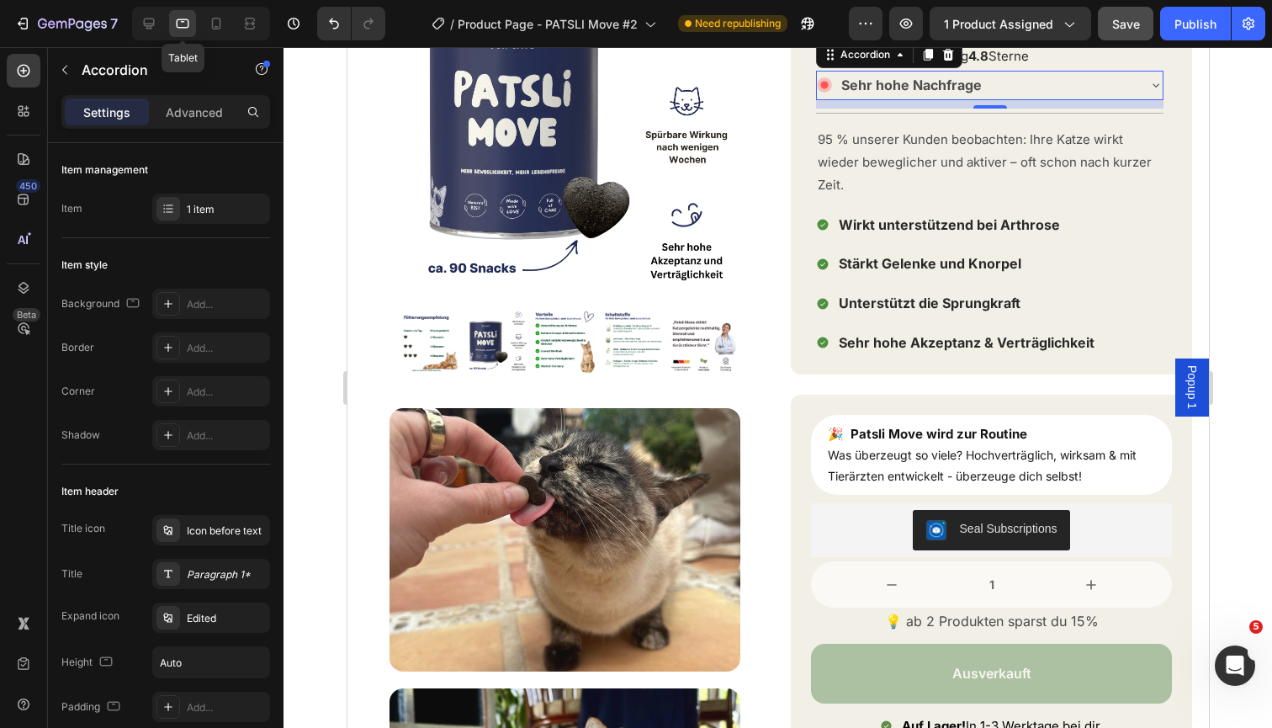
scroll to position [126, 0]
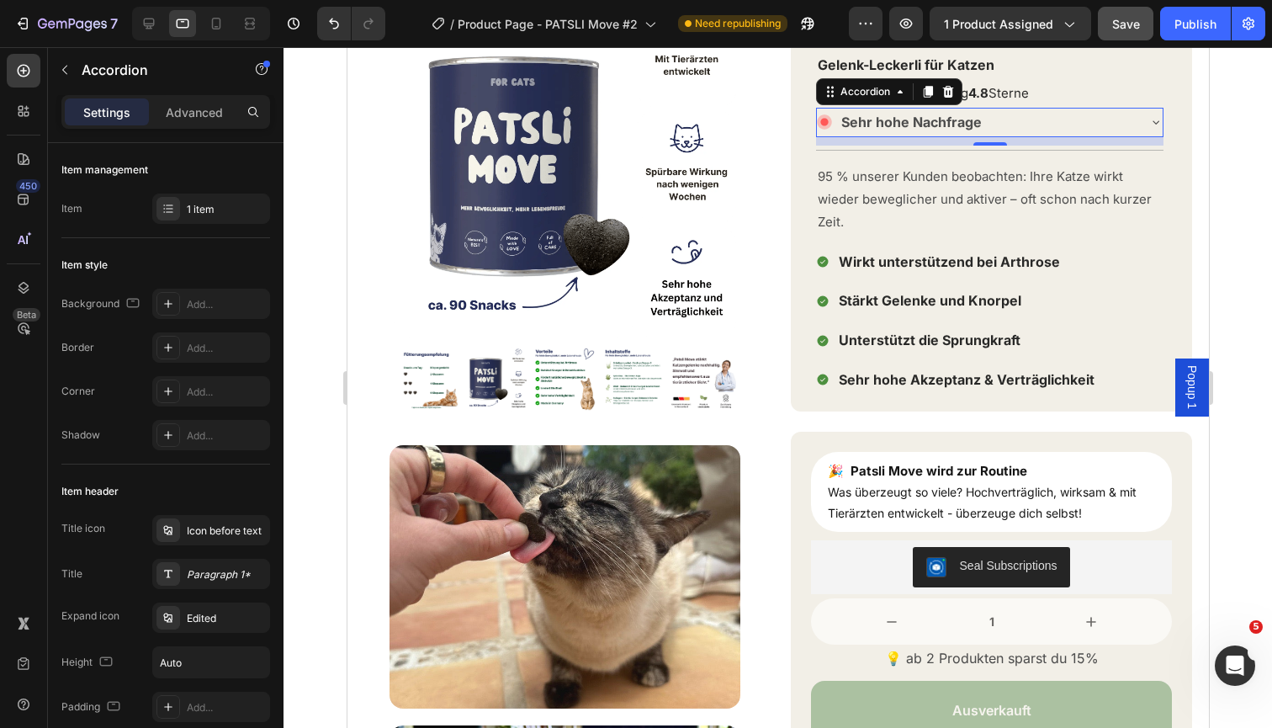
click at [987, 119] on div "Sehr hohe Nachfrage" at bounding box center [975, 122] width 319 height 29
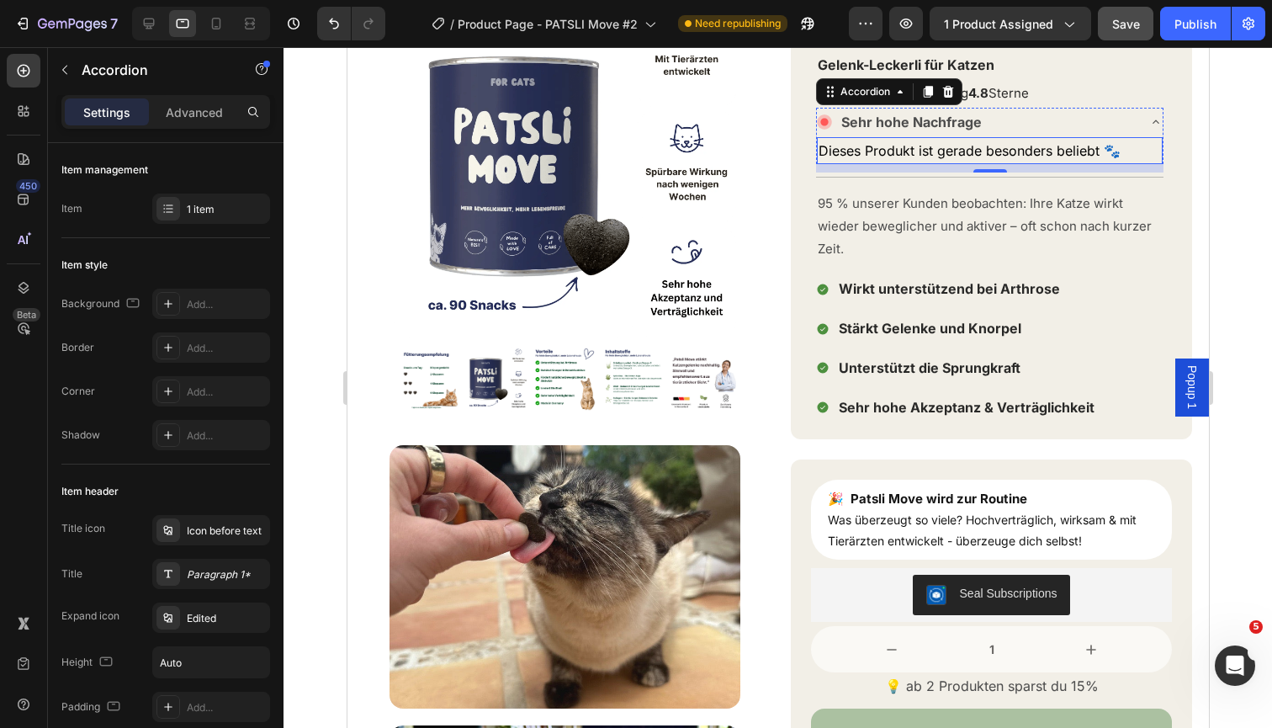
click at [982, 150] on span "Dieses Produkt ist gerade besonders beliebt 🐾" at bounding box center [969, 150] width 302 height 17
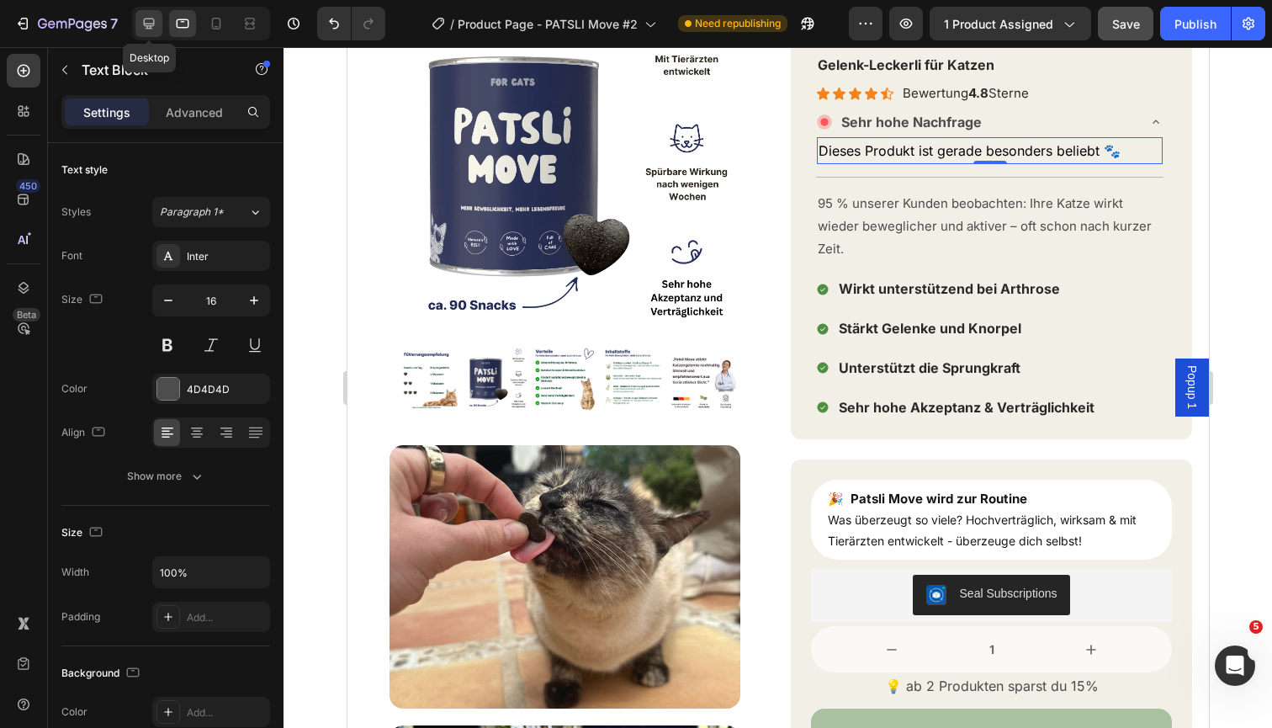
click at [155, 19] on icon at bounding box center [148, 23] width 17 height 17
type input "15"
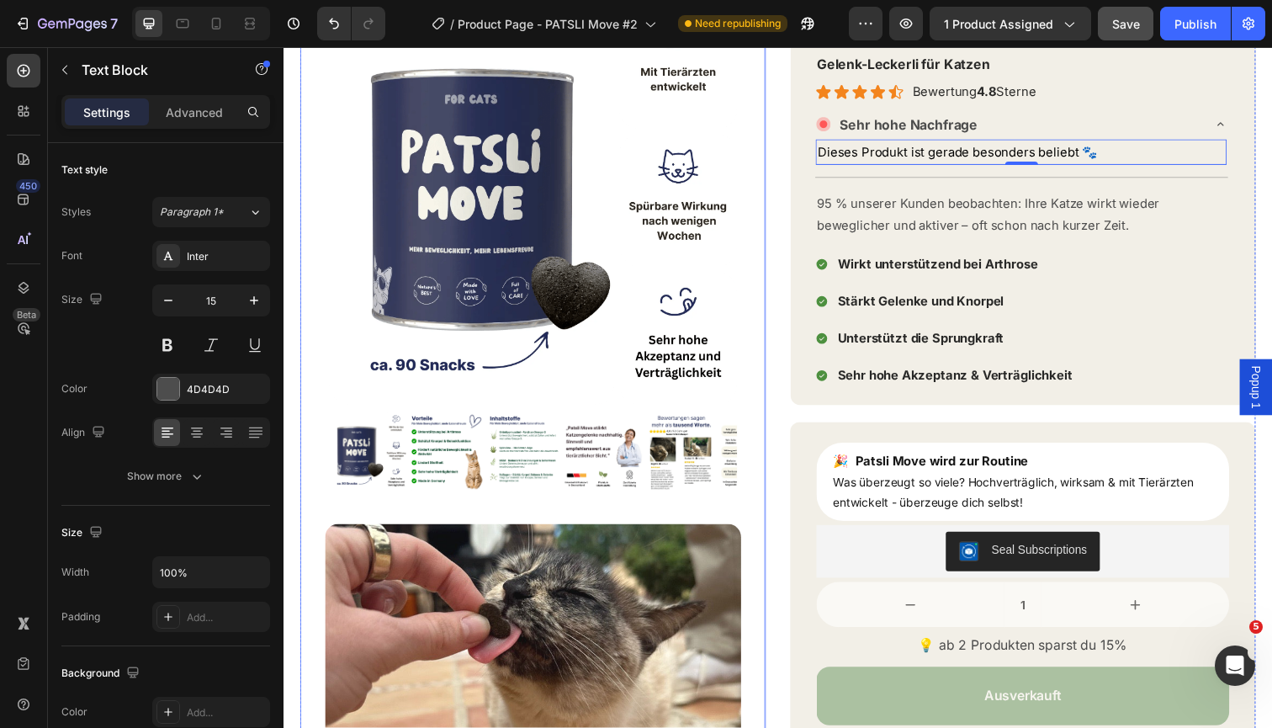
scroll to position [159, 0]
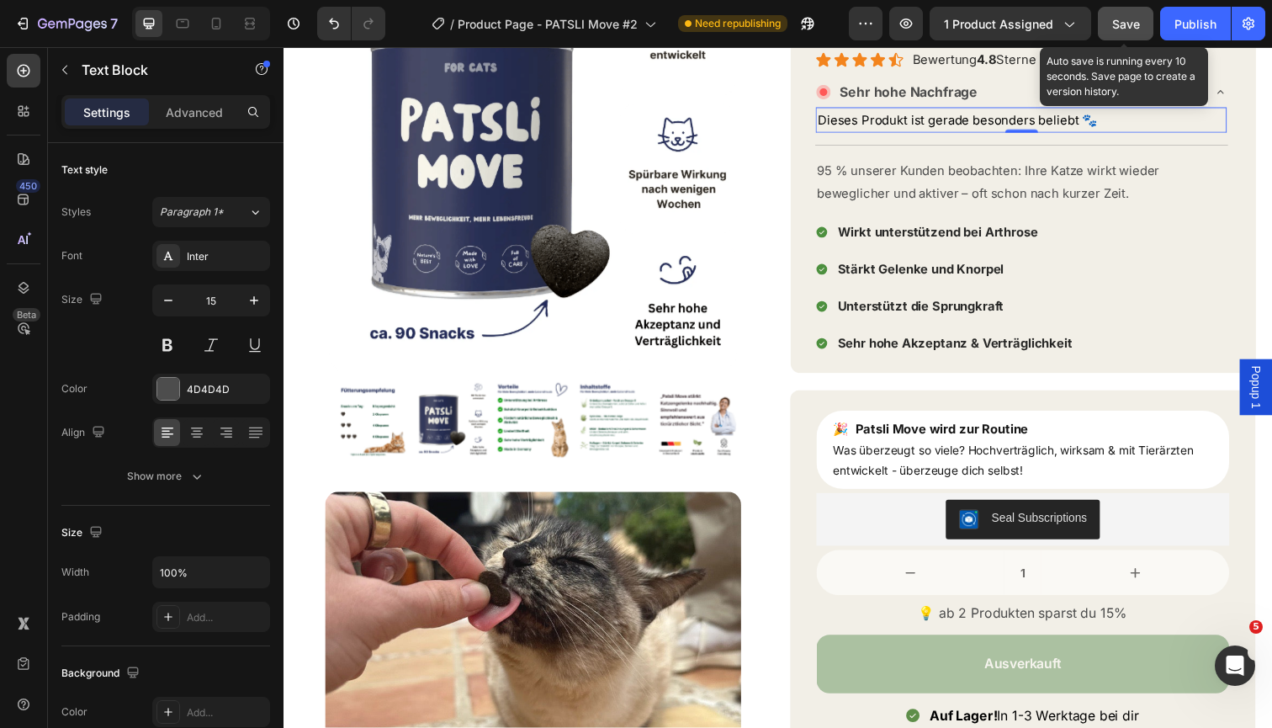
click at [1132, 35] on button "Save" at bounding box center [1126, 24] width 56 height 34
